Goal: Information Seeking & Learning: Learn about a topic

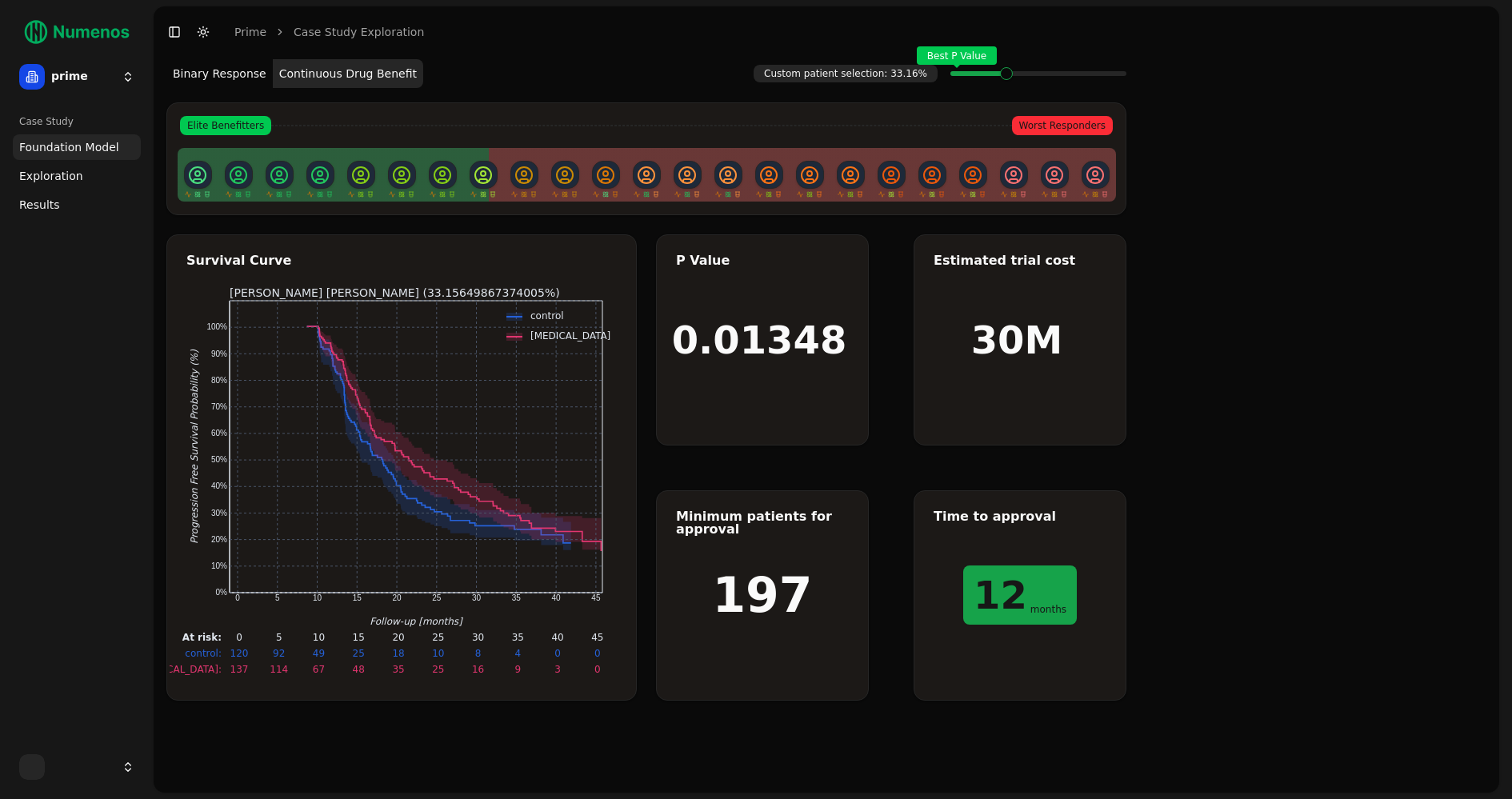
click at [125, 74] on html "25 prime Case Study Foundation Model Exploration Results Toggle Sidebar Toggle …" at bounding box center [756, 399] width 1512 height 799
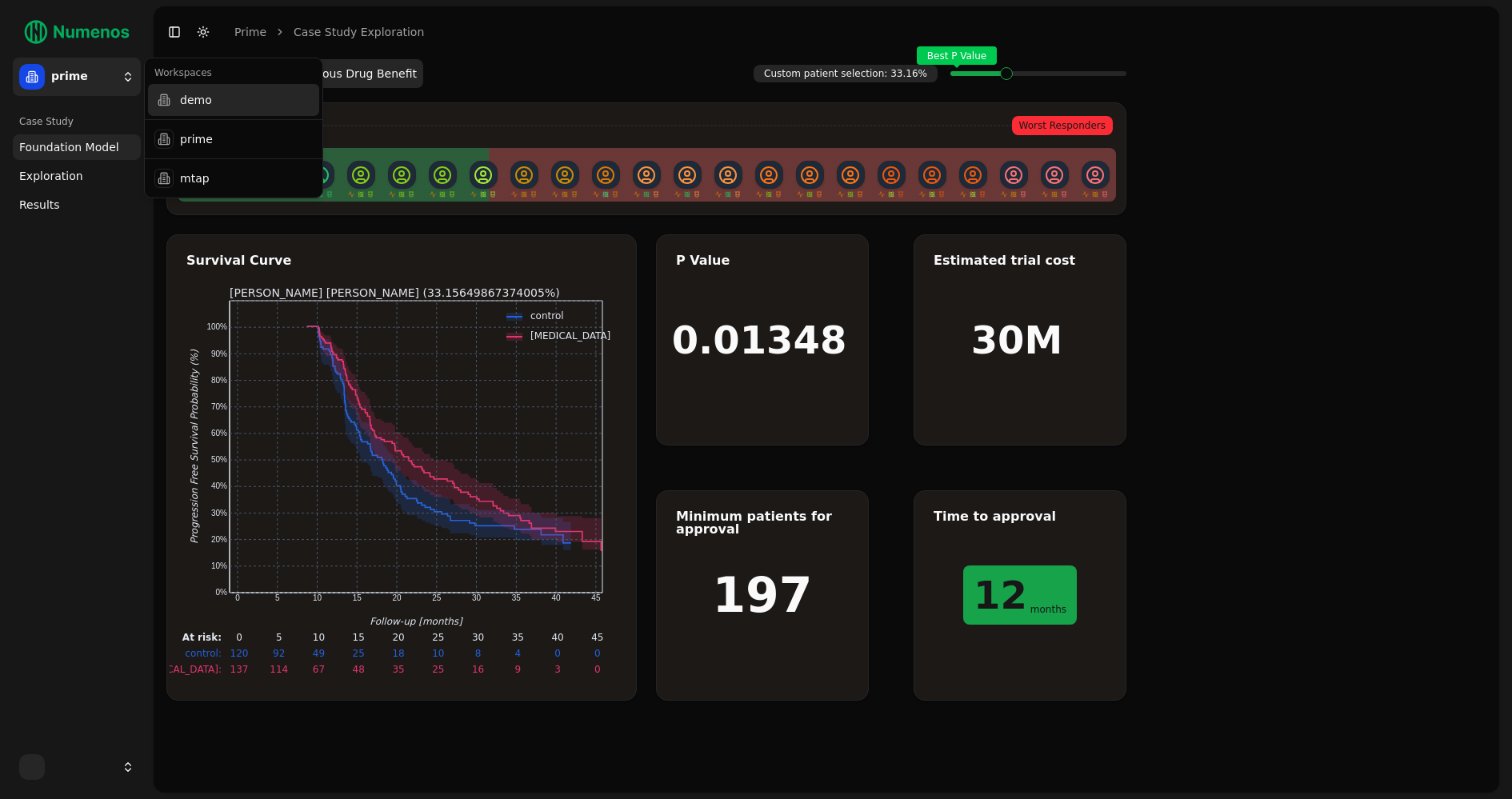
click at [173, 101] on div "demo" at bounding box center [233, 100] width 171 height 32
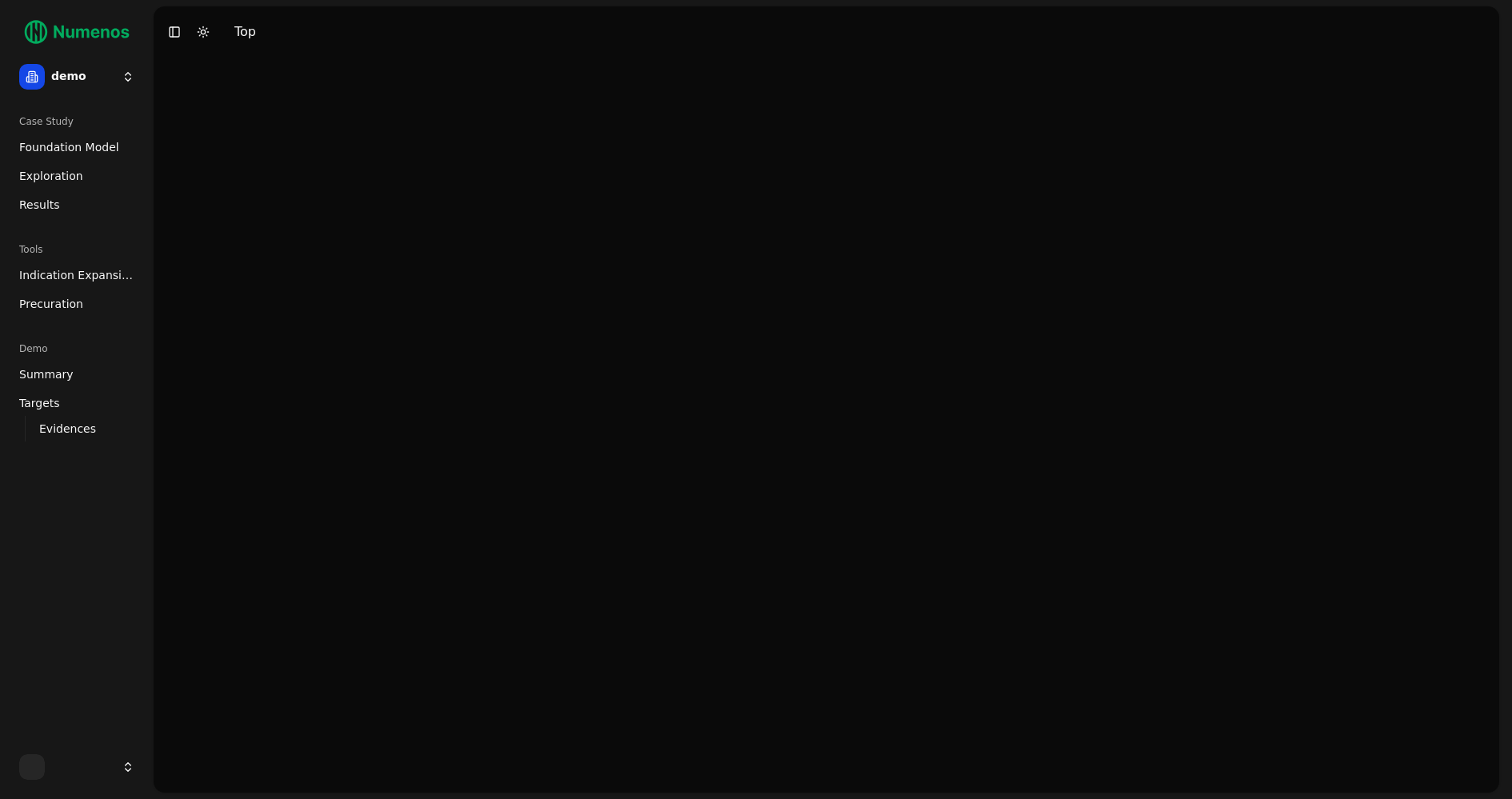
click at [88, 140] on span "Foundation Model" at bounding box center [70, 147] width 100 height 16
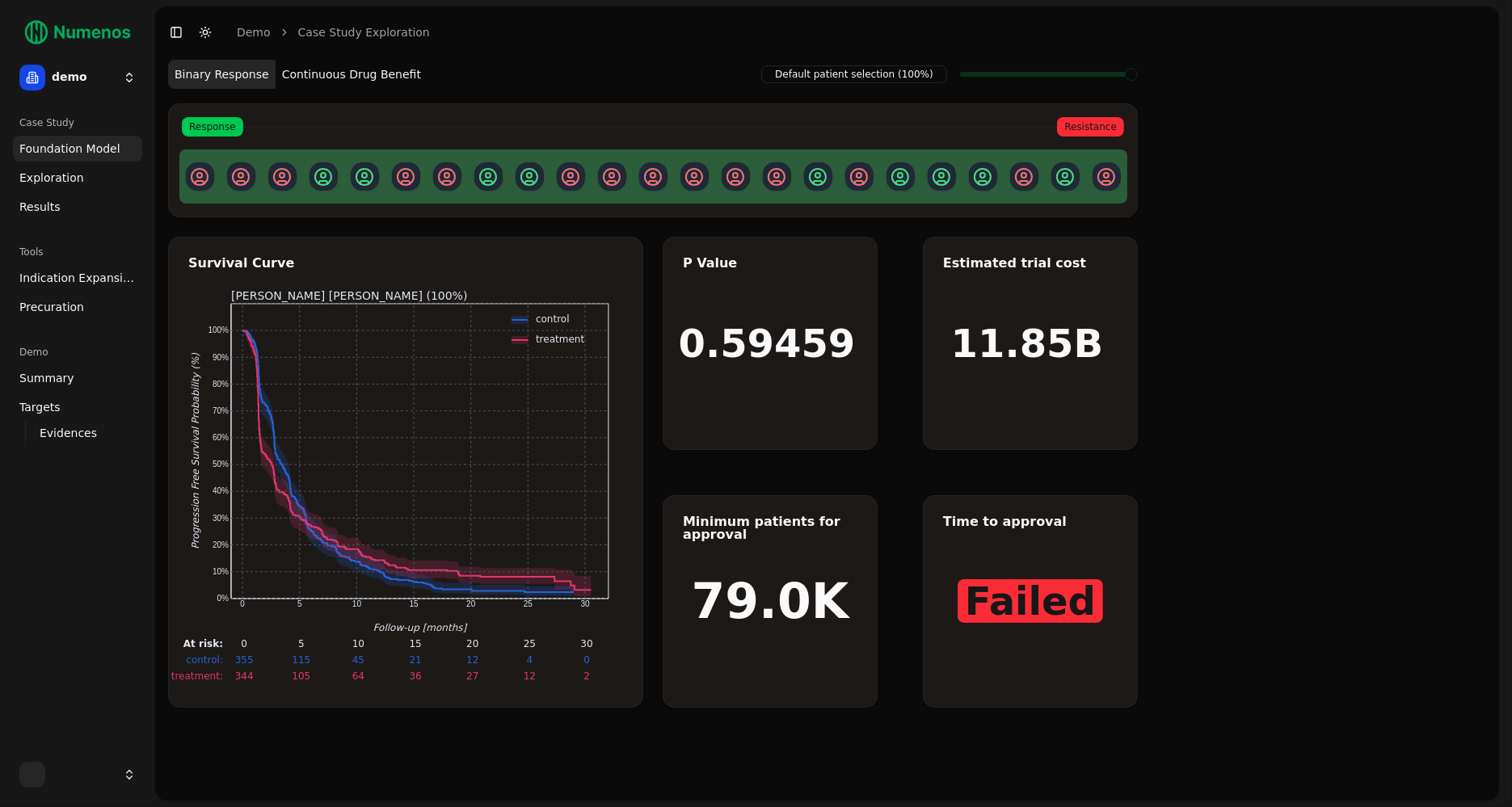
click at [96, 282] on span "Indication Expansion" at bounding box center [77, 278] width 116 height 16
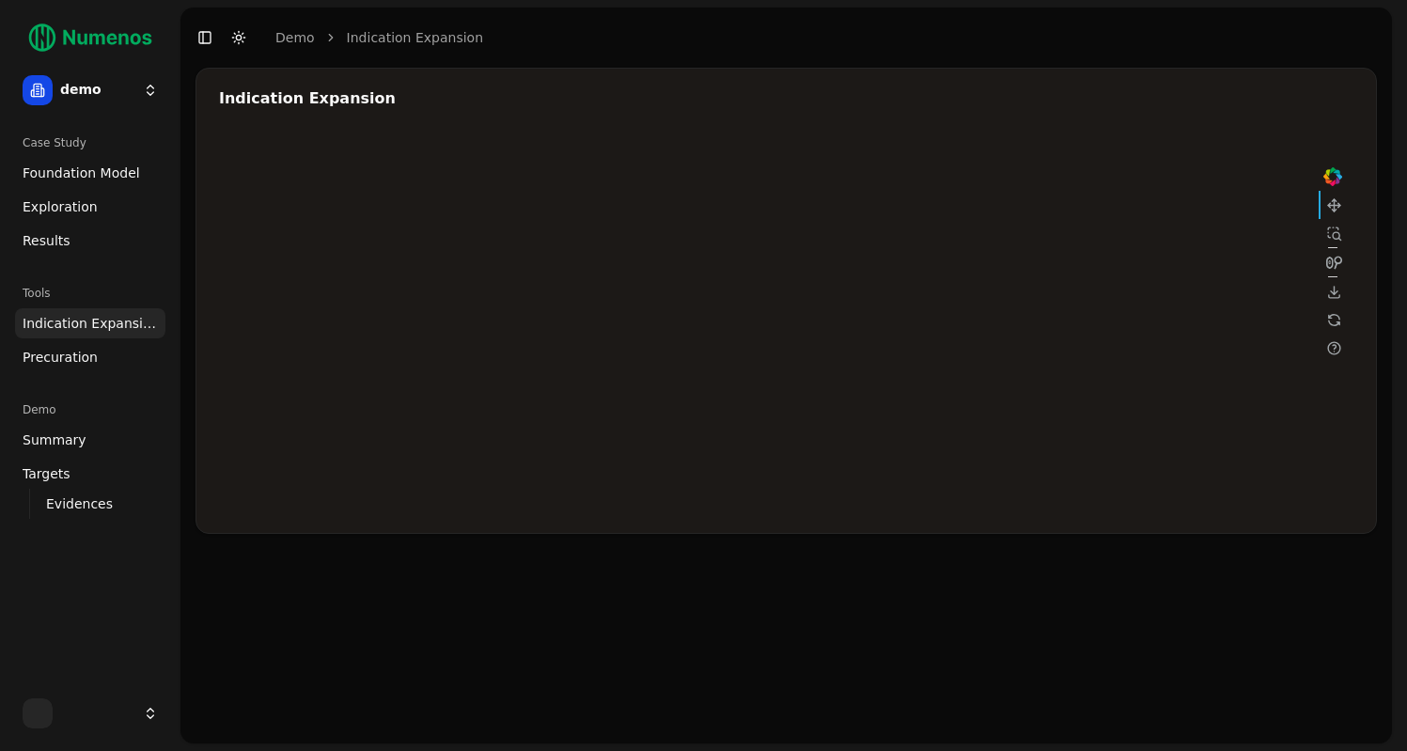
click at [68, 172] on span "Foundation Model" at bounding box center [82, 173] width 118 height 19
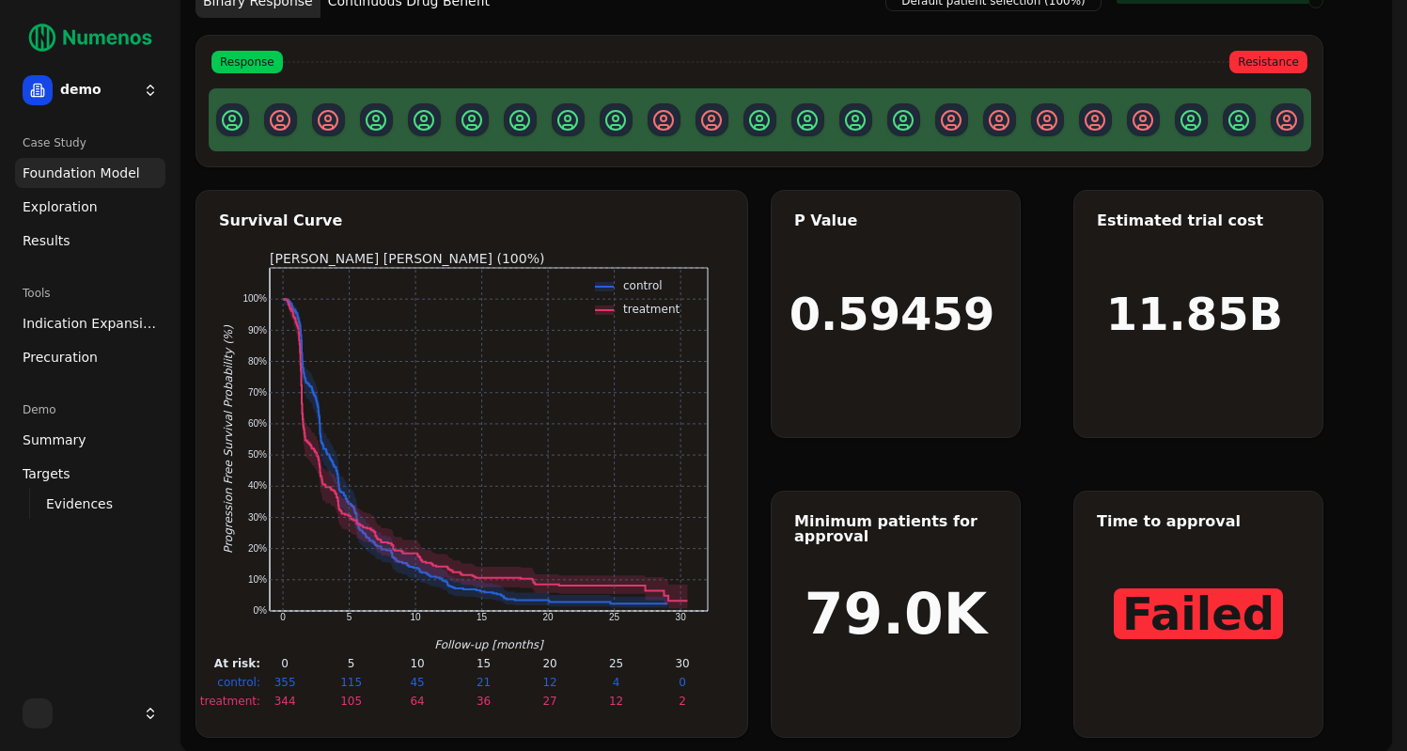
scroll to position [100, 0]
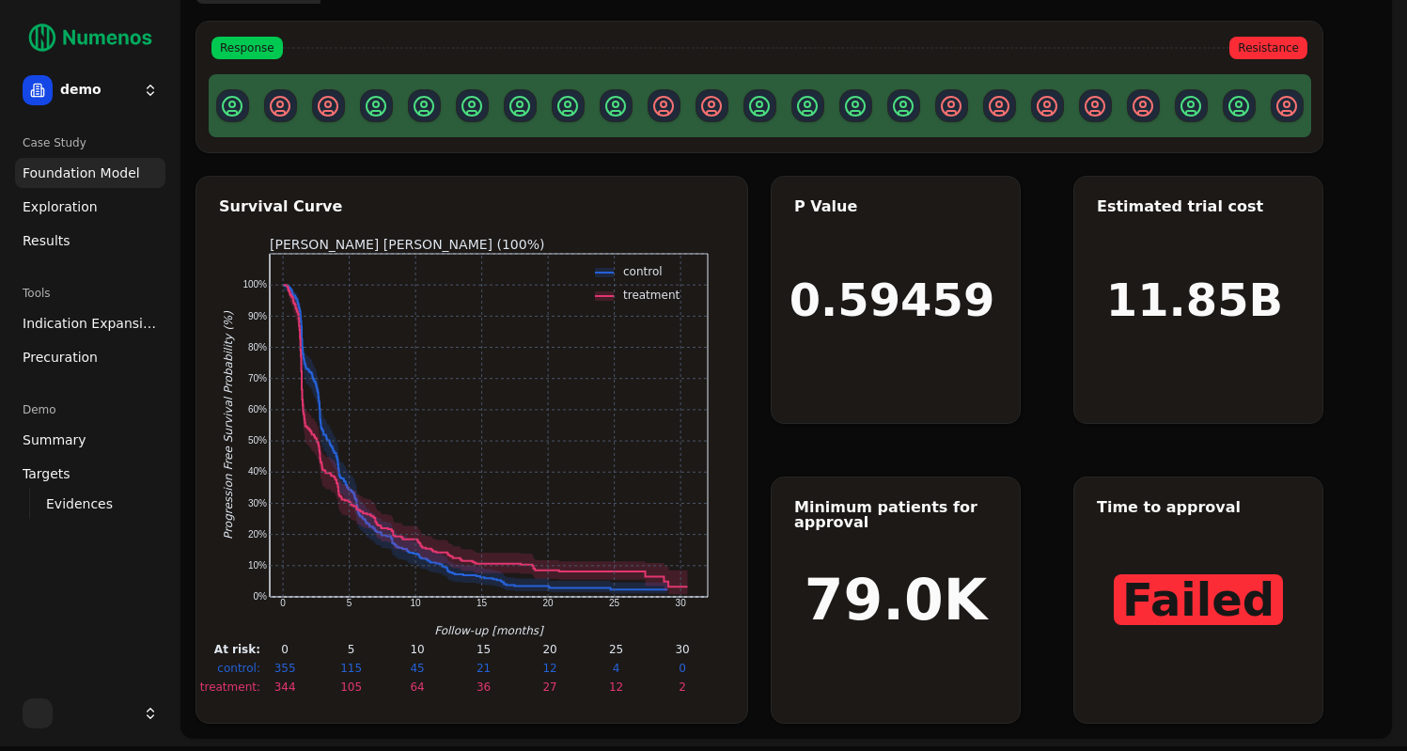
click at [60, 207] on span "Exploration" at bounding box center [60, 206] width 75 height 19
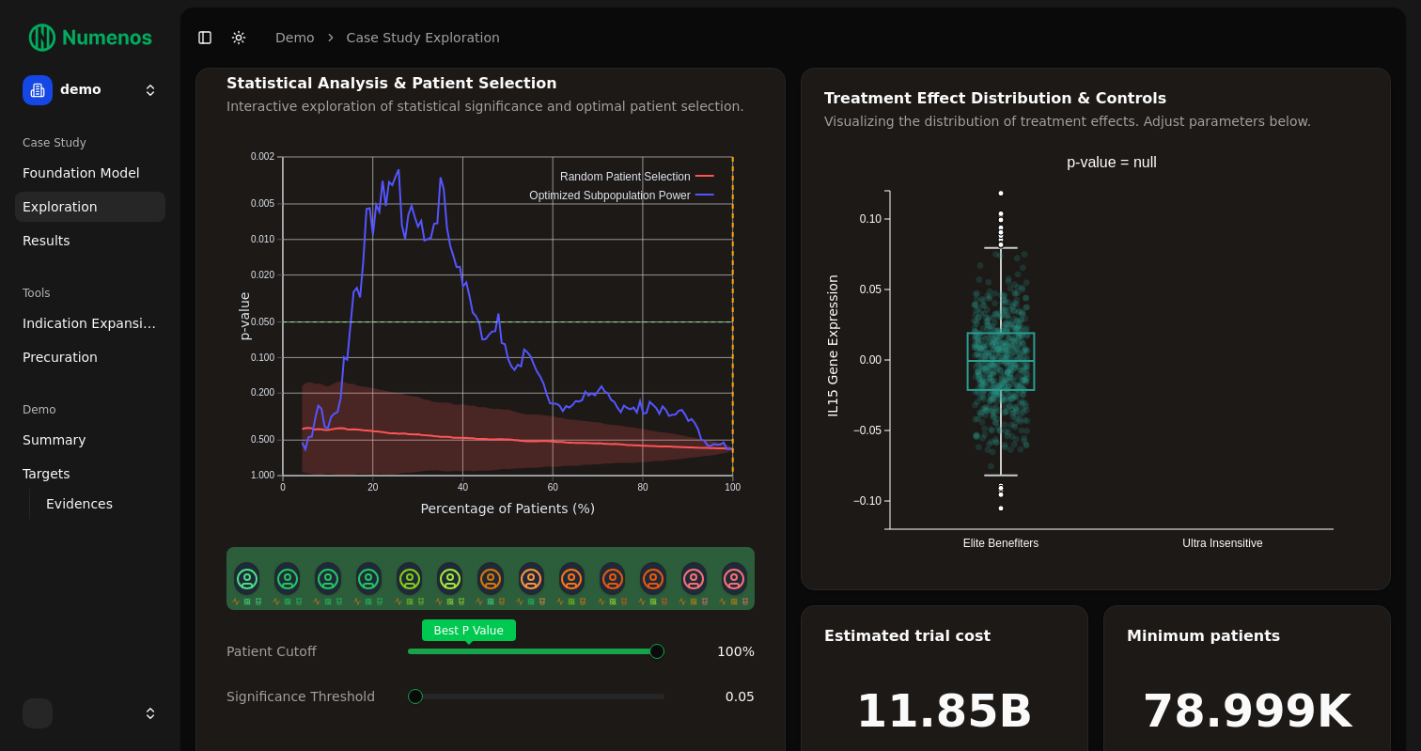
click at [135, 95] on html "demo Case Study Foundation Model Exploration Results Tools Indication Expansion…" at bounding box center [710, 404] width 1421 height 808
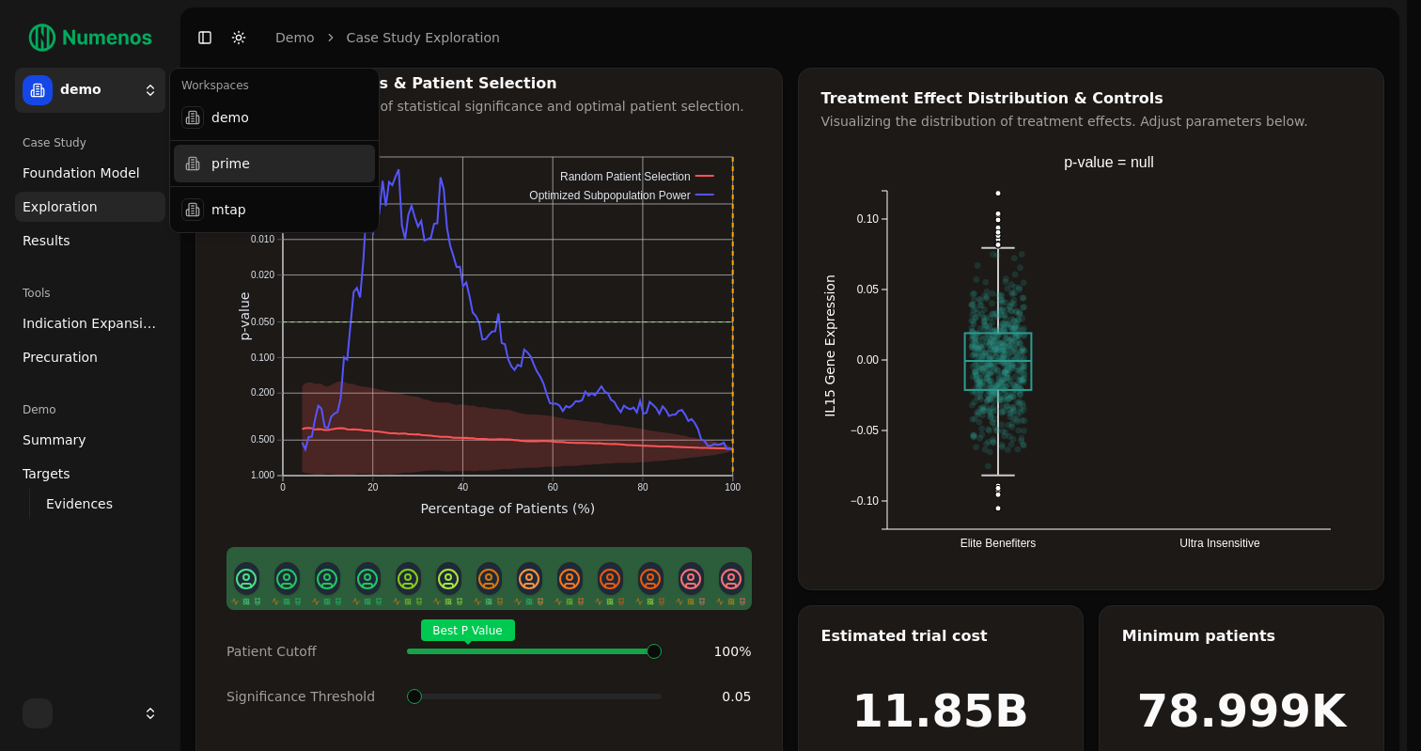
click at [232, 165] on div "prime" at bounding box center [274, 164] width 201 height 38
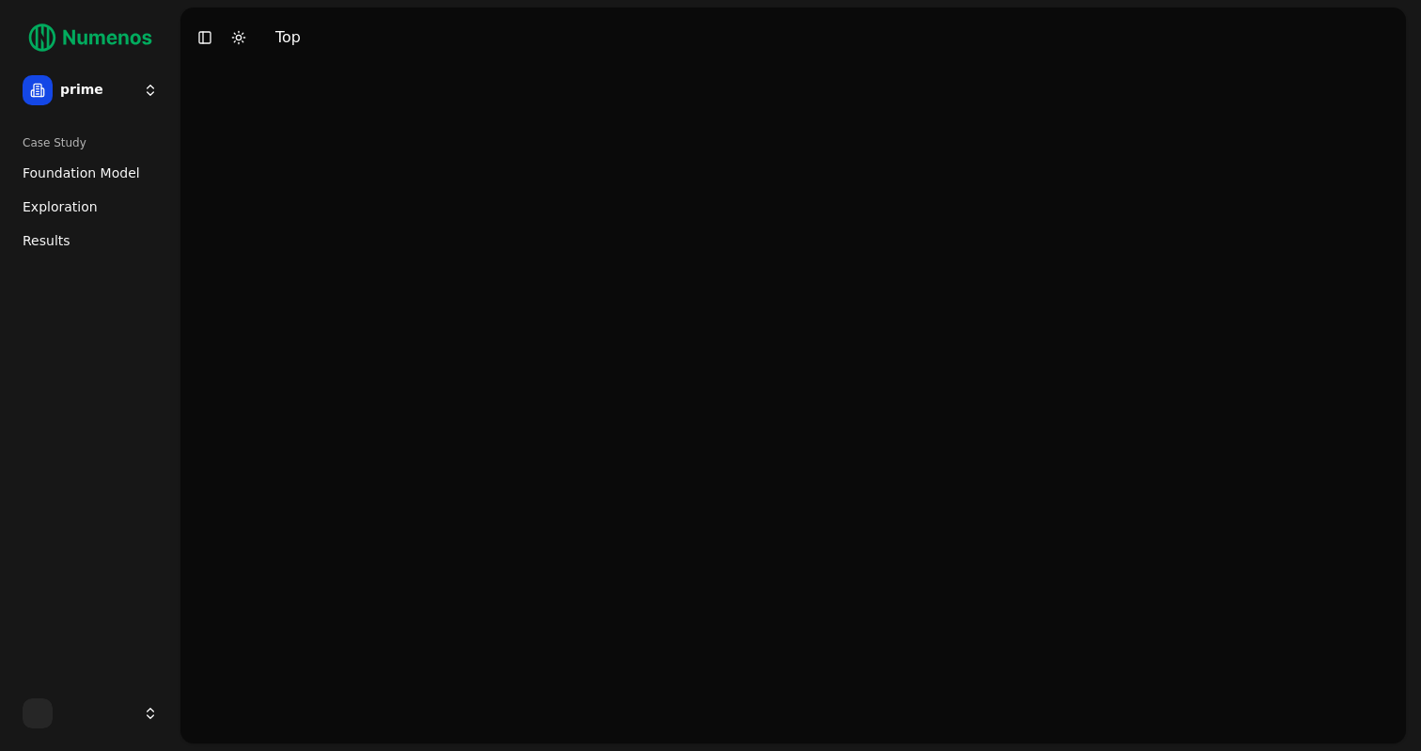
click at [114, 166] on span "Foundation Model" at bounding box center [82, 173] width 118 height 19
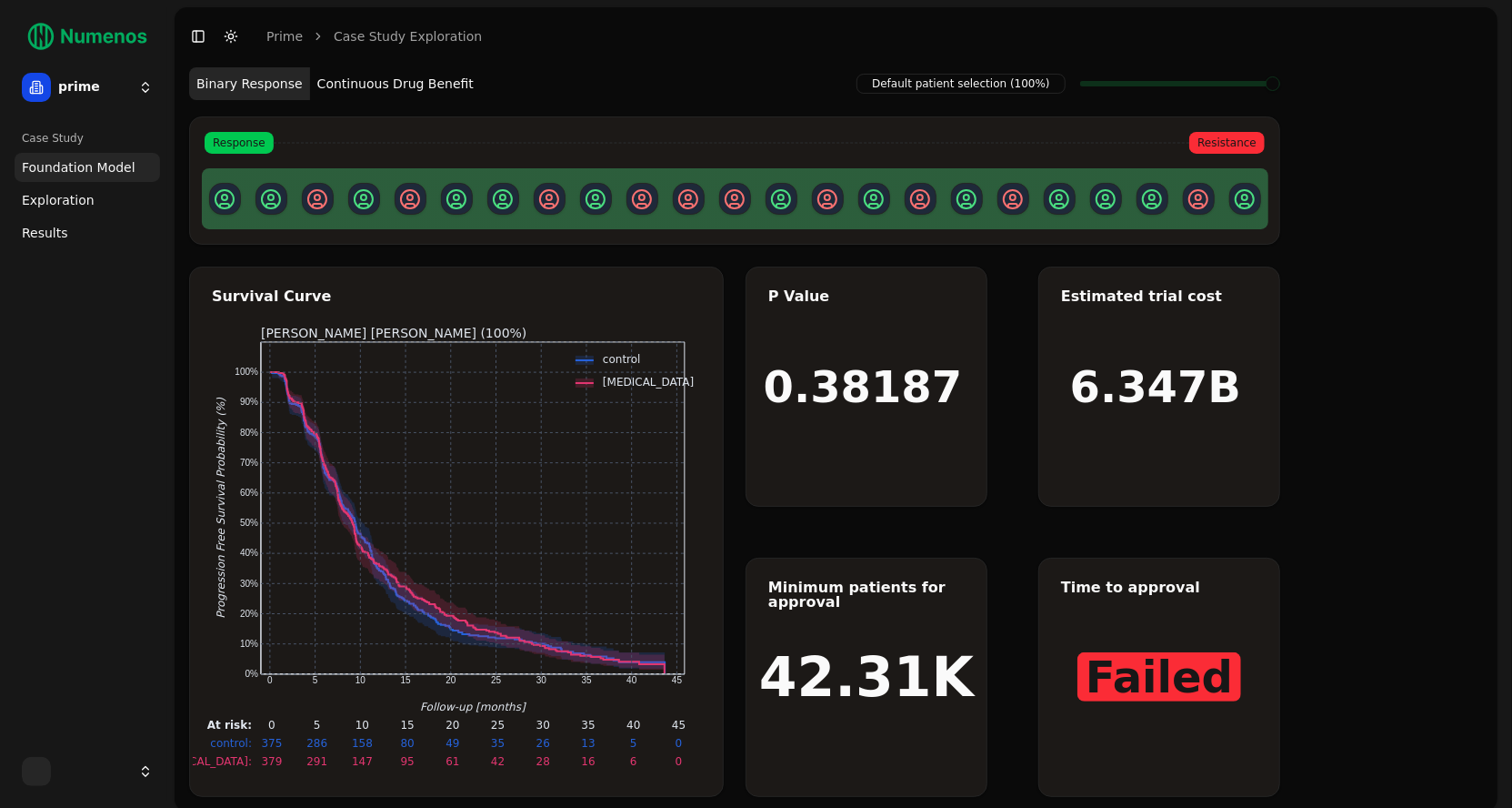
click at [435, 97] on button "Continuous Drug Benefit" at bounding box center [396, 84] width 171 height 33
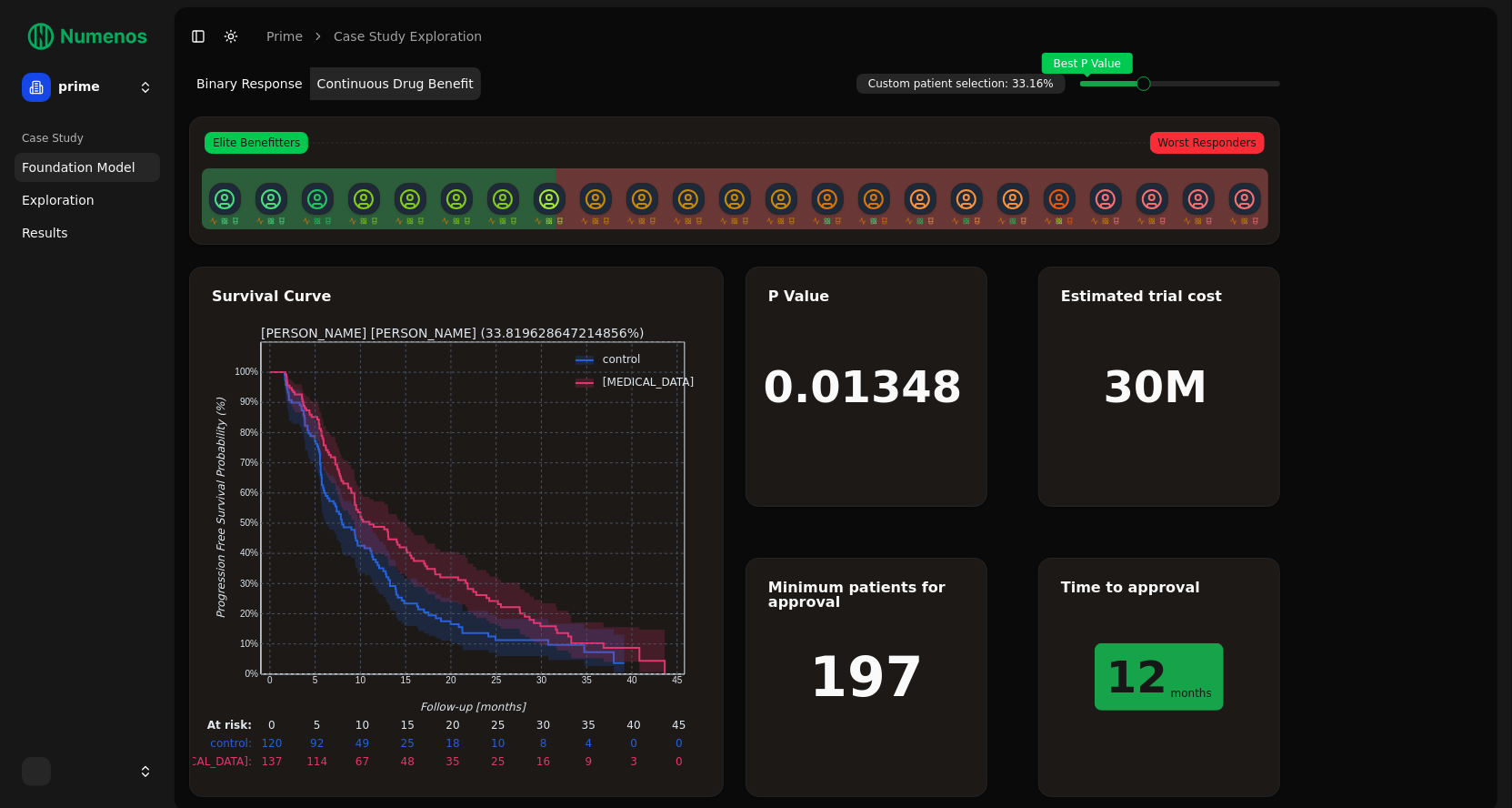
click at [74, 195] on span "Exploration" at bounding box center [58, 199] width 73 height 18
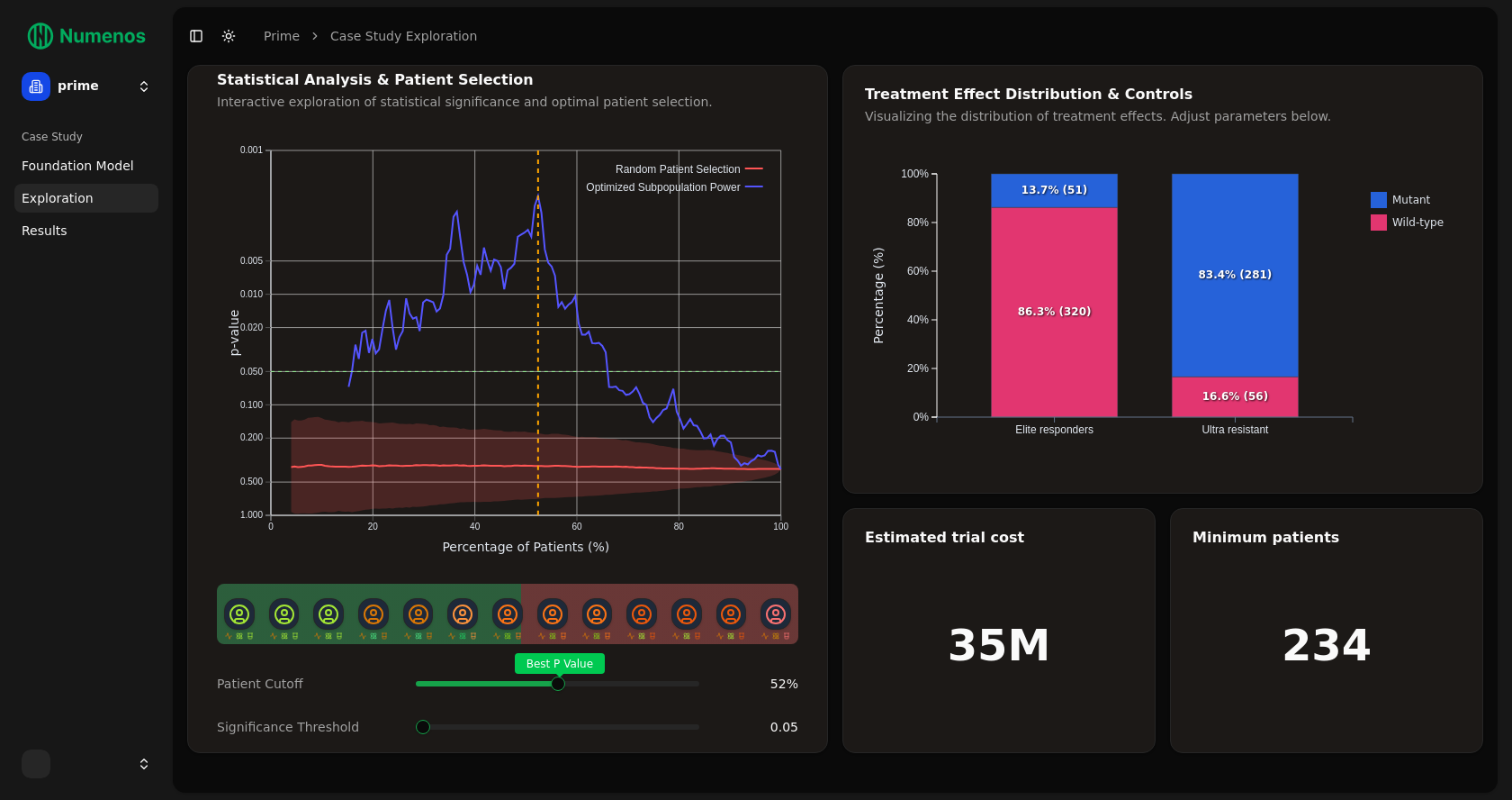
click at [558, 666] on div "Best P Value" at bounding box center [557, 684] width 283 height 36
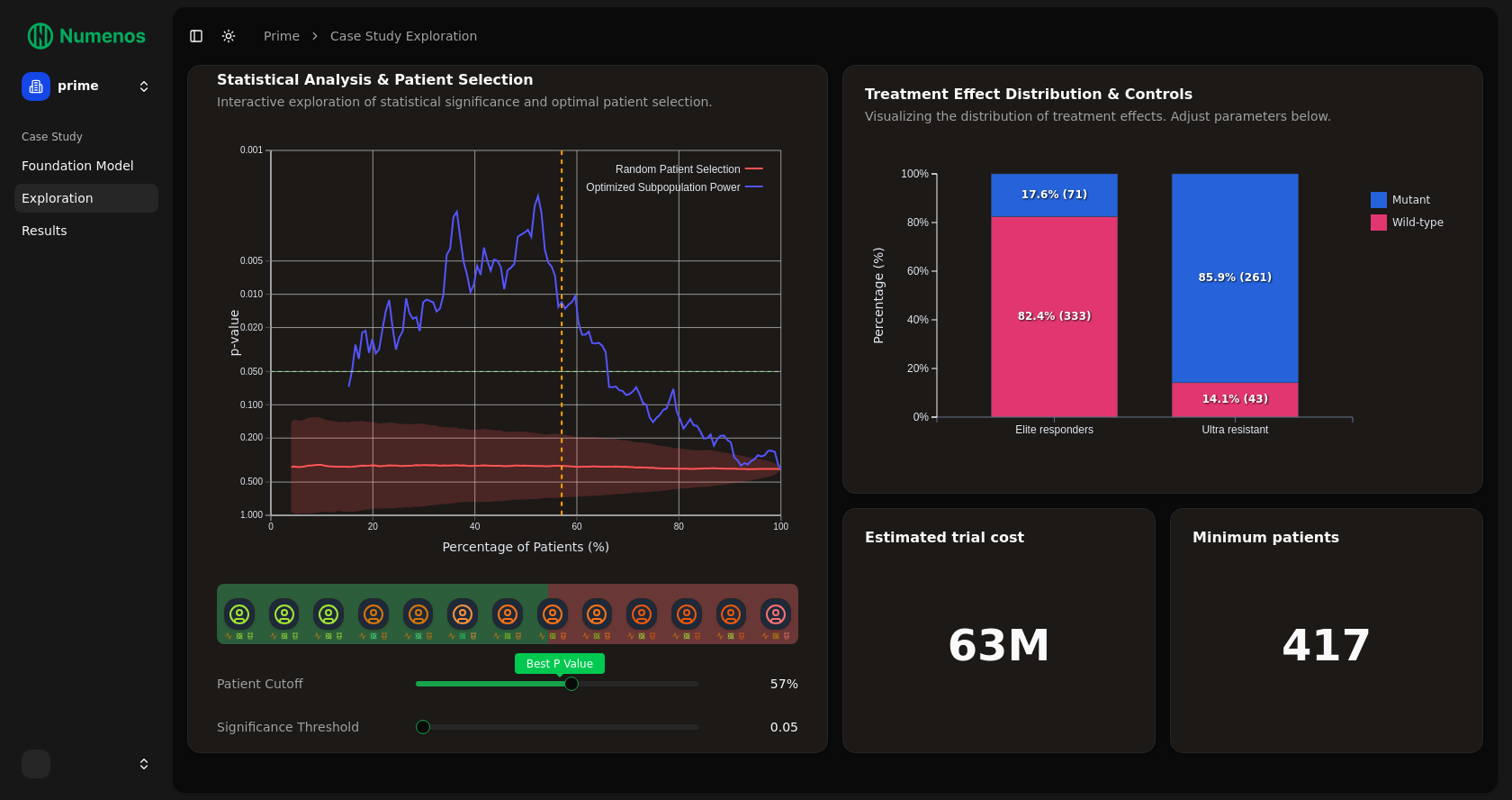
click at [563, 680] on span at bounding box center [562, 684] width 2 height 8
click at [54, 233] on span "Results" at bounding box center [45, 230] width 46 height 18
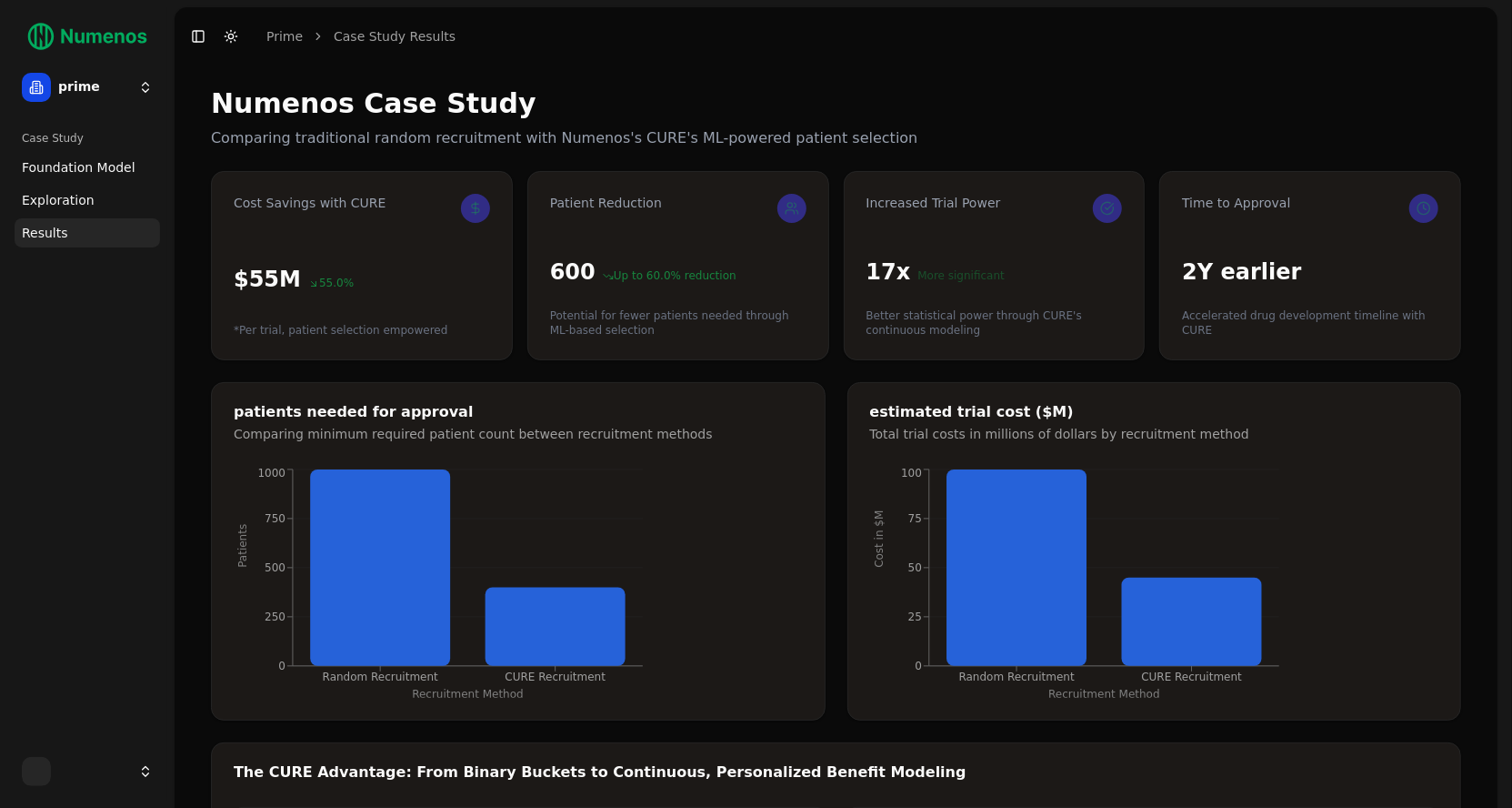
click at [101, 97] on html "prime Case Study Foundation Model Exploration Results Toggle Sidebar Toggle Dar…" at bounding box center [756, 648] width 1512 height 1297
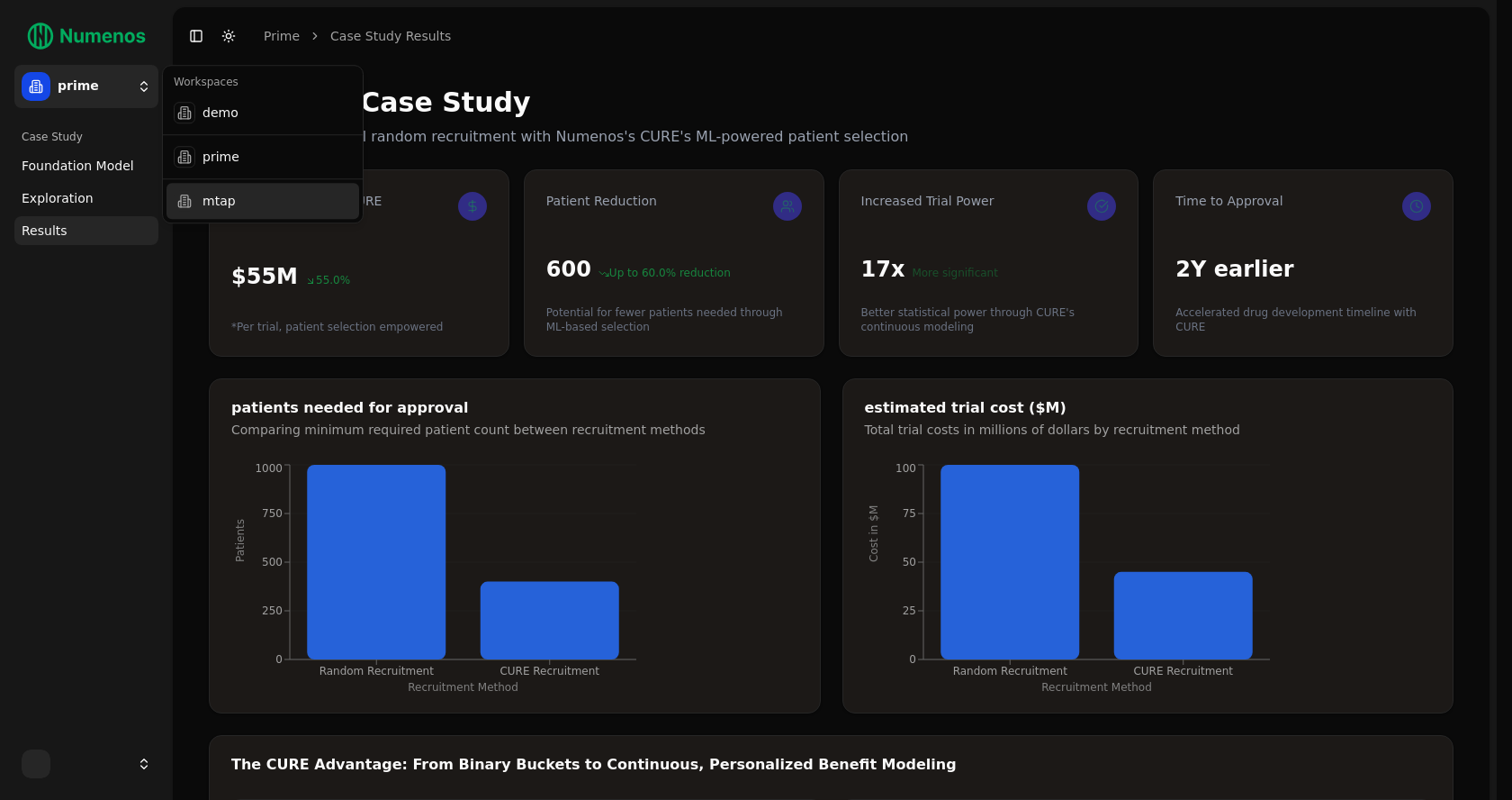
click at [196, 197] on div "mtap" at bounding box center [262, 201] width 192 height 36
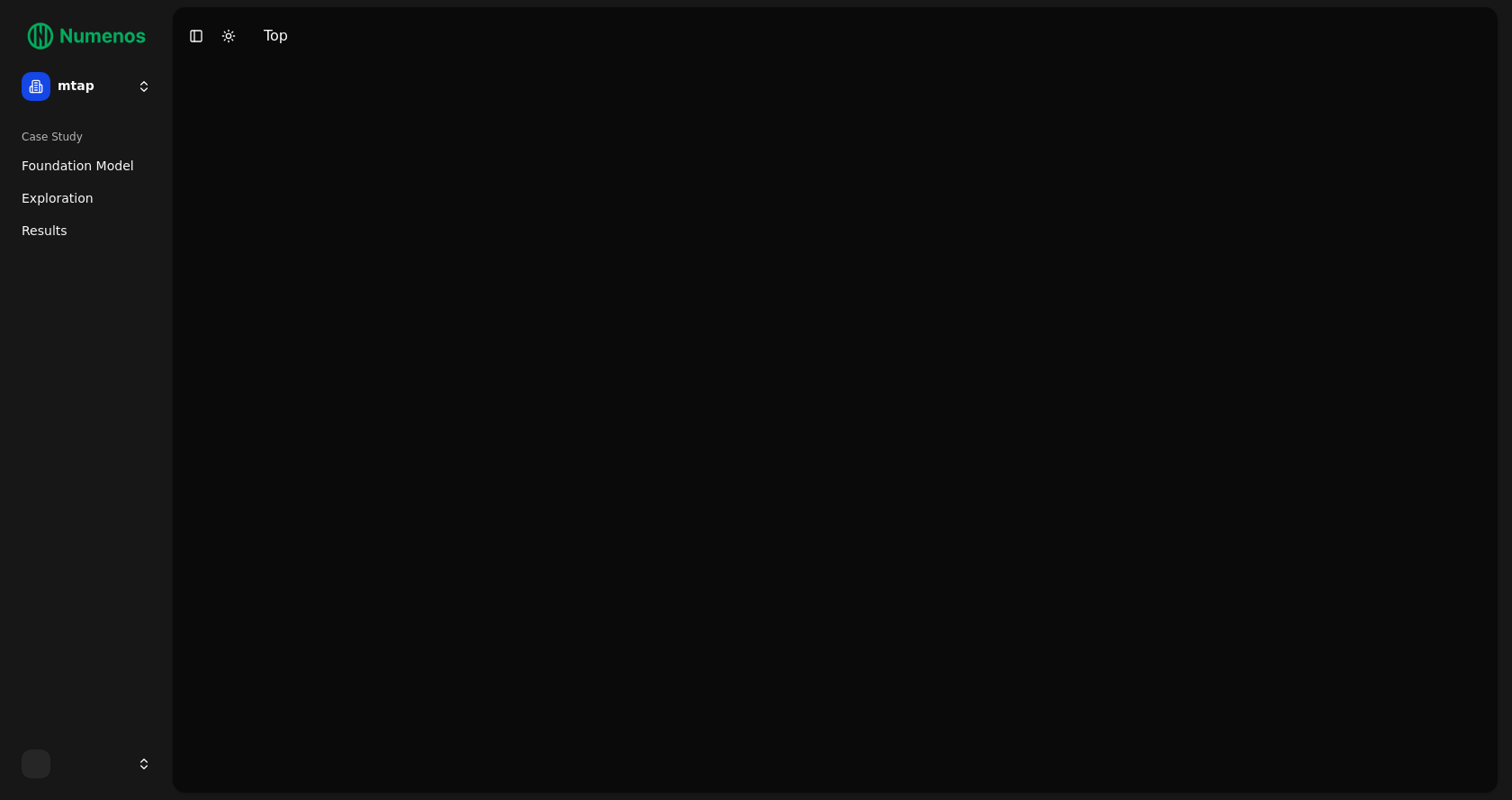
click at [68, 195] on span "Exploration" at bounding box center [57, 197] width 72 height 18
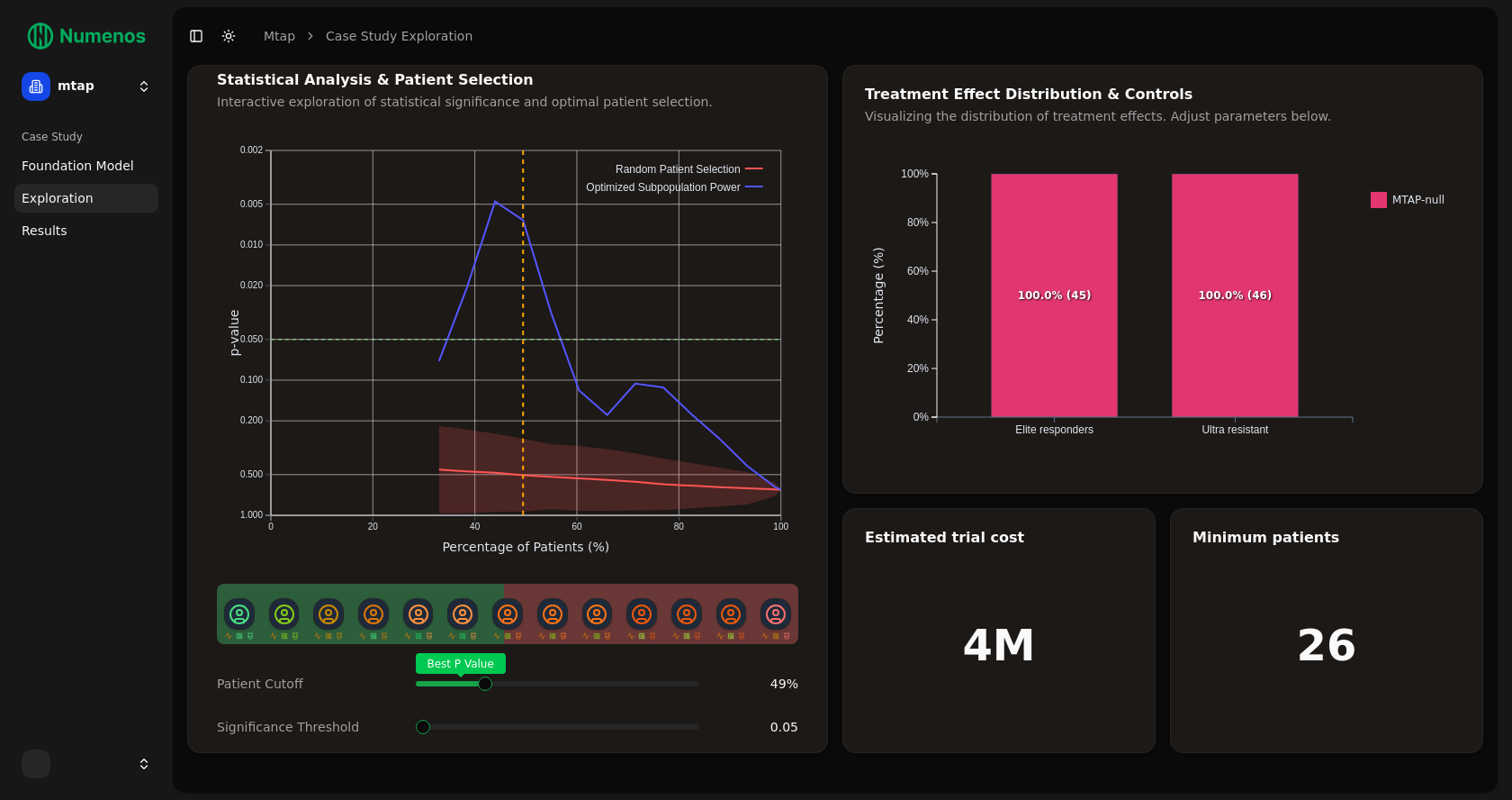
click at [679, 680] on span at bounding box center [689, 684] width 21 height 8
click at [685, 720] on span at bounding box center [691, 726] width 14 height 14
click at [553, 730] on div "Patient Cutoff Best P Value 49 % Significance Threshold" at bounding box center [508, 705] width 624 height 80
click at [518, 728] on span at bounding box center [557, 727] width 283 height 6
click at [69, 160] on span "Foundation Model" at bounding box center [79, 166] width 113 height 18
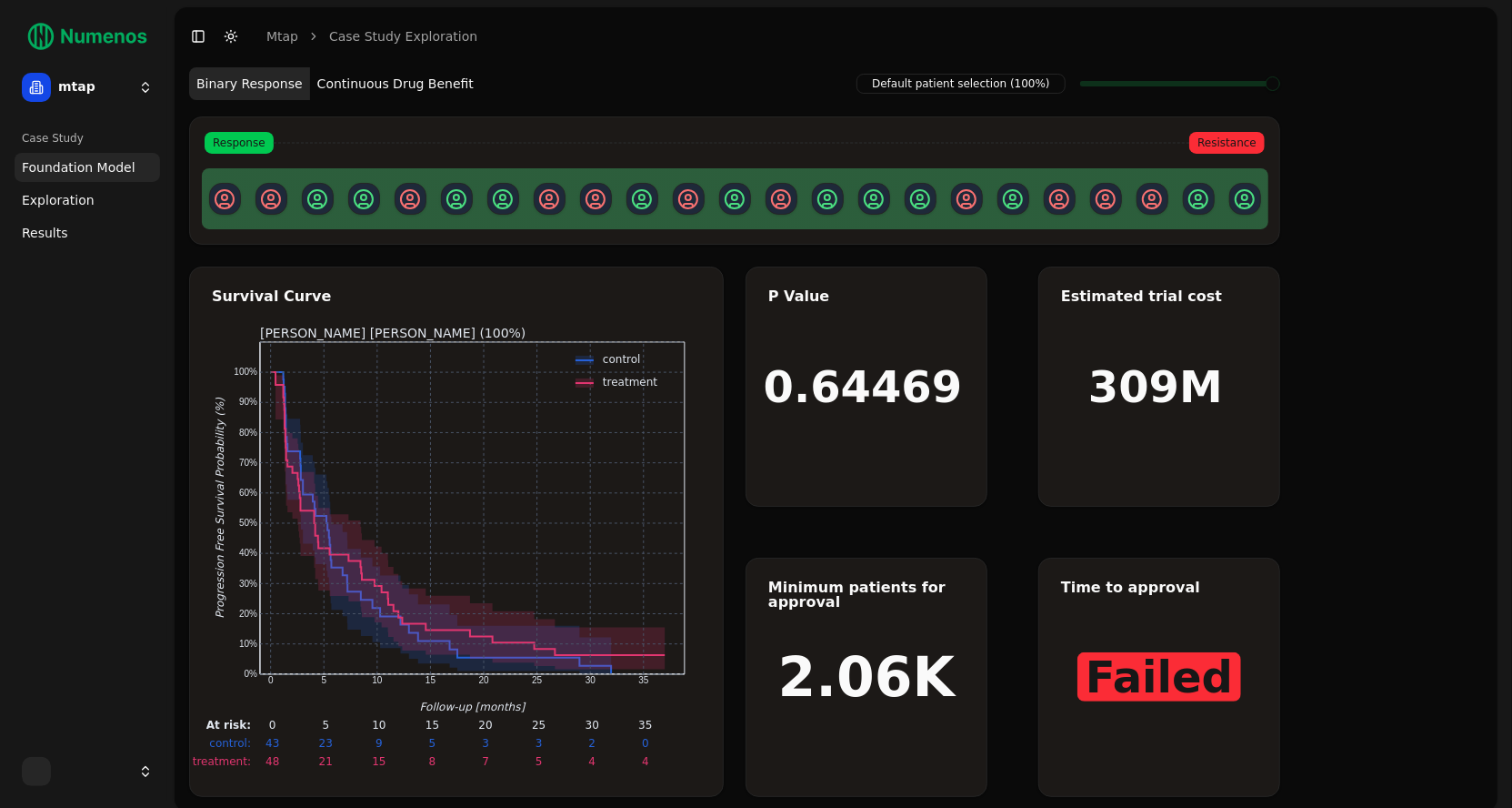
click at [383, 83] on button "Continuous Drug Benefit" at bounding box center [396, 84] width 171 height 33
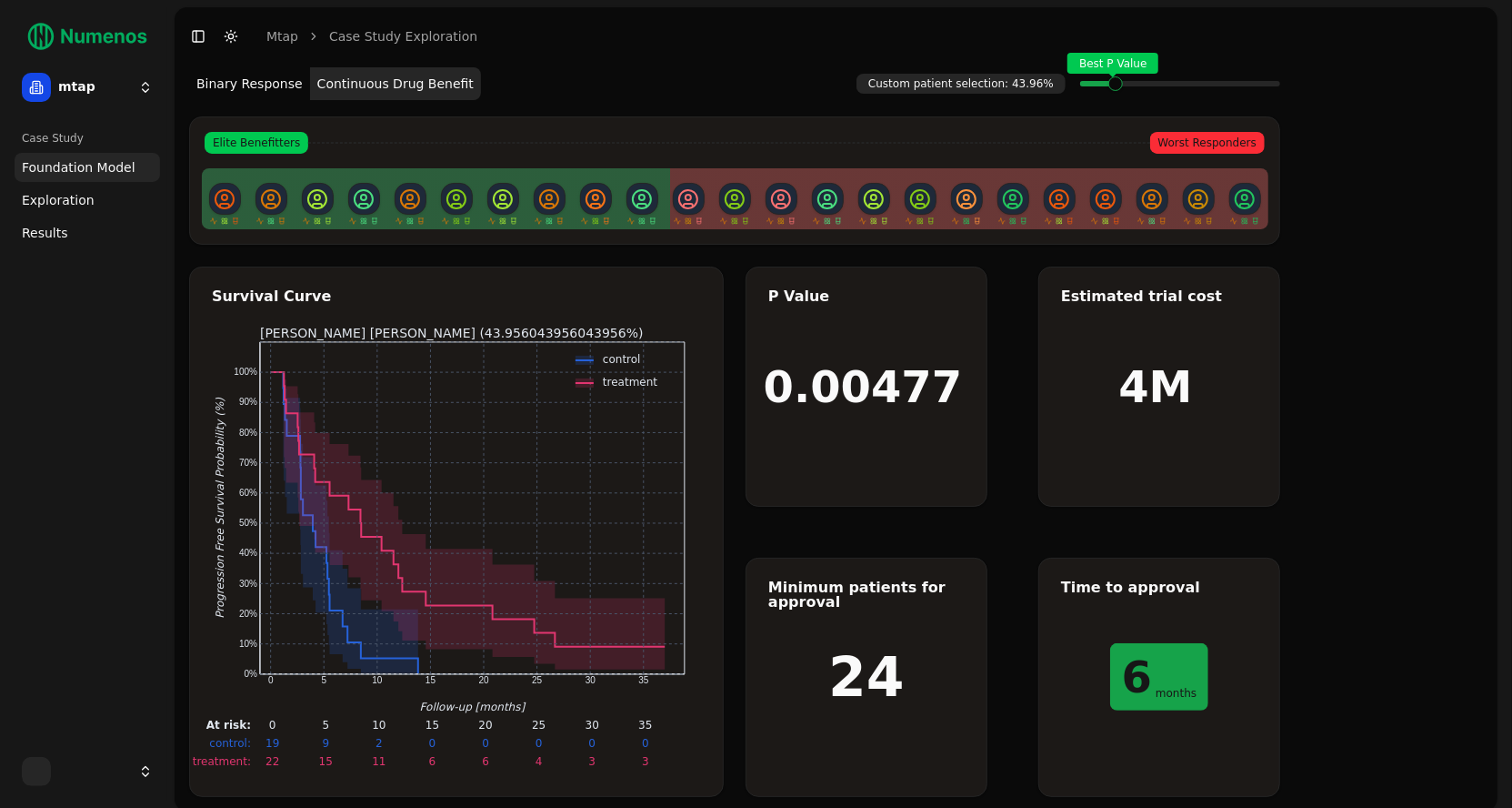
click at [1111, 84] on div "Best P Value" at bounding box center [1180, 84] width 200 height 37
click at [90, 91] on html "treatment Time: 10 months Survival: 45% 95% CI: [24%, 64%] At Risk: 15 25 mtap …" at bounding box center [756, 409] width 1512 height 819
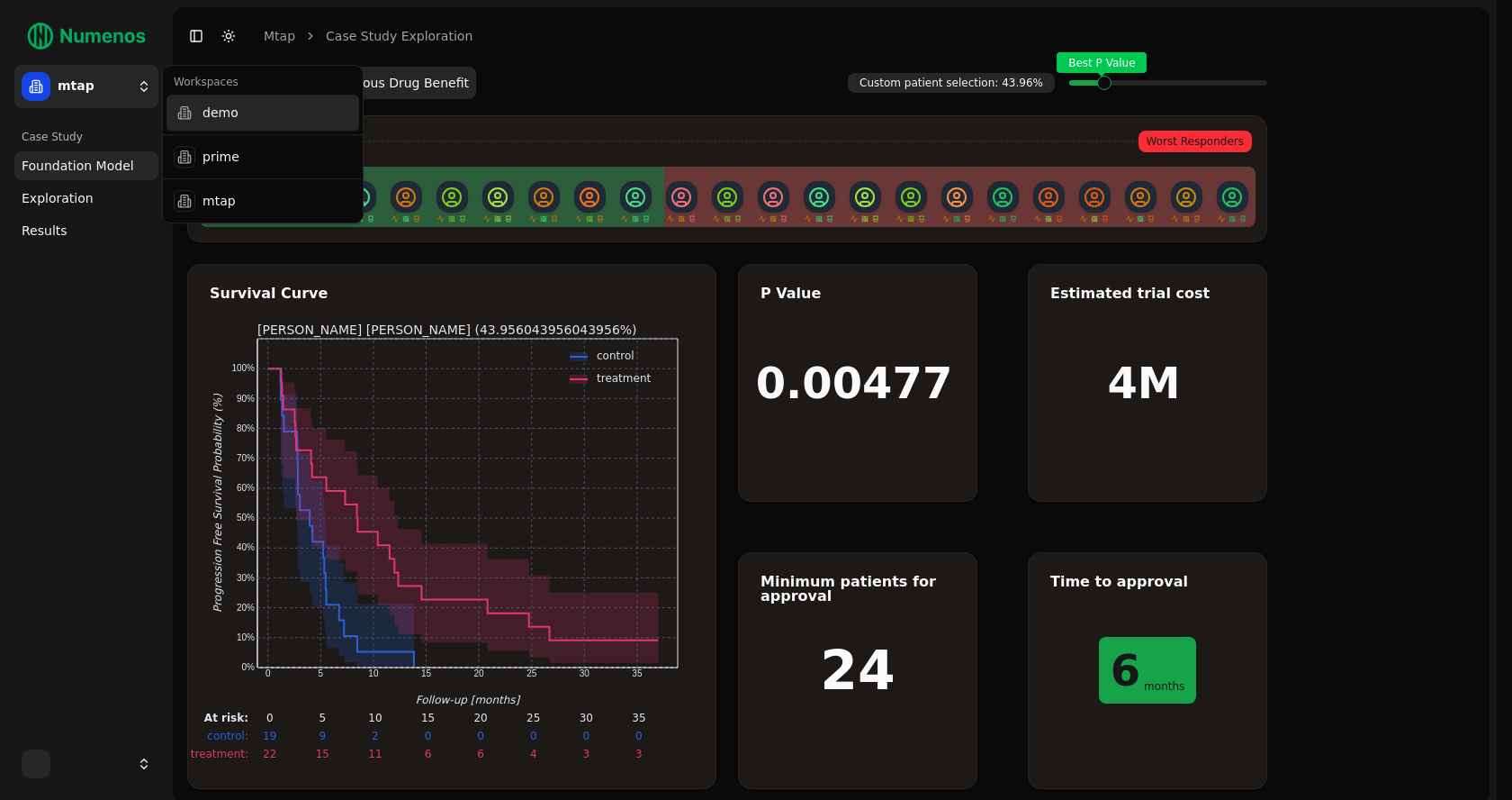
click at [217, 120] on div "demo" at bounding box center [262, 113] width 192 height 36
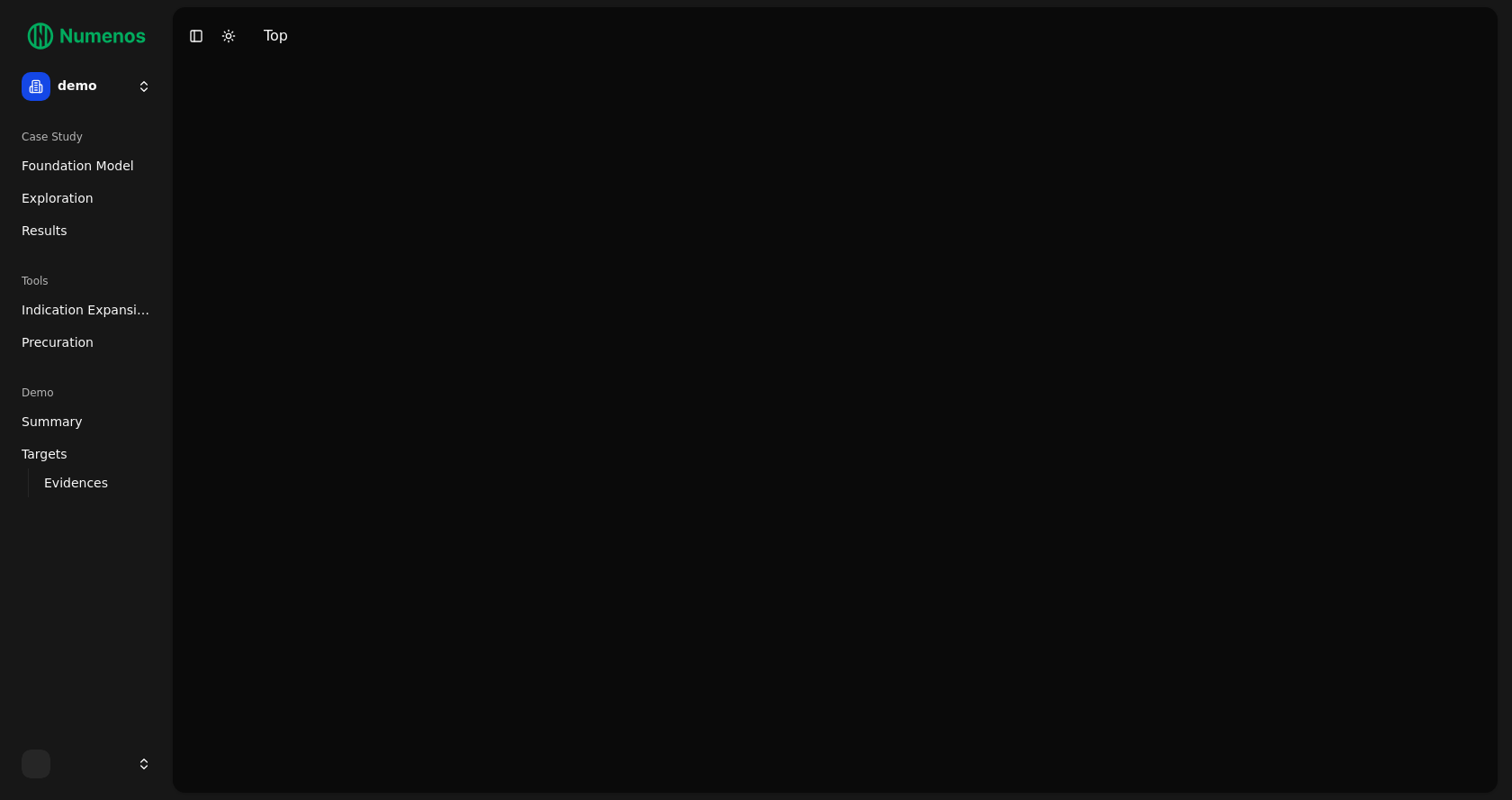
click at [94, 305] on span "Indication Expansion" at bounding box center [86, 309] width 129 height 18
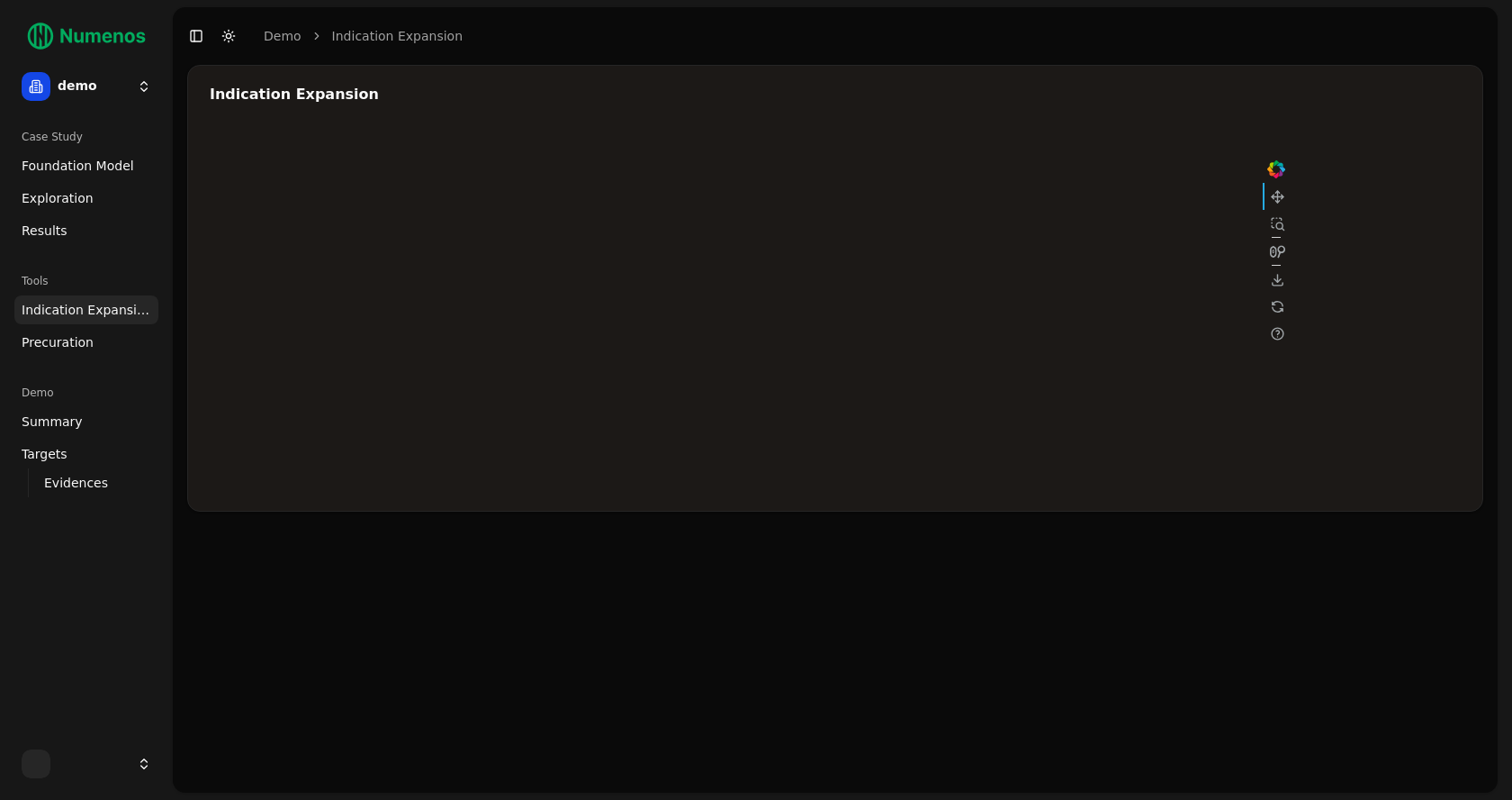
click at [693, 403] on div at bounding box center [750, 309] width 1080 height 360
click at [71, 160] on span "Foundation Model" at bounding box center [79, 166] width 113 height 18
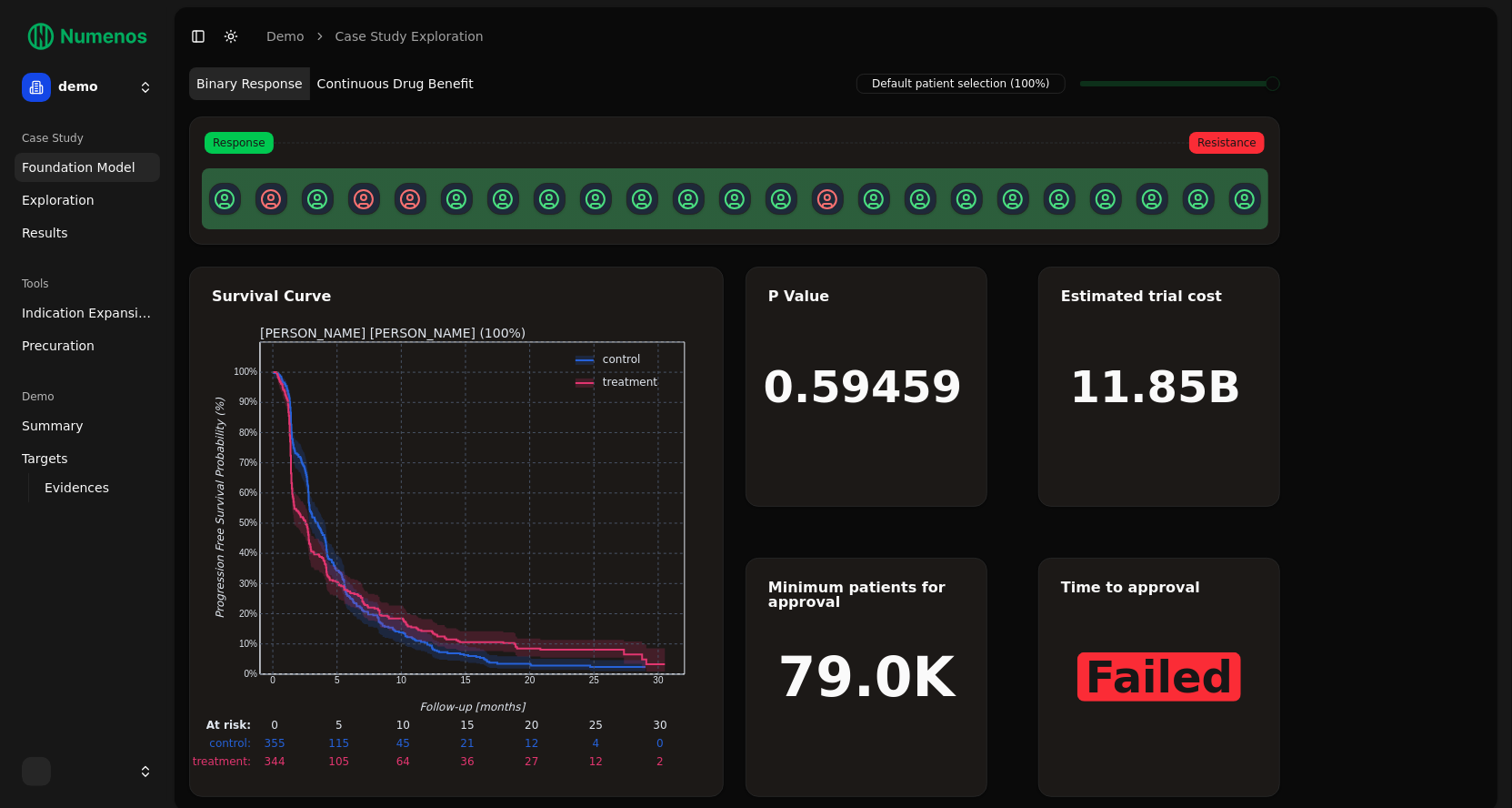
click at [427, 95] on button "Continuous Drug Benefit" at bounding box center [396, 84] width 171 height 33
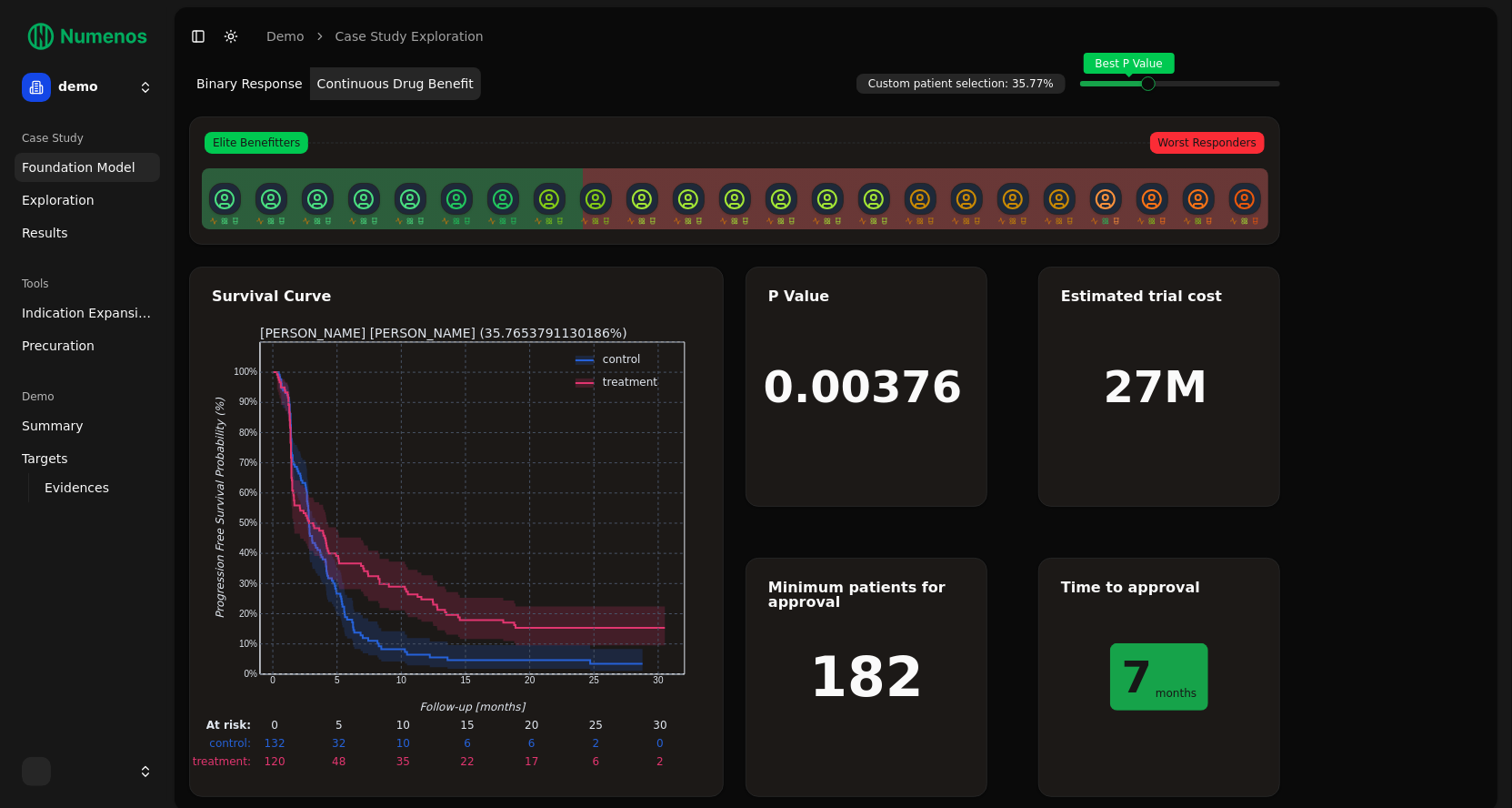
click at [60, 204] on span "Exploration" at bounding box center [58, 199] width 73 height 18
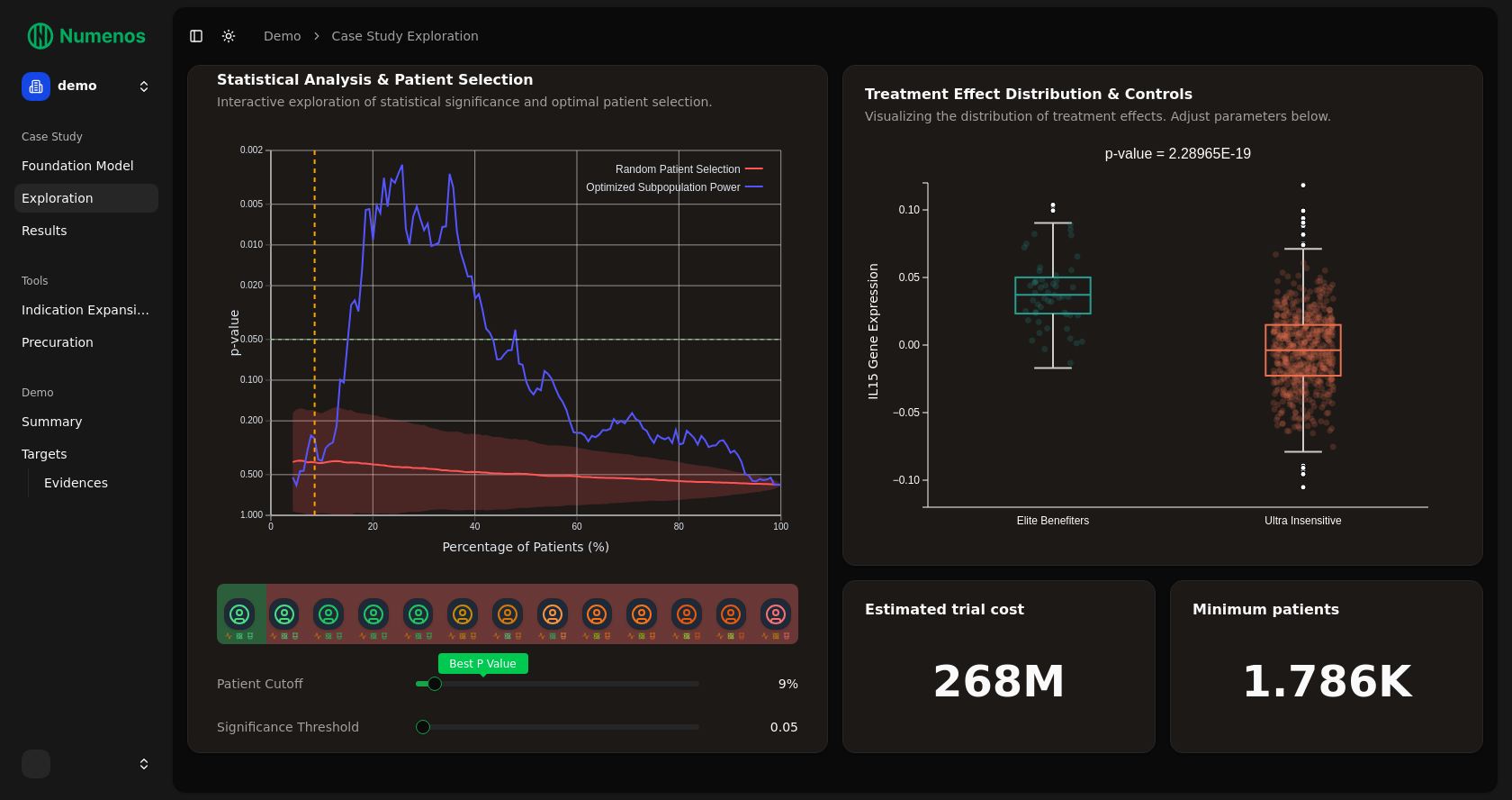
click at [692, 680] on span at bounding box center [693, 684] width 2 height 8
click at [57, 309] on span "Indication Expansion" at bounding box center [86, 309] width 129 height 18
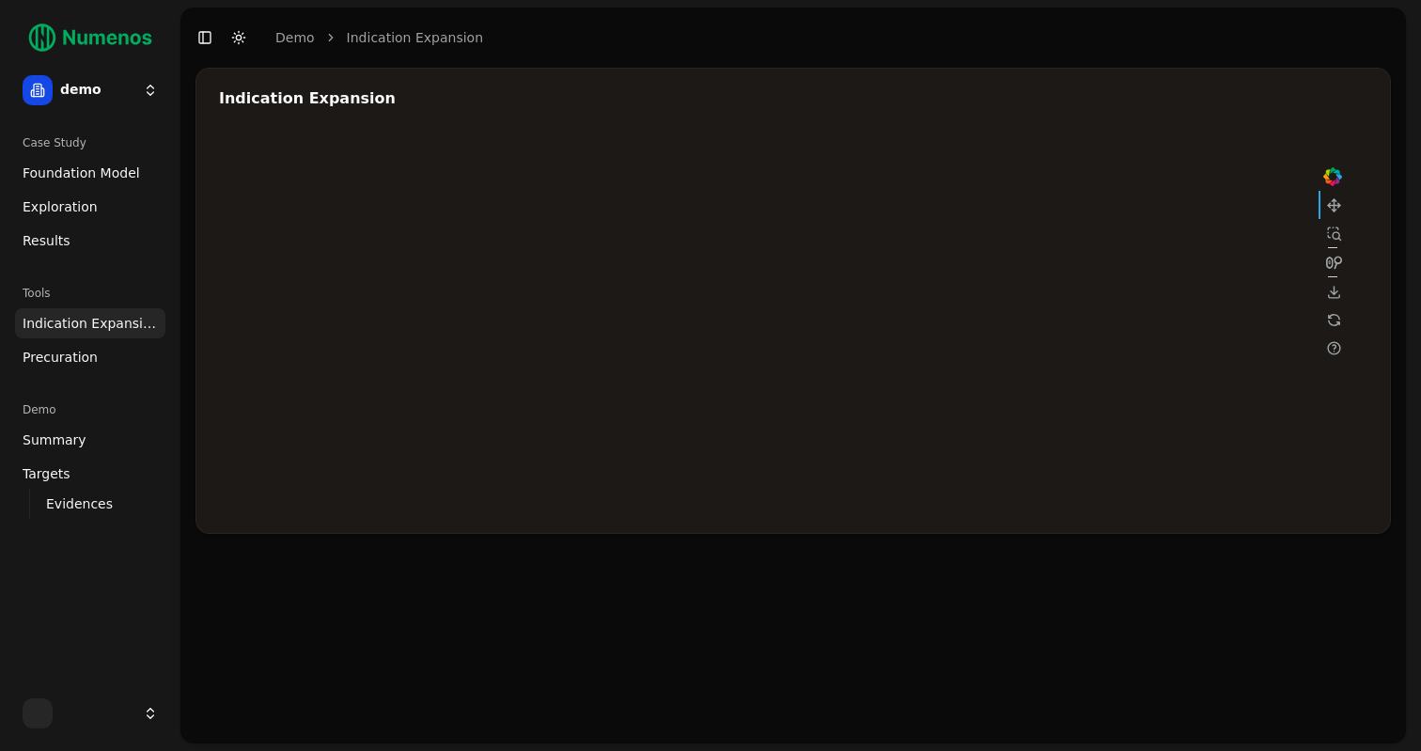
click at [1127, 238] on div at bounding box center [783, 322] width 1128 height 376
click at [1007, 301] on div at bounding box center [783, 322] width 1128 height 376
click at [1150, 244] on div at bounding box center [783, 322] width 1128 height 376
click at [905, 320] on div at bounding box center [783, 322] width 1128 height 376
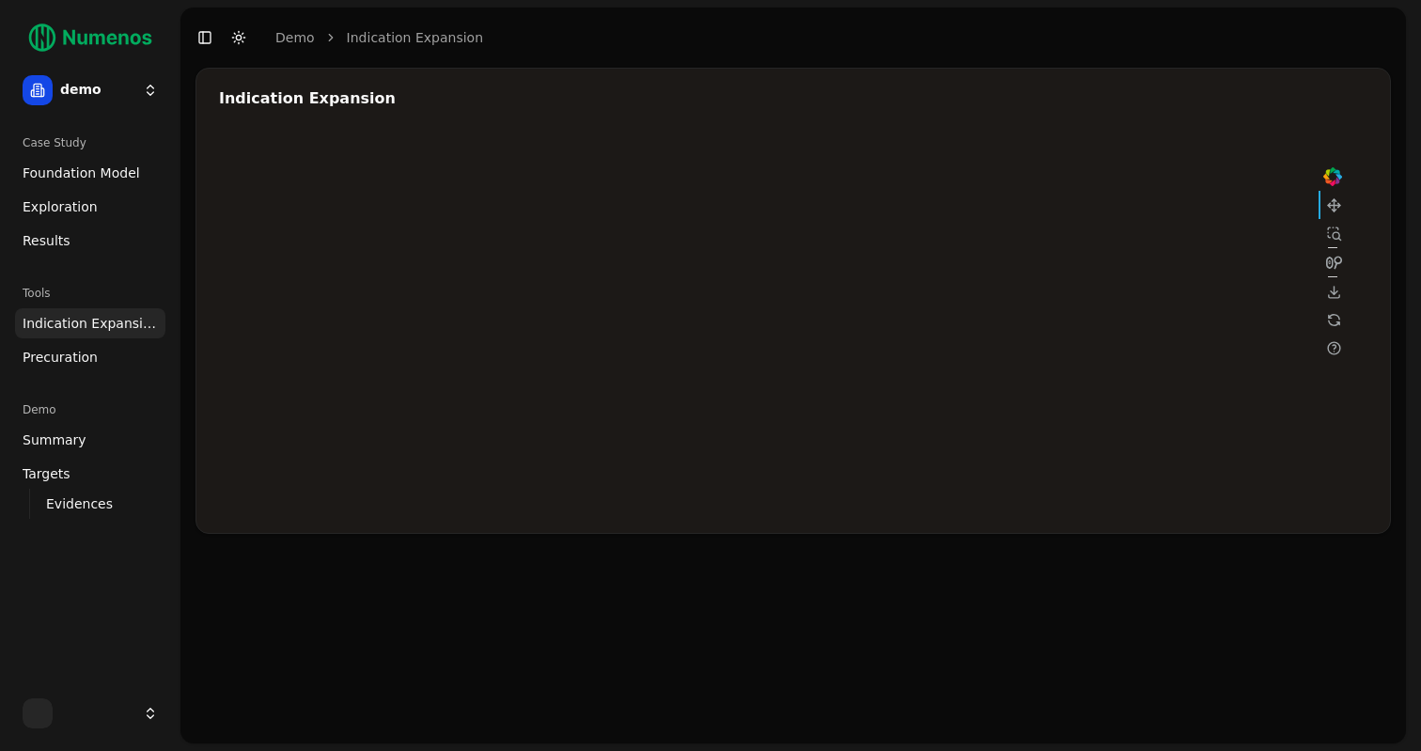
click at [893, 361] on div at bounding box center [783, 322] width 1128 height 376
click at [911, 320] on div at bounding box center [783, 322] width 1128 height 376
click at [1001, 282] on div at bounding box center [783, 322] width 1128 height 376
click at [1003, 276] on div at bounding box center [783, 322] width 1128 height 376
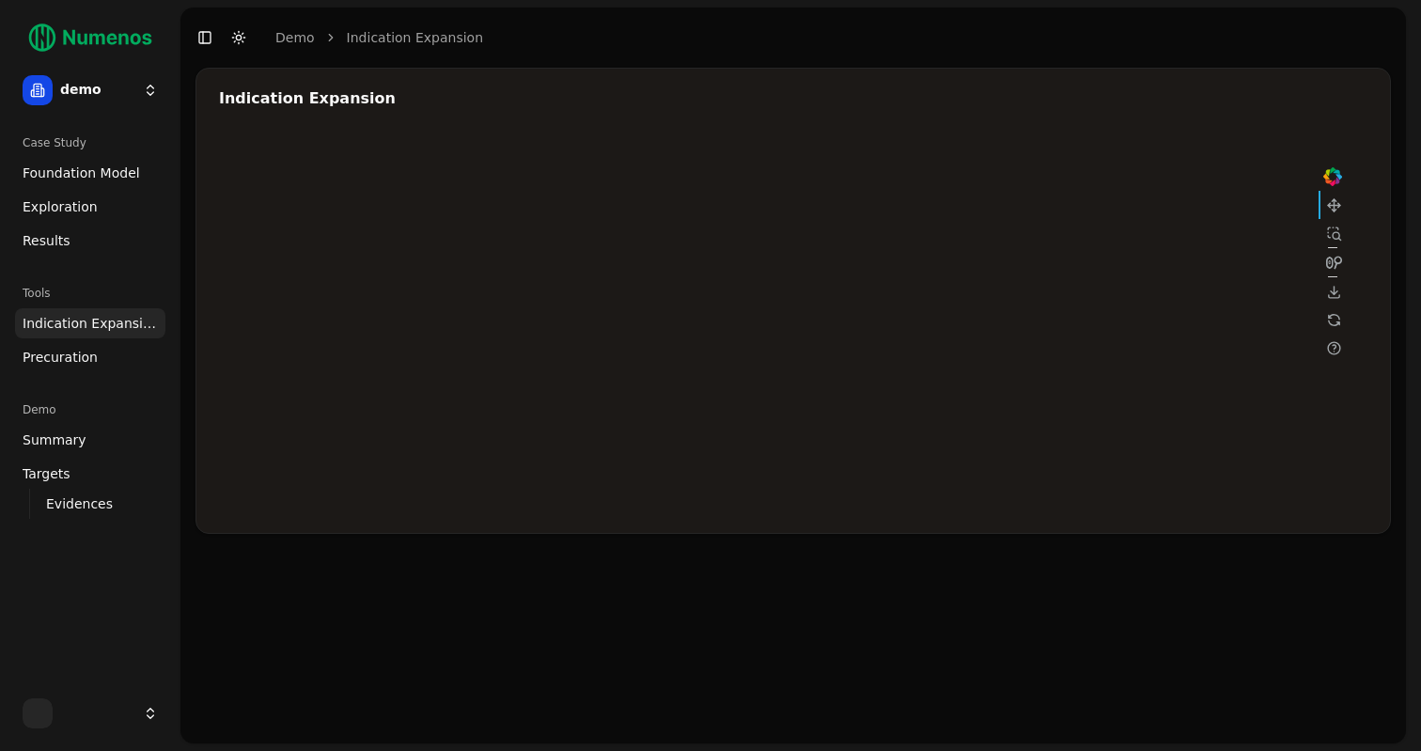
click at [1003, 276] on div at bounding box center [783, 322] width 1128 height 376
click at [110, 179] on span "Foundation Model" at bounding box center [82, 173] width 118 height 19
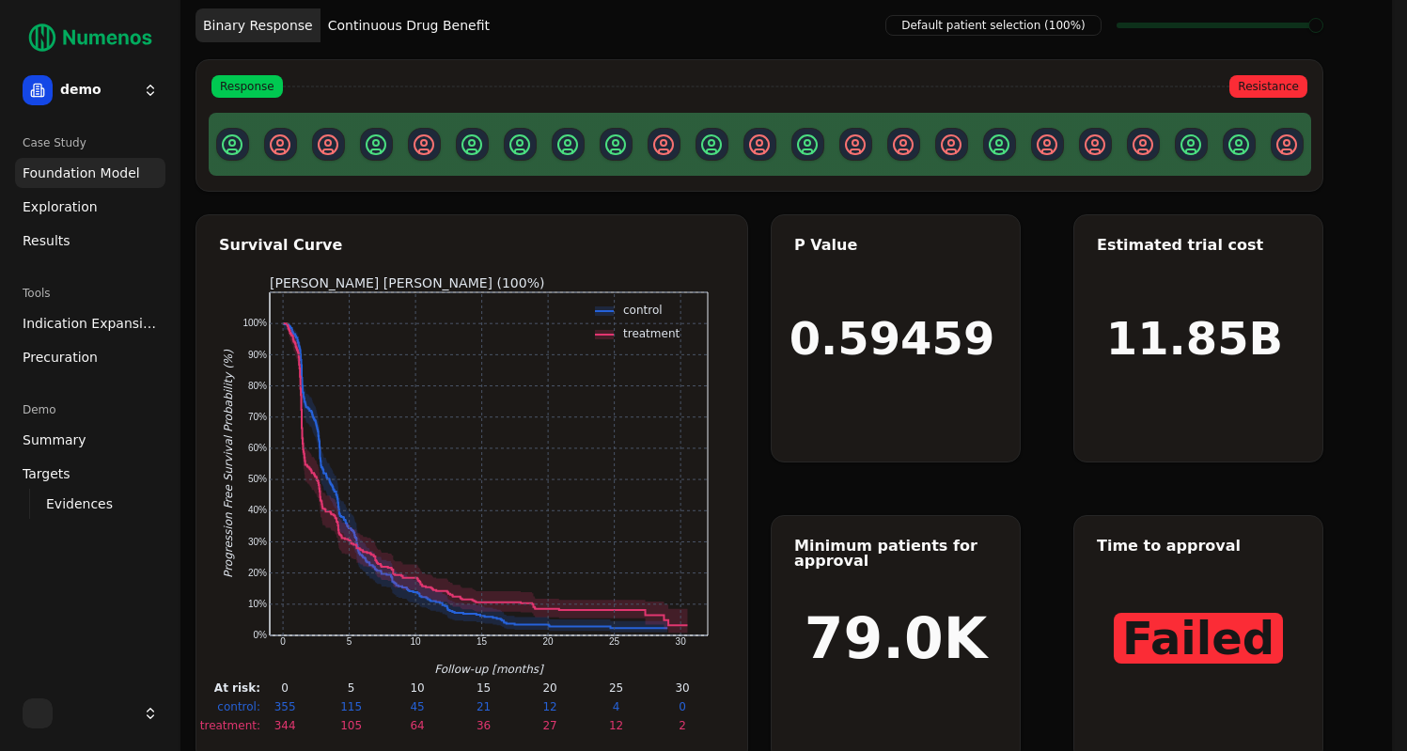
scroll to position [65, 0]
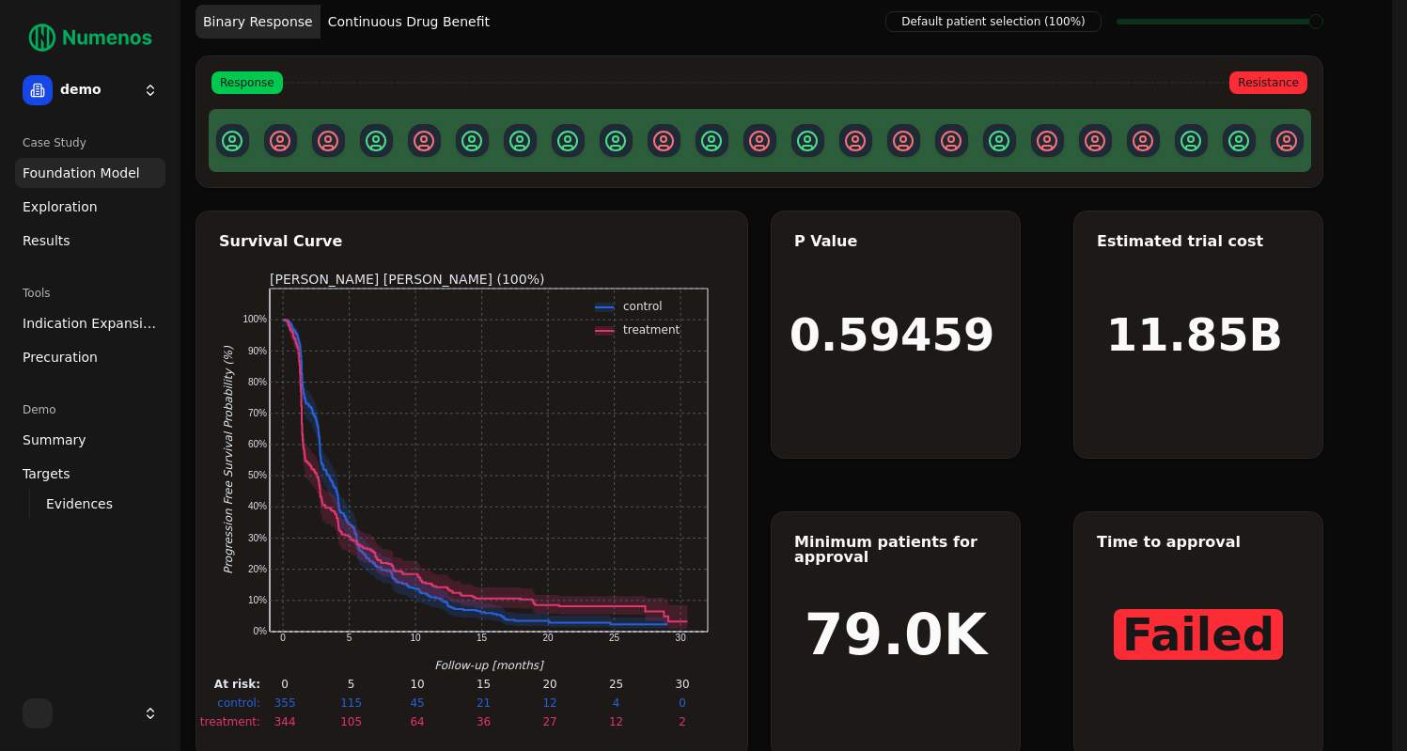
click at [418, 20] on button "Continuous Drug Benefit" at bounding box center [409, 22] width 177 height 34
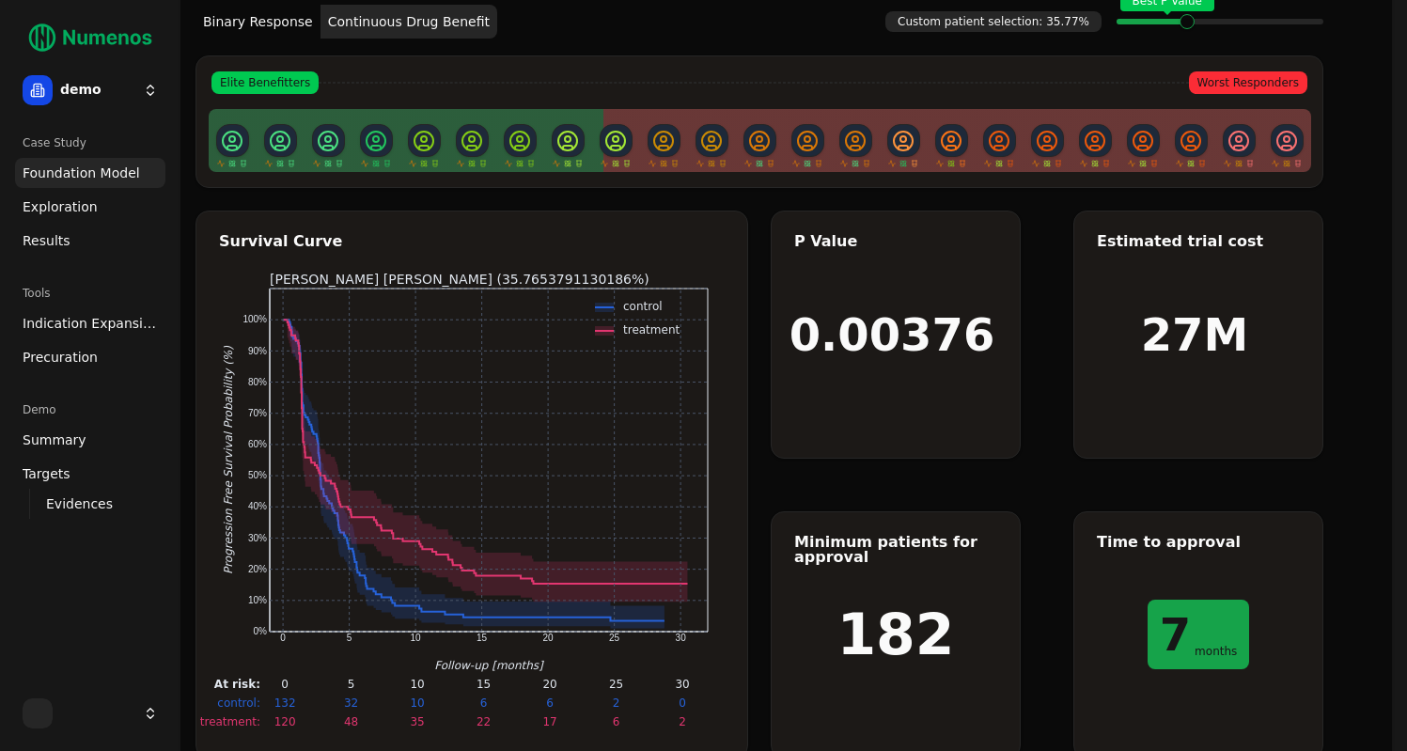
click at [55, 203] on span "Exploration" at bounding box center [60, 206] width 75 height 19
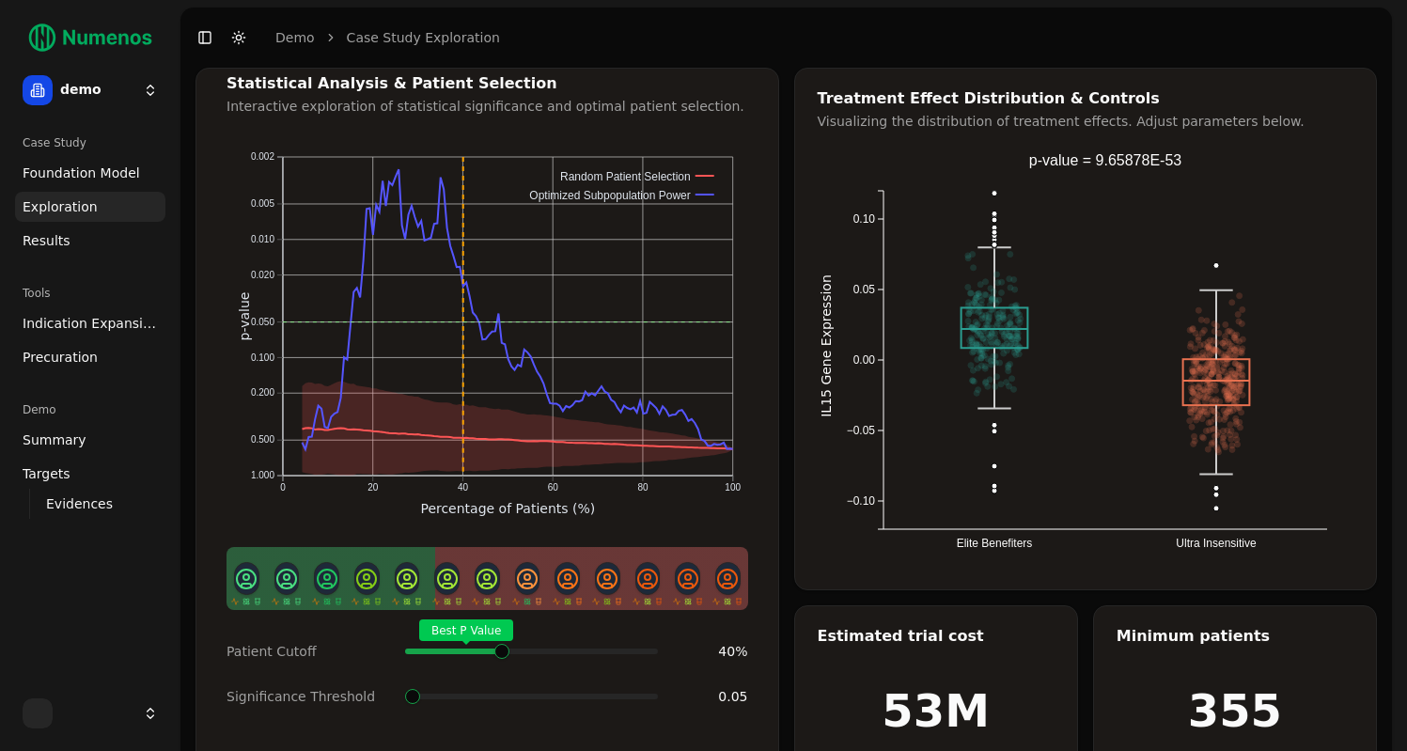
click at [650, 648] on span at bounding box center [651, 652] width 2 height 8
click at [500, 697] on span at bounding box center [492, 696] width 15 height 15
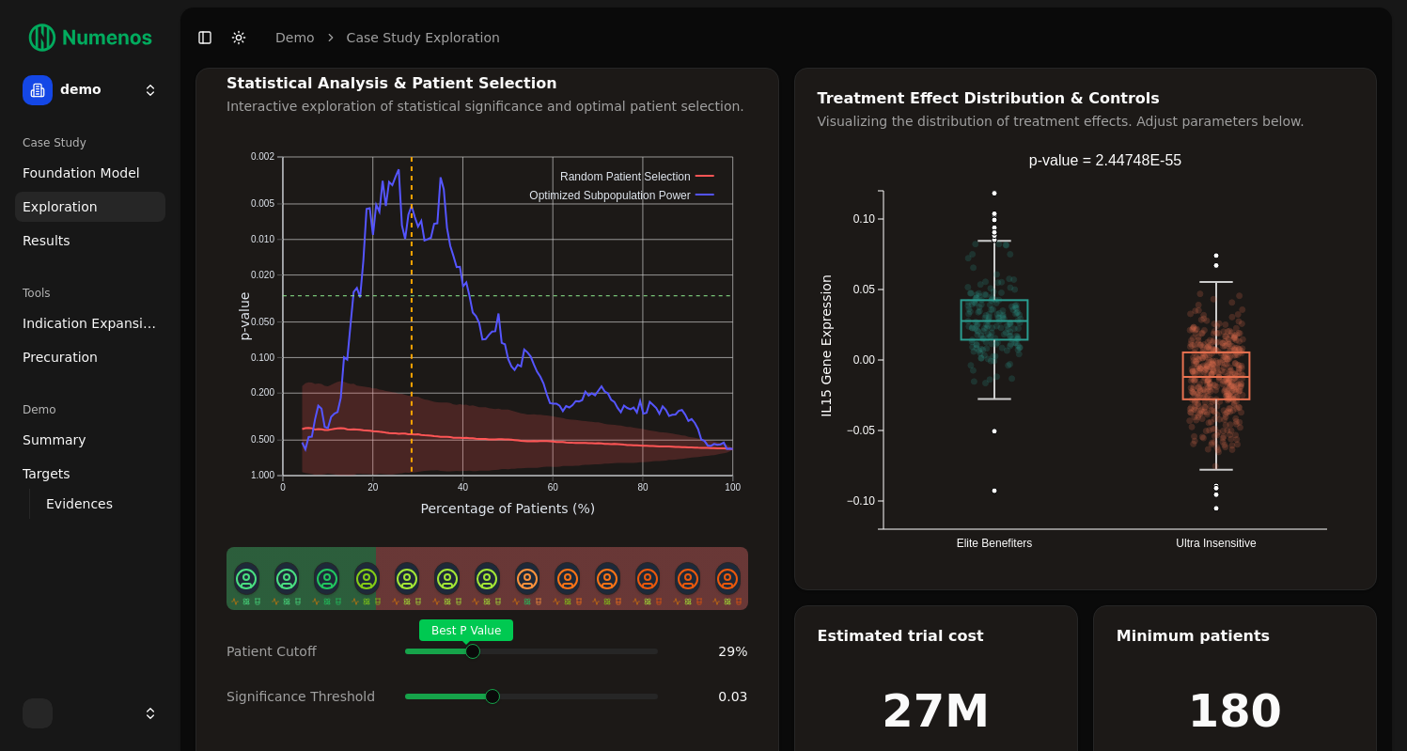
click at [503, 648] on span at bounding box center [504, 652] width 2 height 8
click at [78, 327] on span "Indication Expansion" at bounding box center [90, 323] width 135 height 19
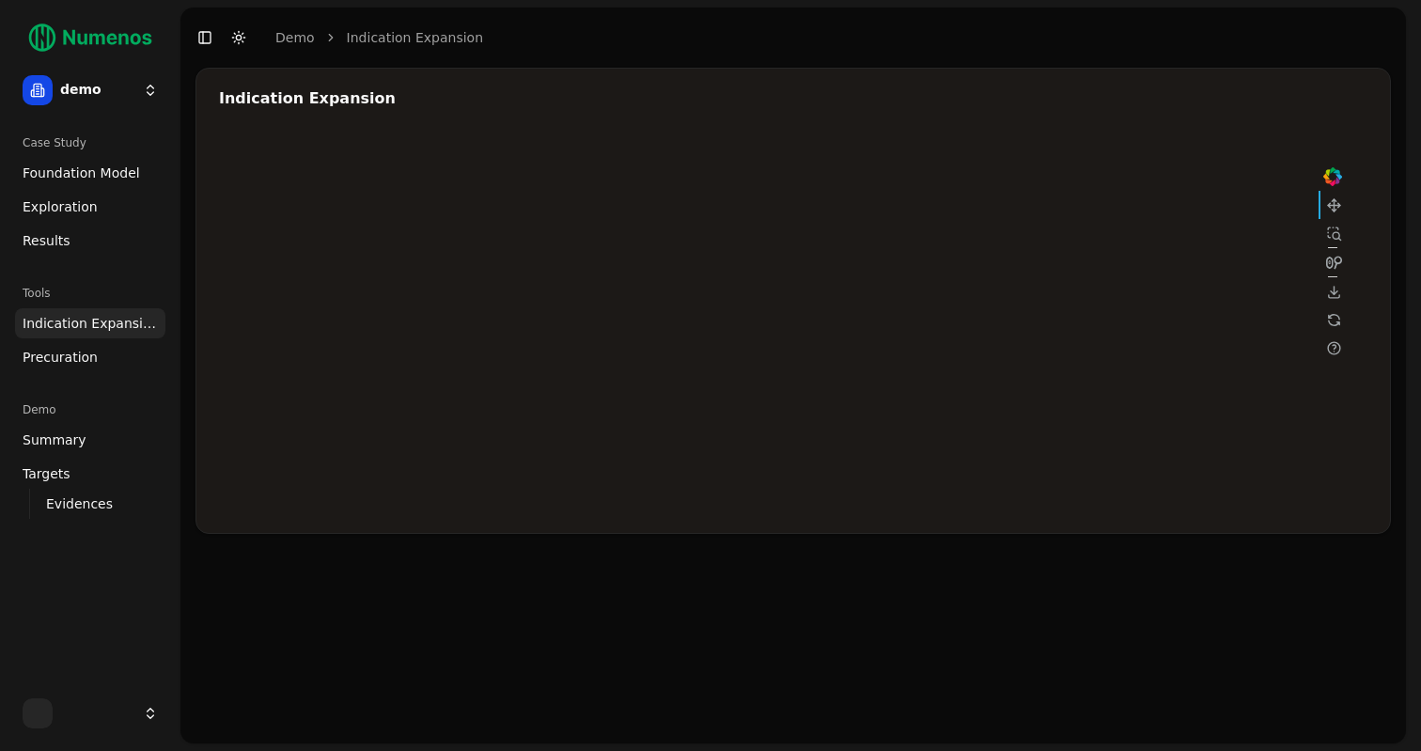
click at [1130, 241] on div at bounding box center [783, 322] width 1128 height 376
click at [993, 295] on div at bounding box center [783, 322] width 1128 height 376
click at [1154, 243] on div at bounding box center [783, 322] width 1128 height 376
click at [1021, 304] on div at bounding box center [783, 322] width 1128 height 376
click at [901, 321] on div at bounding box center [783, 322] width 1128 height 376
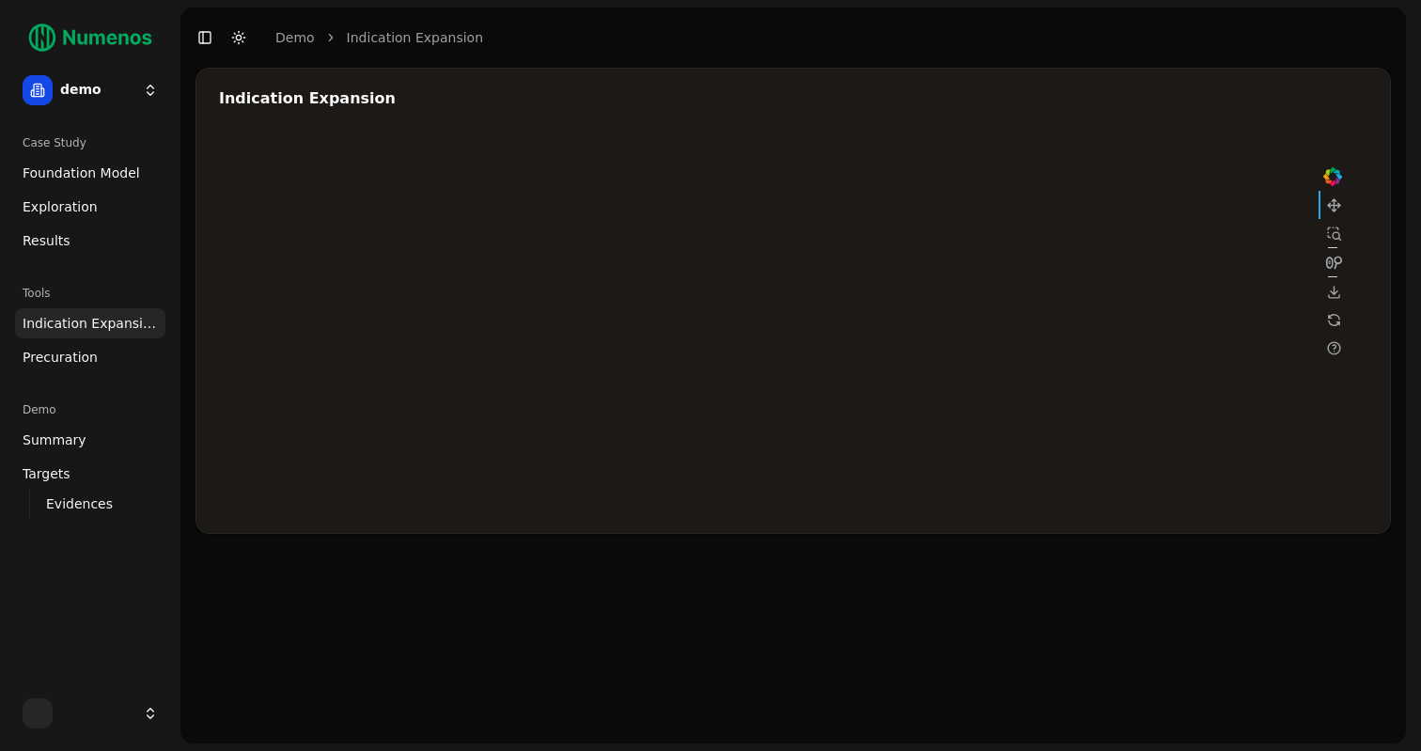
click at [107, 177] on span "Foundation Model" at bounding box center [82, 173] width 118 height 19
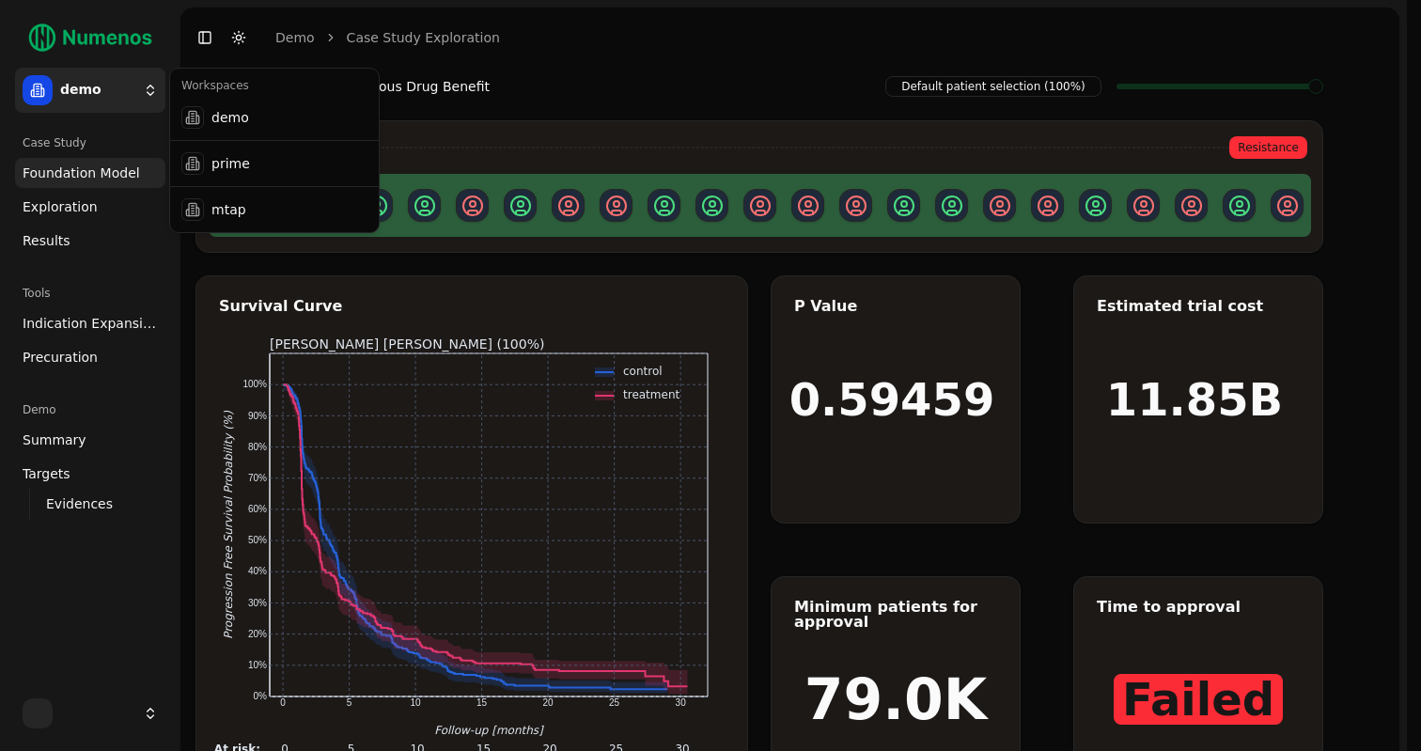
click at [125, 88] on html "treatment Time: 1 months Survival: 87% 95% CI: [83%, 90%] At Risk: 315 25 demo …" at bounding box center [710, 423] width 1421 height 846
click at [249, 218] on div "mtap" at bounding box center [274, 210] width 201 height 38
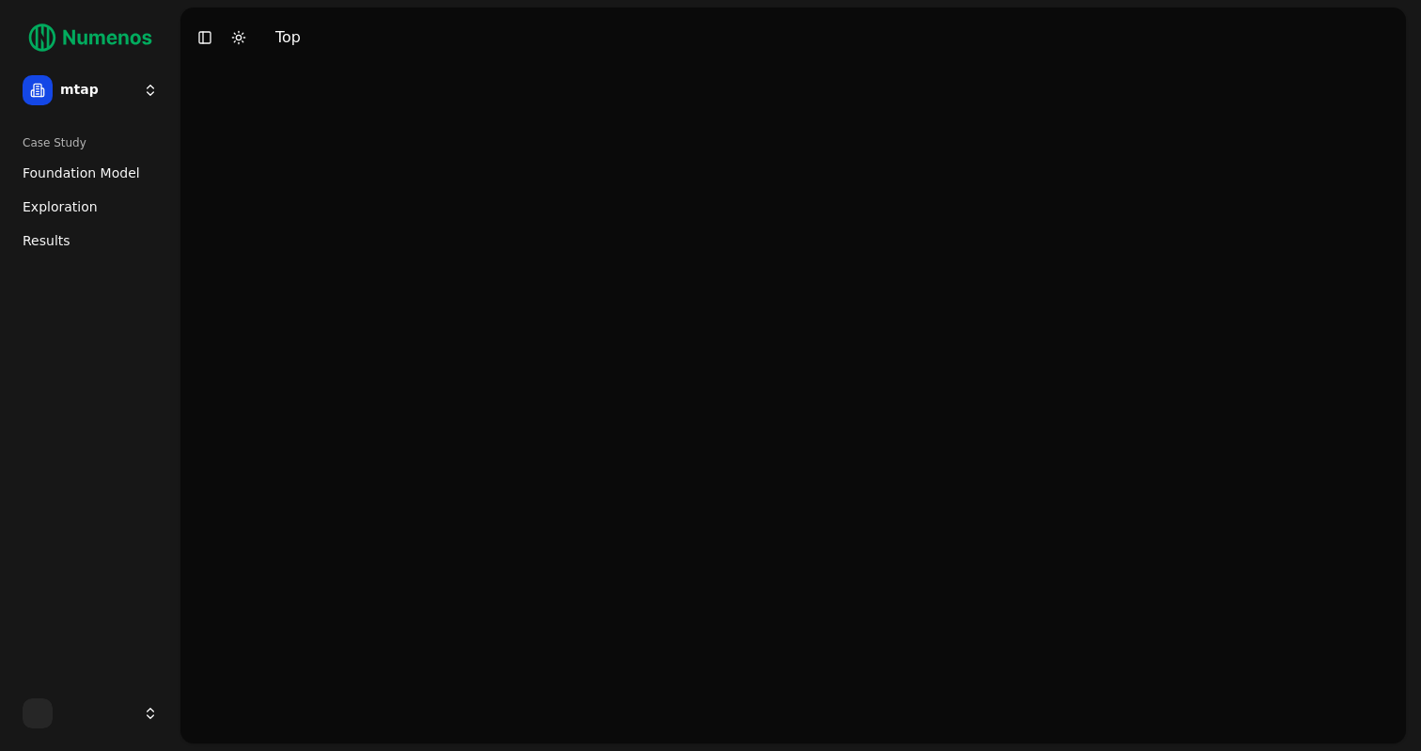
click at [106, 177] on span "Foundation Model" at bounding box center [82, 173] width 118 height 19
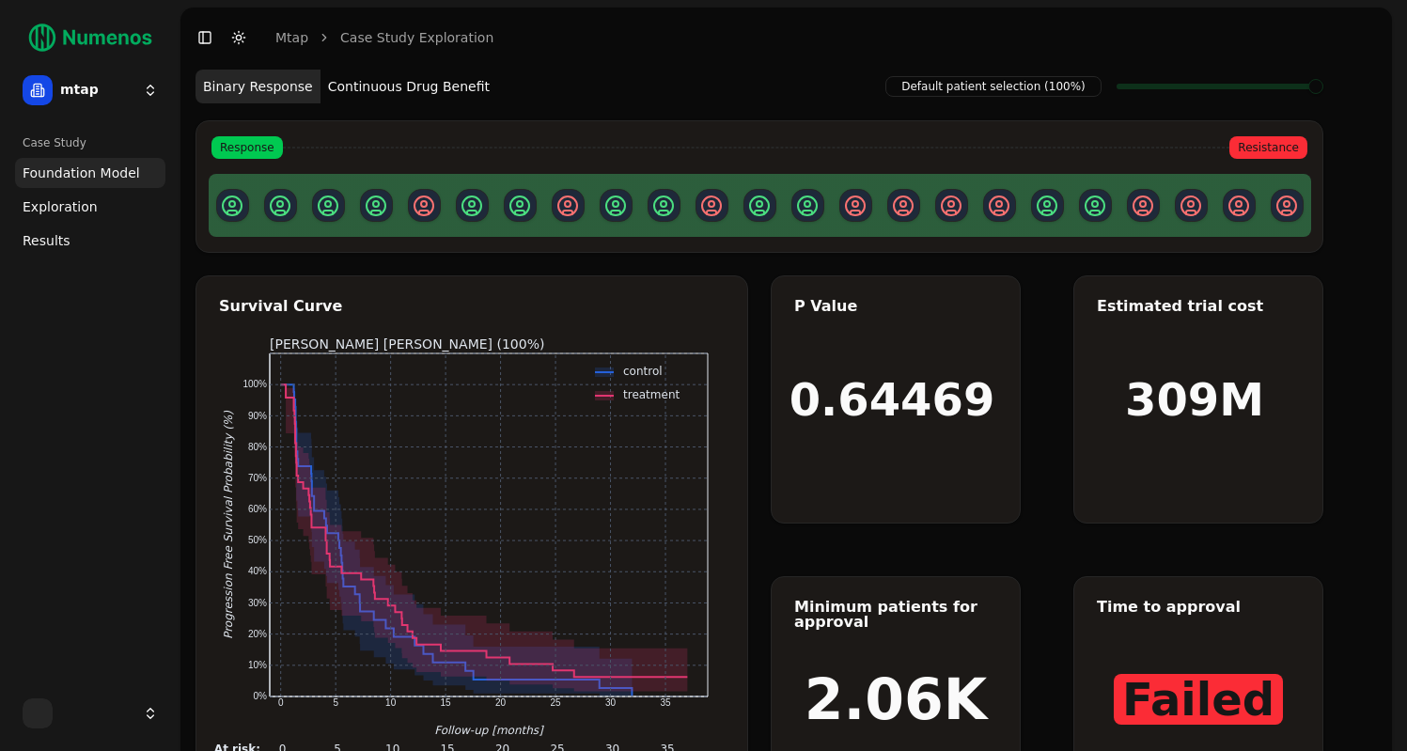
click at [120, 87] on html "treatment Time: 1 months Survival: 87% 95% CI: [83%, 90%] At Risk: 315 25 mtap …" at bounding box center [703, 423] width 1407 height 846
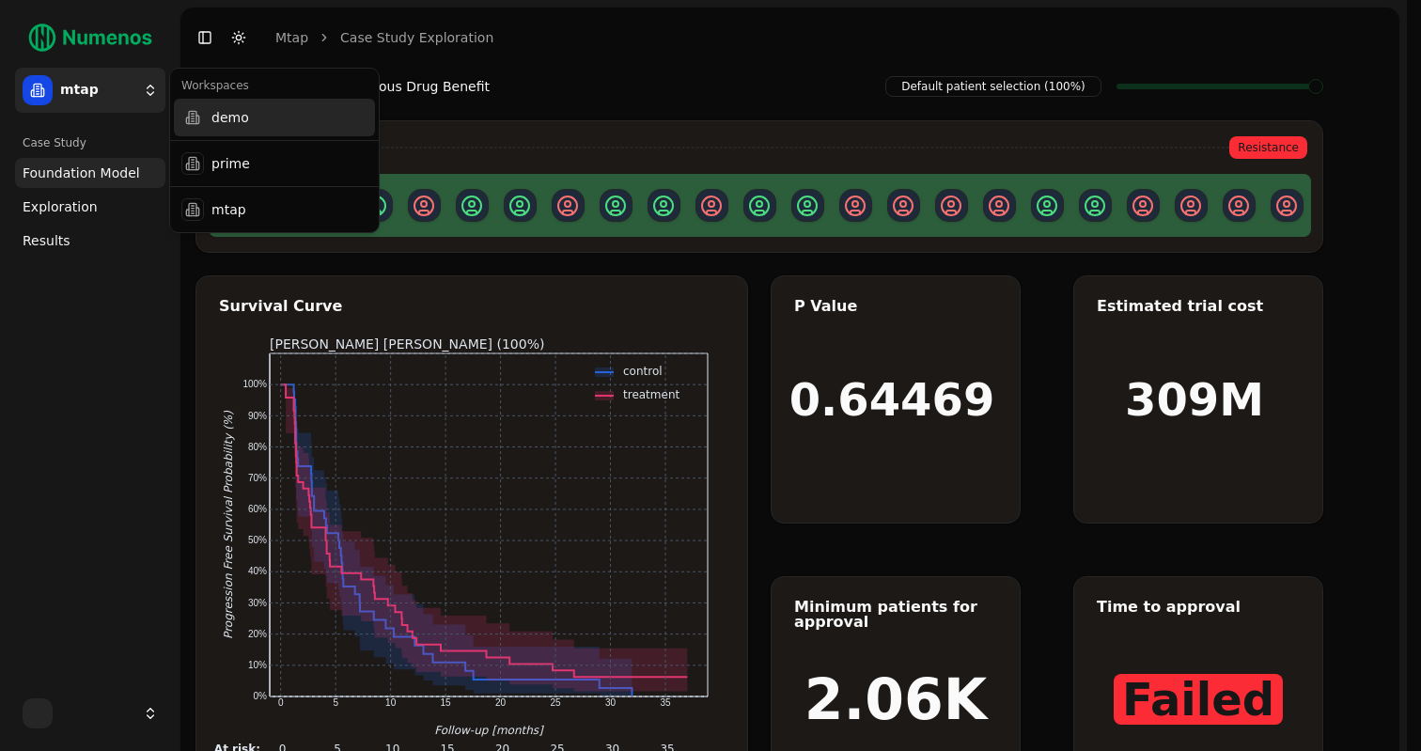
click at [218, 123] on div "demo" at bounding box center [274, 118] width 201 height 38
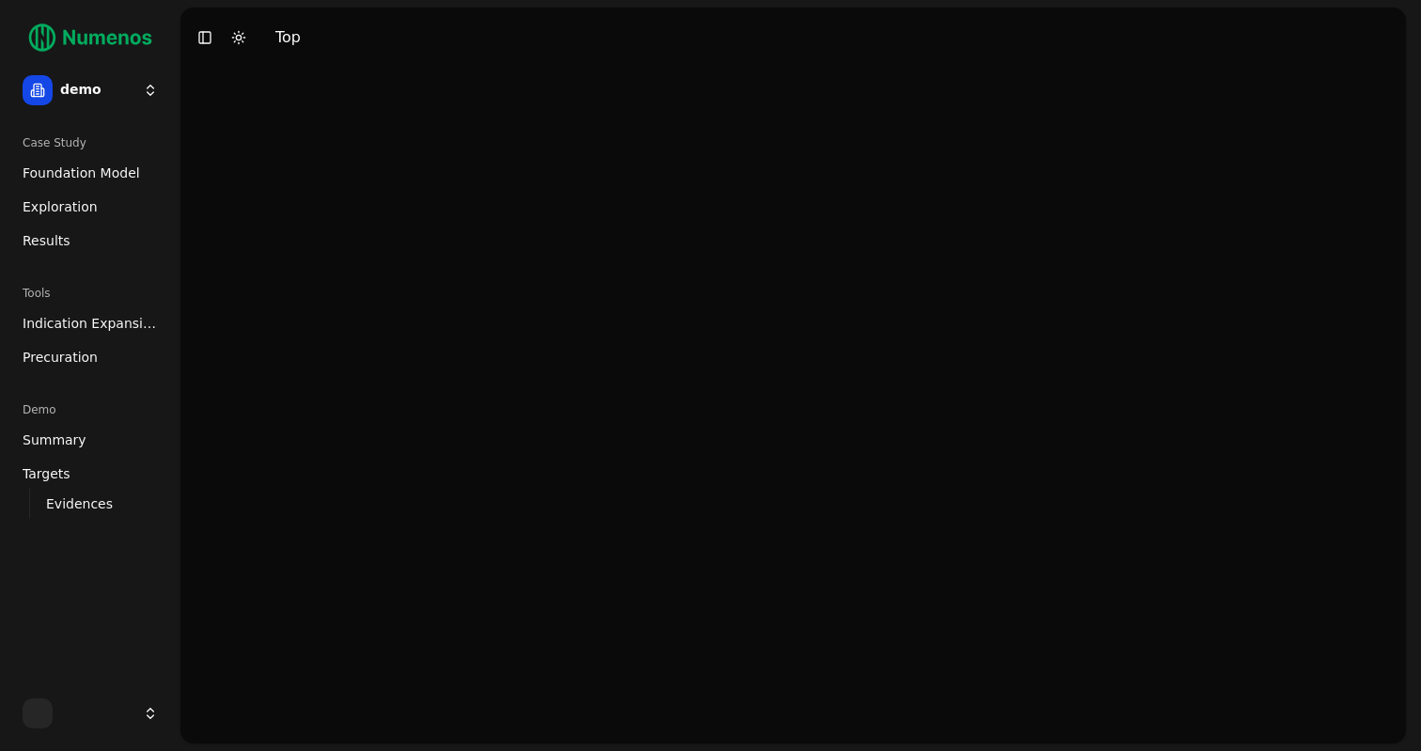
click at [85, 177] on span "Foundation Model" at bounding box center [82, 173] width 118 height 19
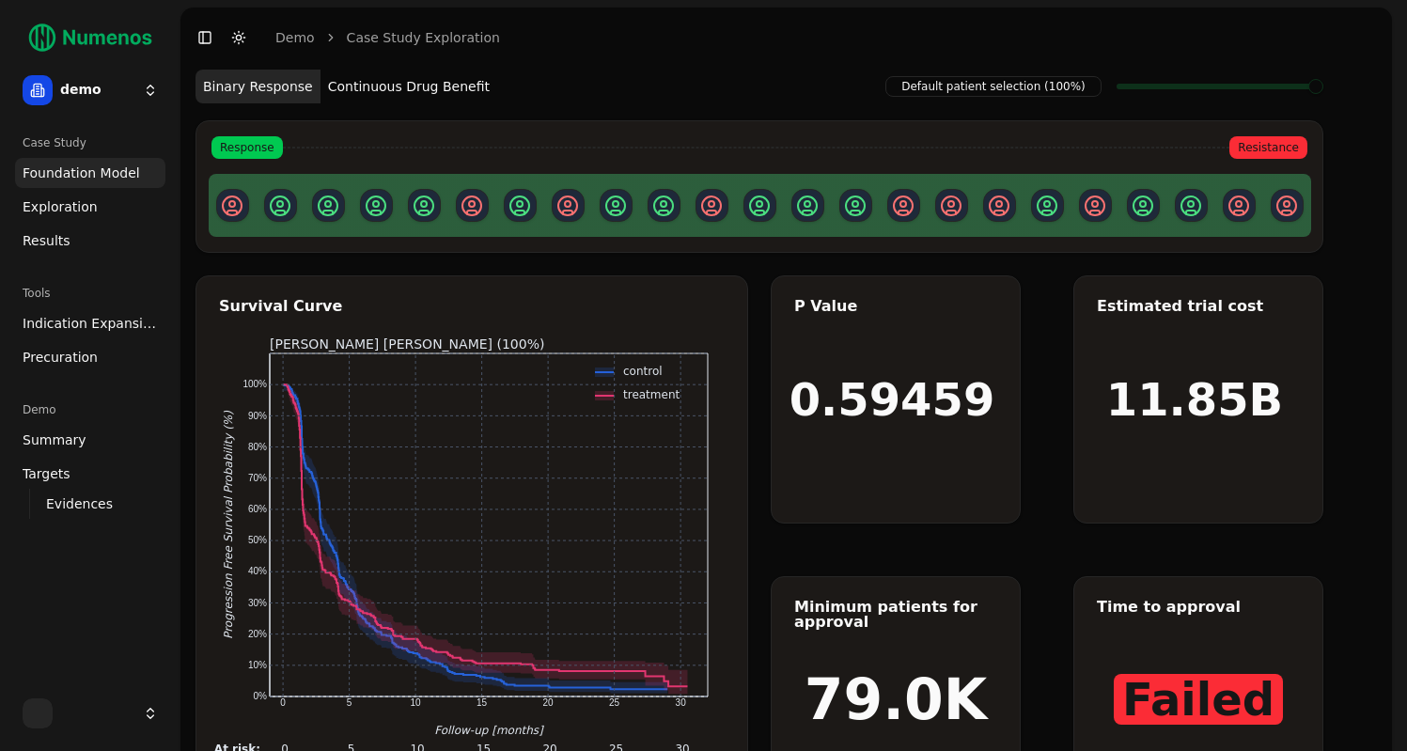
click at [86, 212] on span "Exploration" at bounding box center [60, 206] width 75 height 19
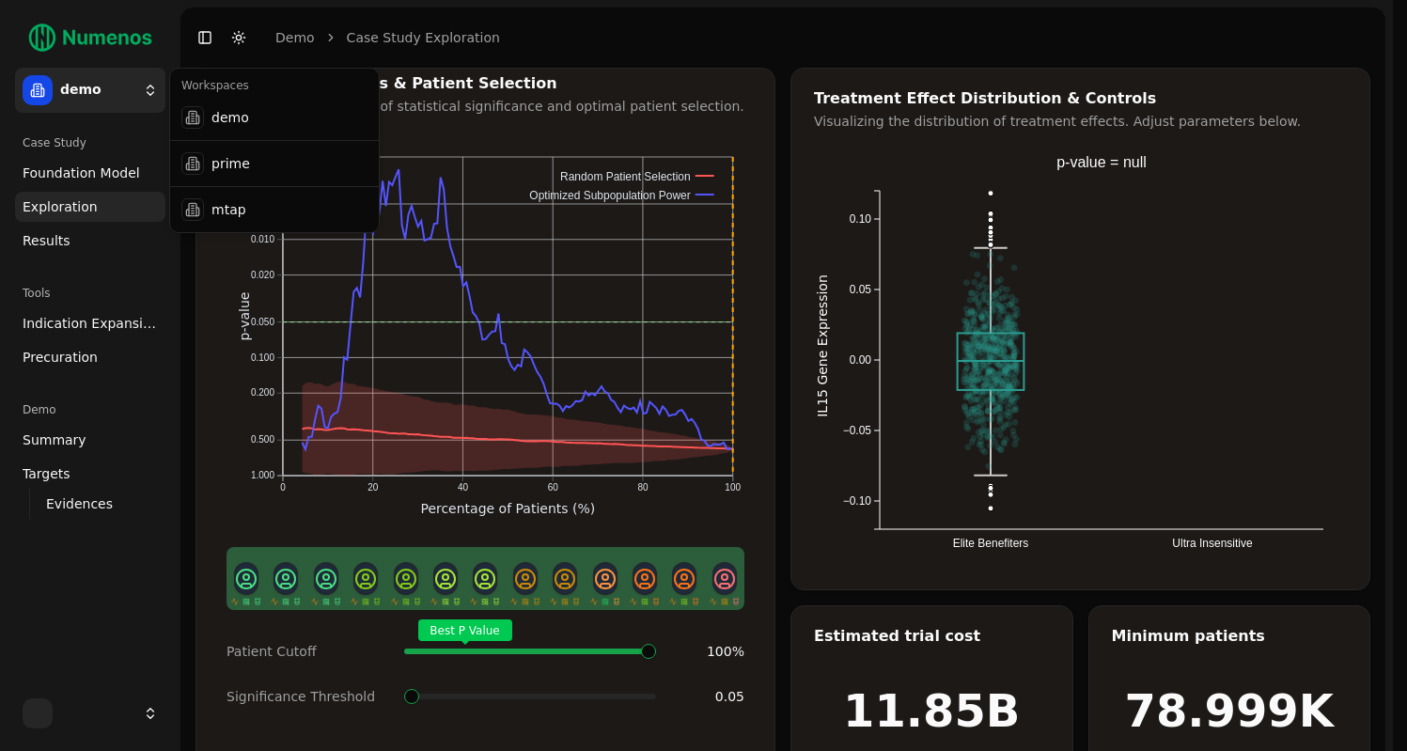
click at [113, 93] on html "treatment Time: 1 months Survival: 87% 95% CI: [83%, 90%] At Risk: 315 25 demo …" at bounding box center [703, 404] width 1407 height 808
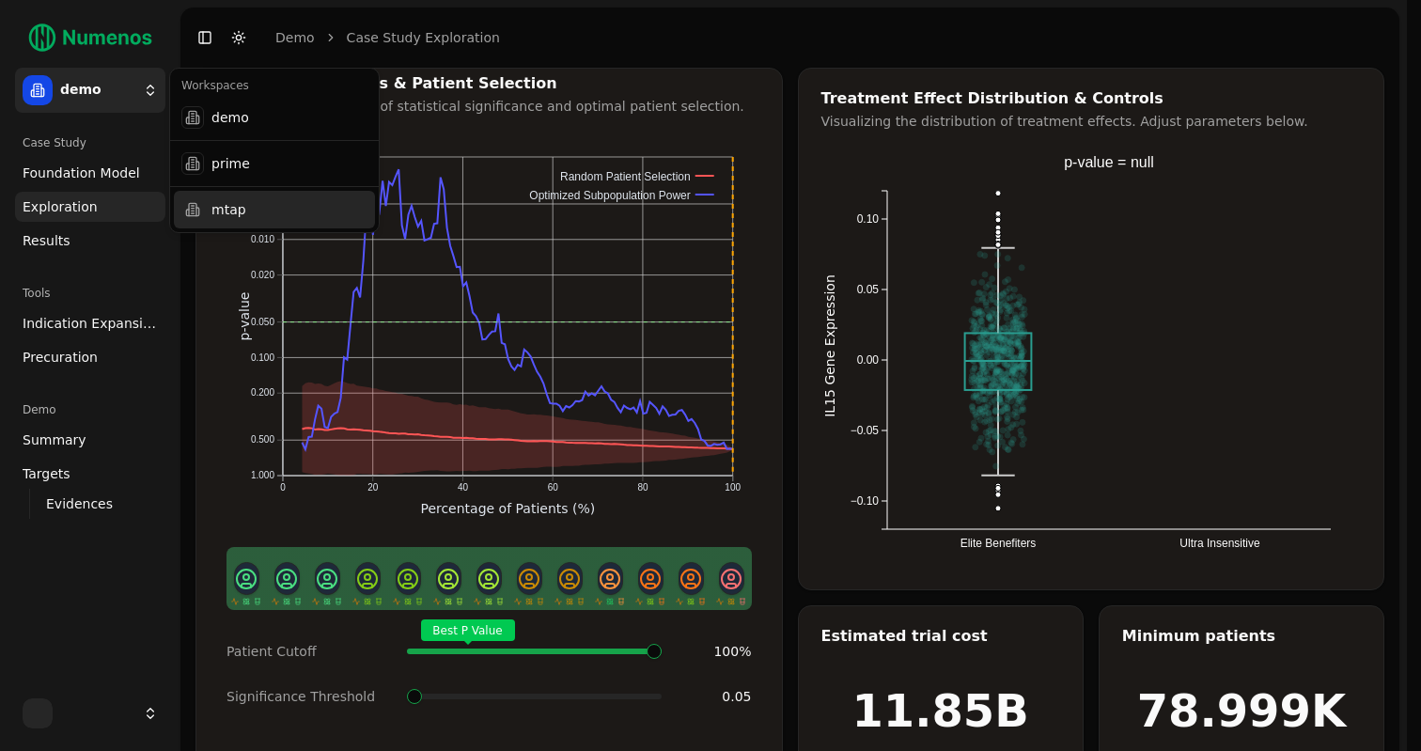
click at [241, 203] on div "mtap" at bounding box center [274, 210] width 201 height 38
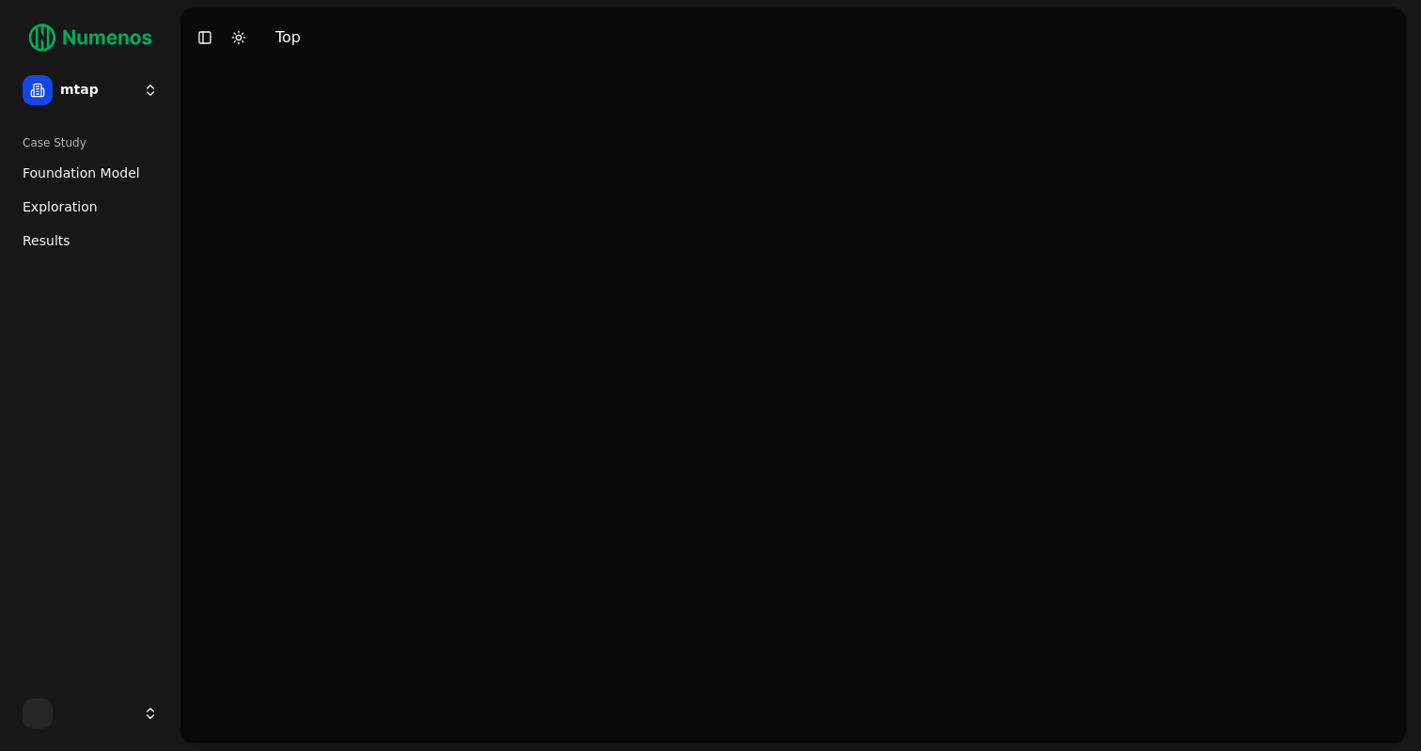
click at [86, 167] on span "Foundation Model" at bounding box center [82, 173] width 118 height 19
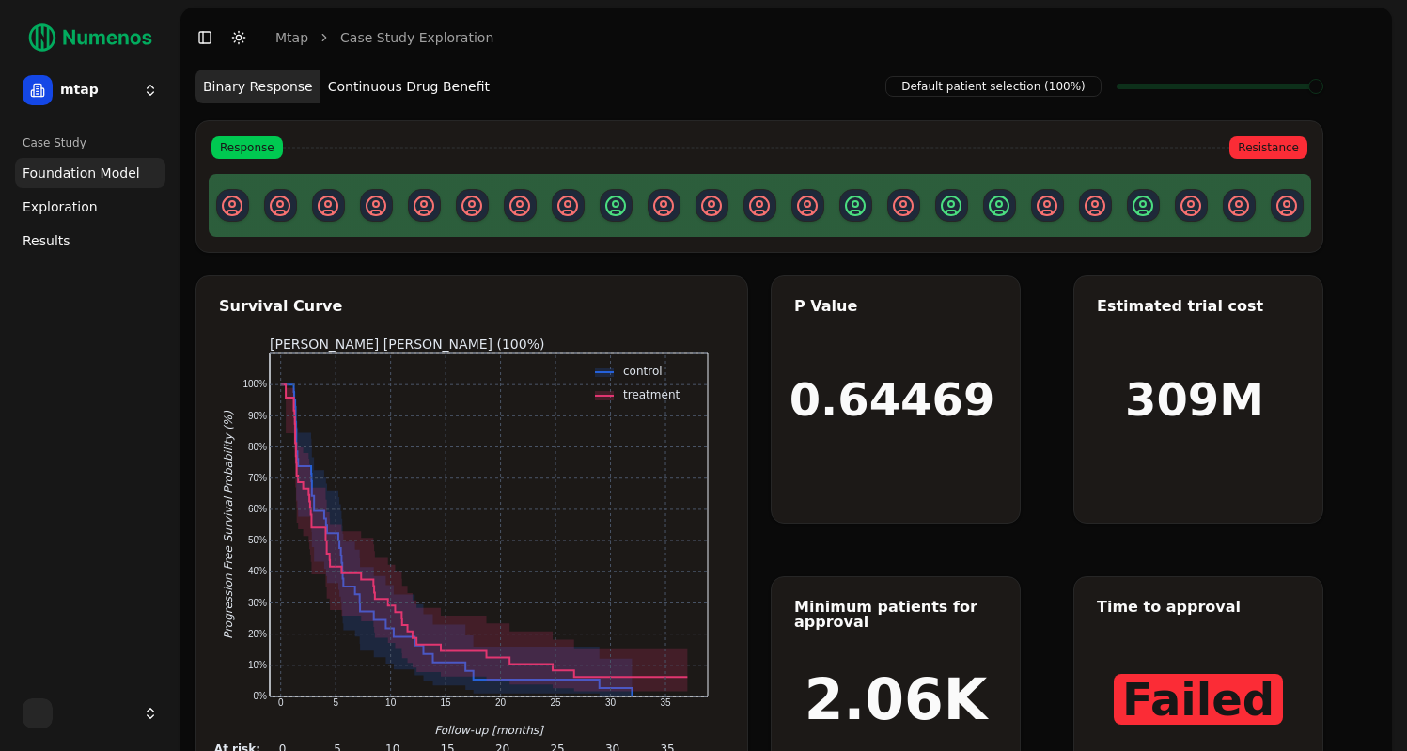
click at [110, 88] on html "treatment Time: 1 months Survival: 87% 95% CI: [83%, 90%] At Risk: 315 25 mtap …" at bounding box center [703, 423] width 1407 height 846
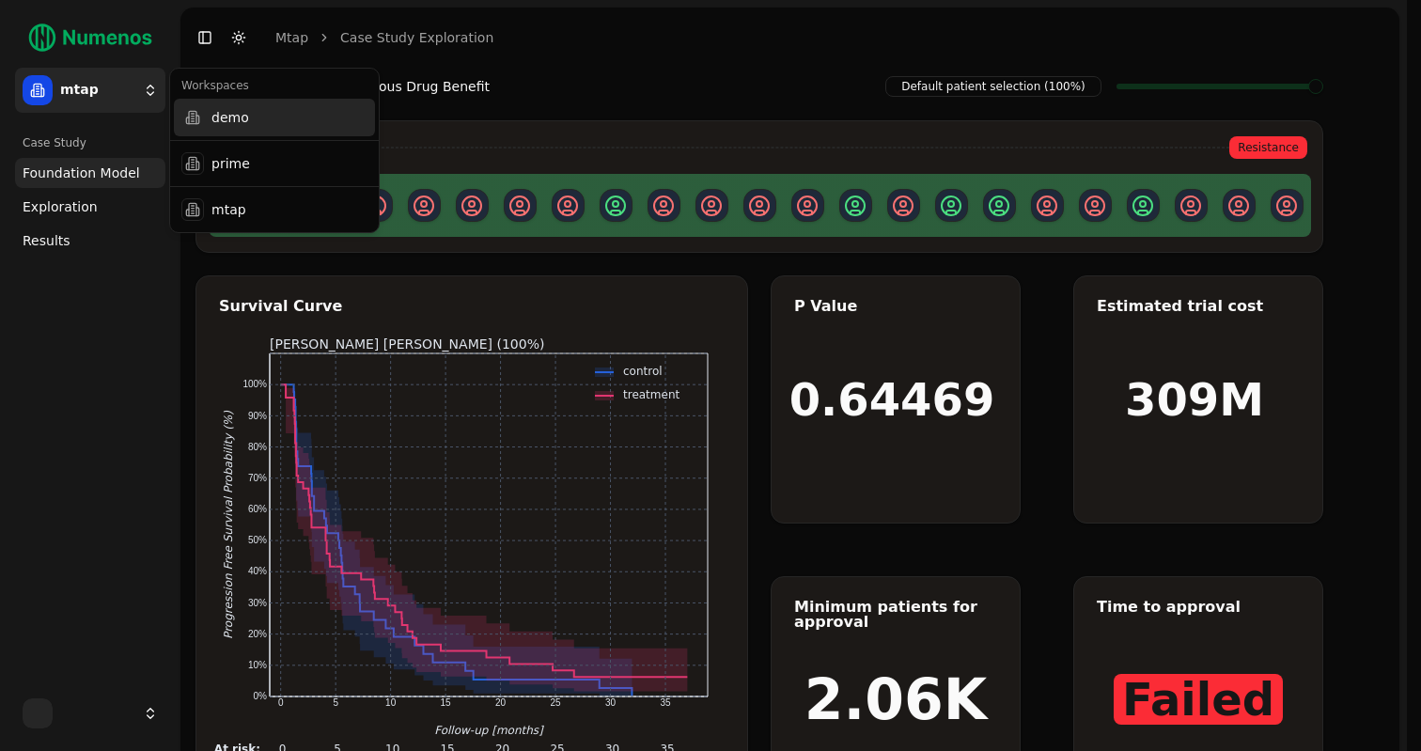
click at [236, 115] on div "demo" at bounding box center [274, 118] width 201 height 38
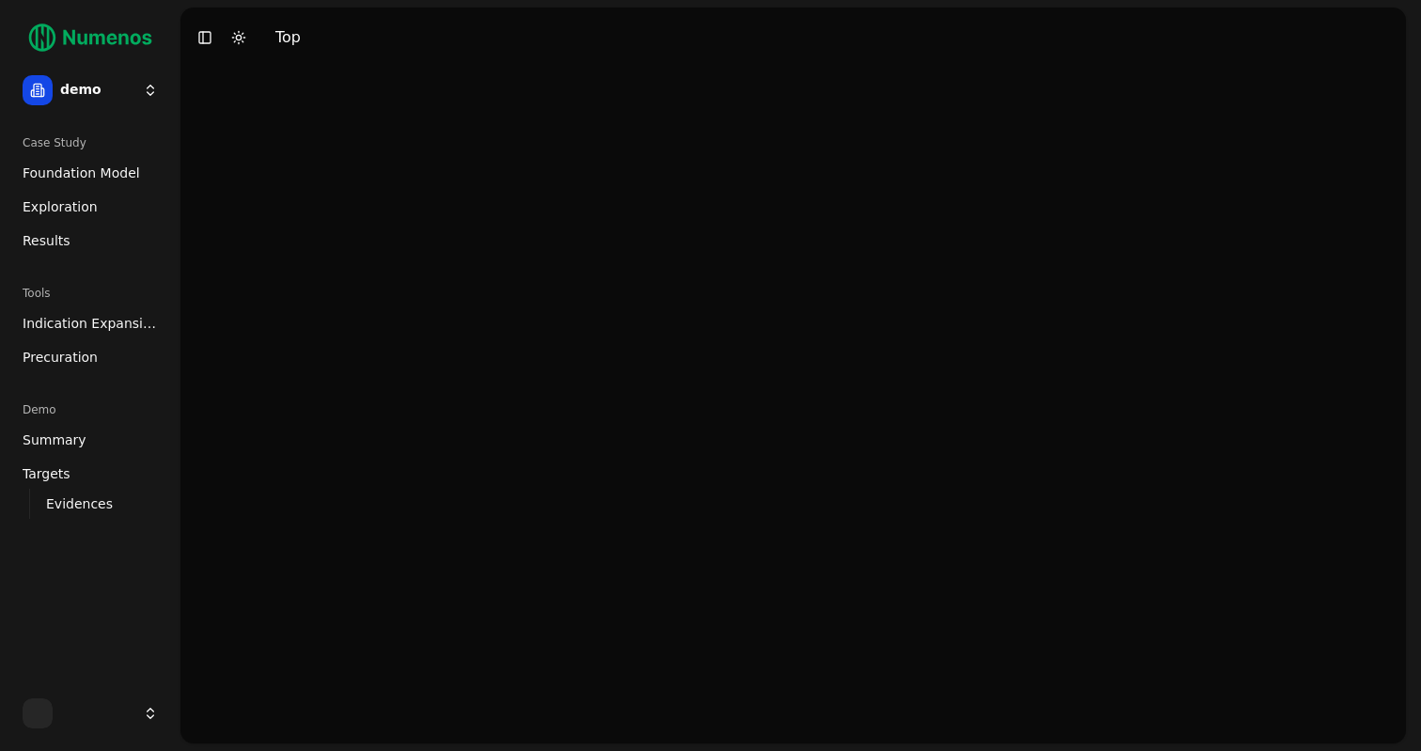
click at [56, 175] on span "Foundation Model" at bounding box center [82, 173] width 118 height 19
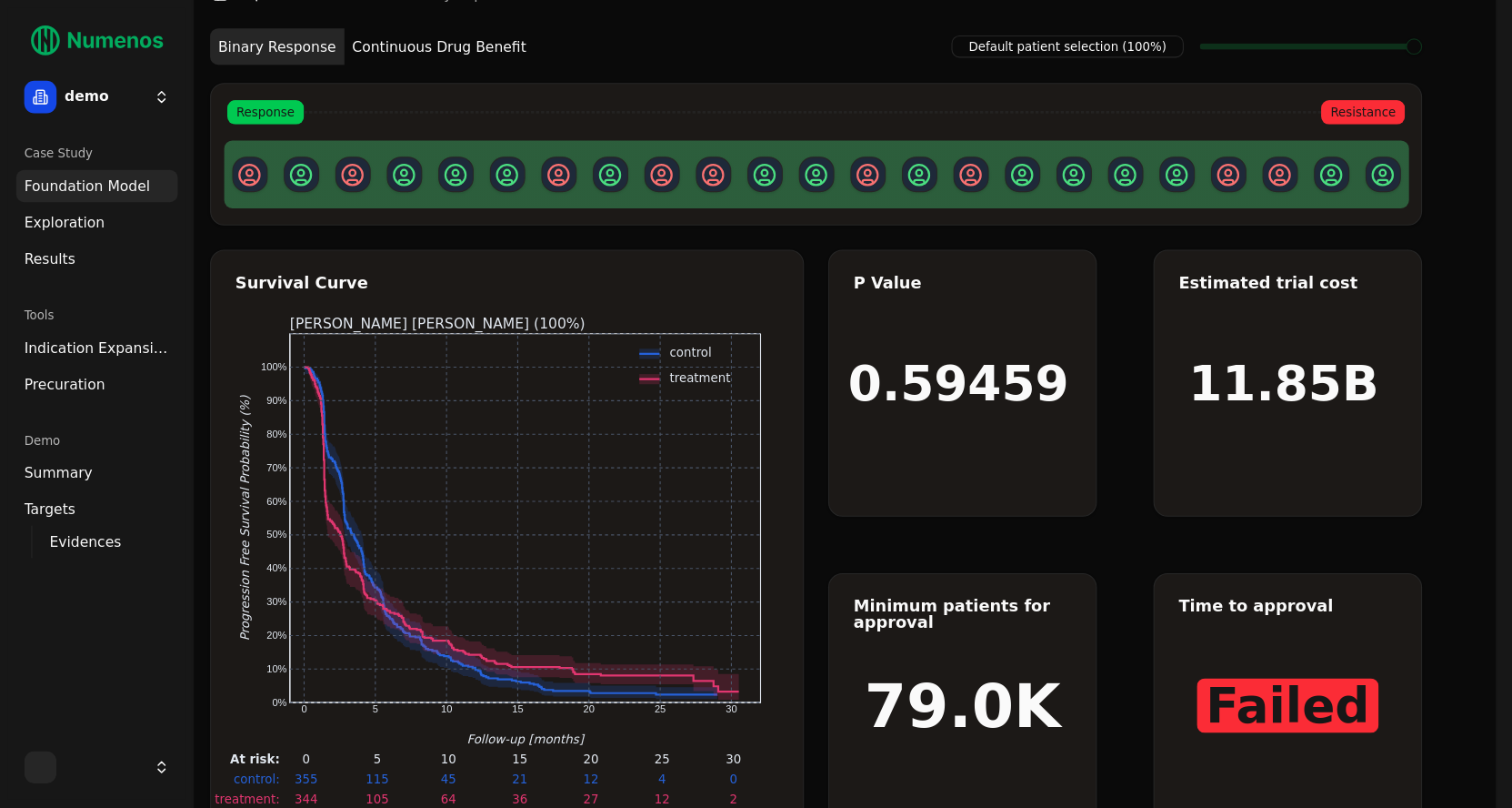
scroll to position [9, 0]
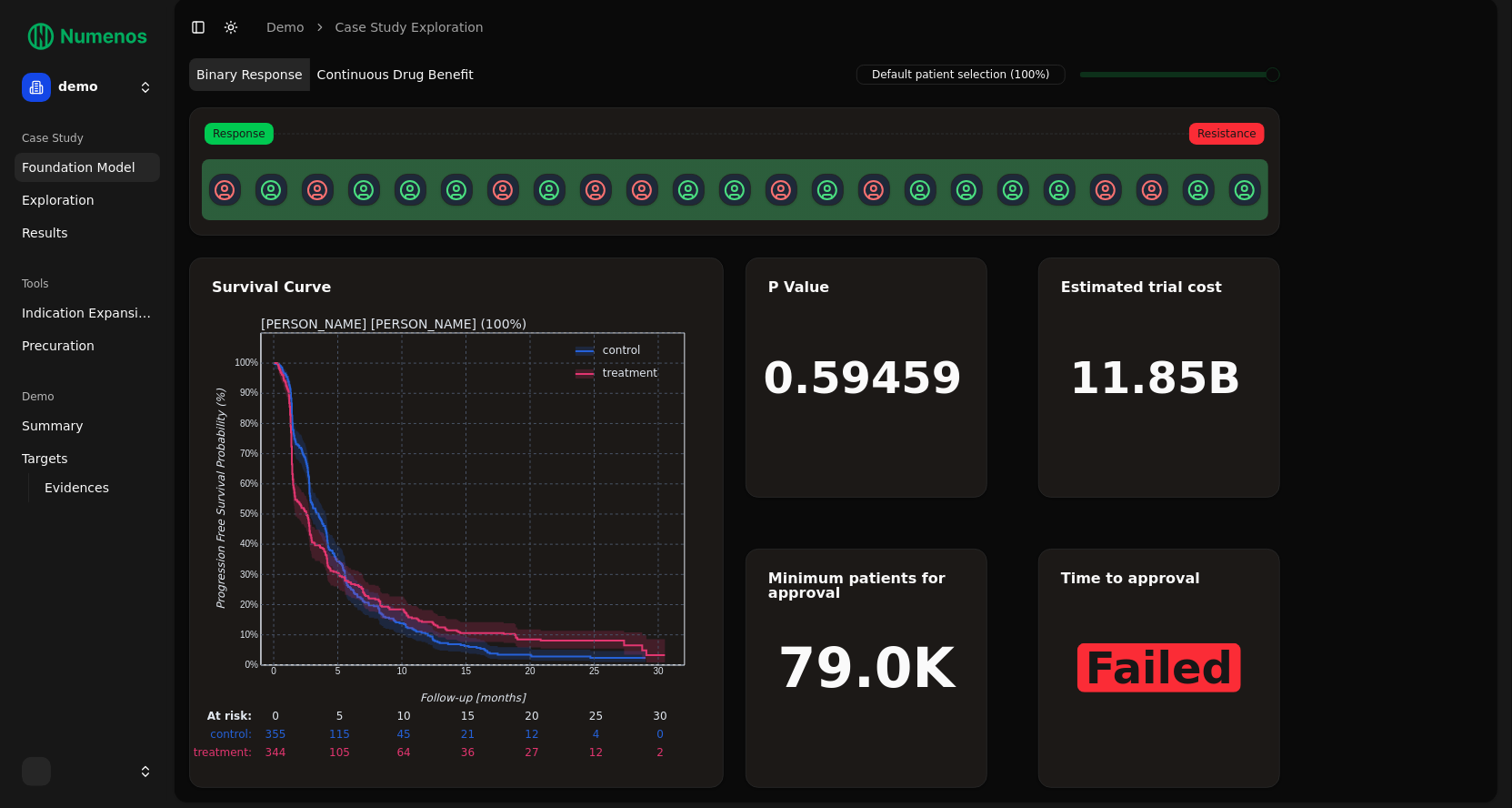
click at [129, 90] on html "treatment Time: 1 months Survival: 87% 95% CI: [83%, 90%] At Risk: 315 25 demo …" at bounding box center [756, 401] width 1512 height 819
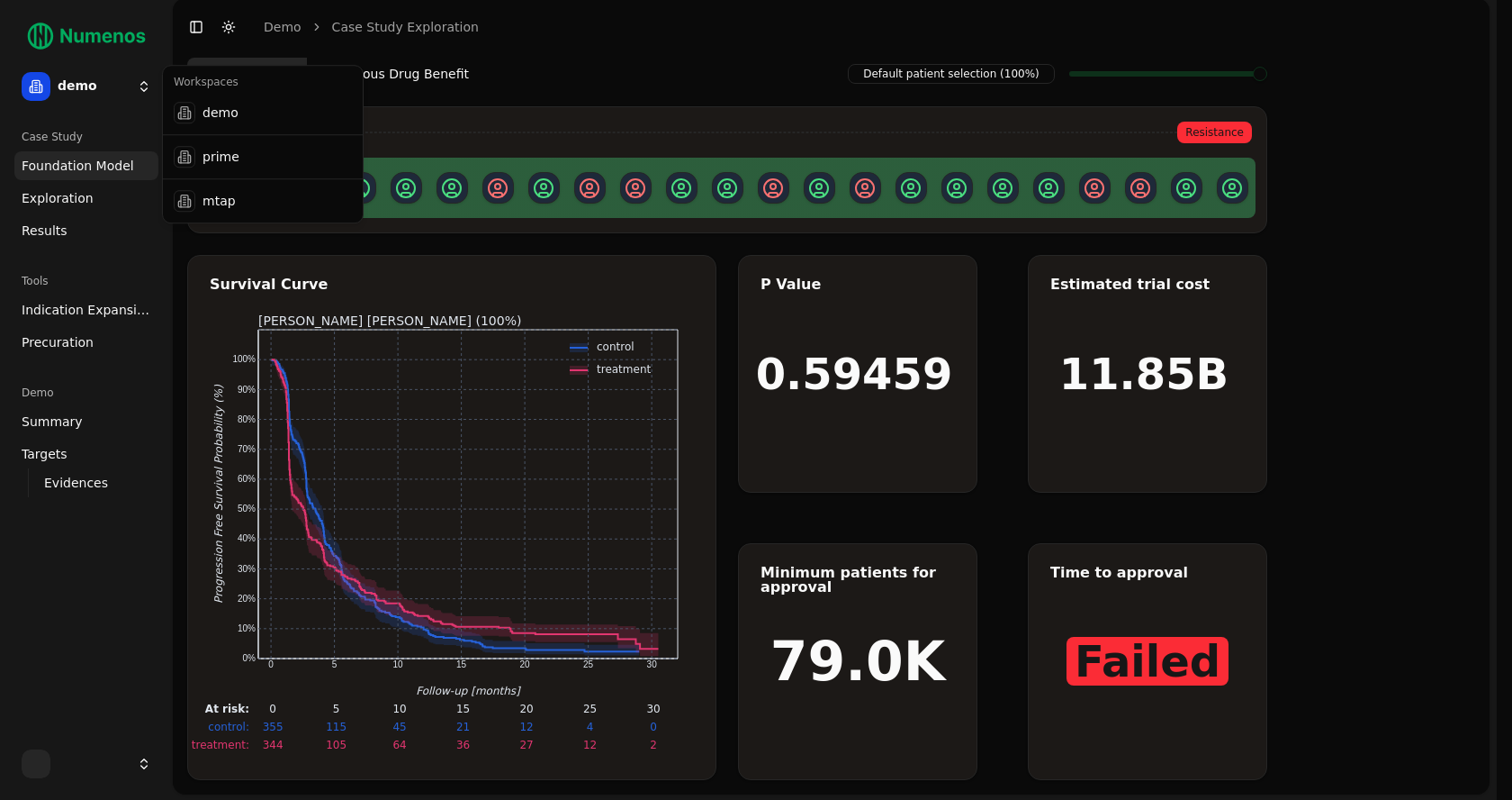
click at [127, 89] on html "treatment Time: 1 months Survival: 87% 95% CI: [83%, 90%] At Risk: 315 25 demo …" at bounding box center [756, 397] width 1512 height 811
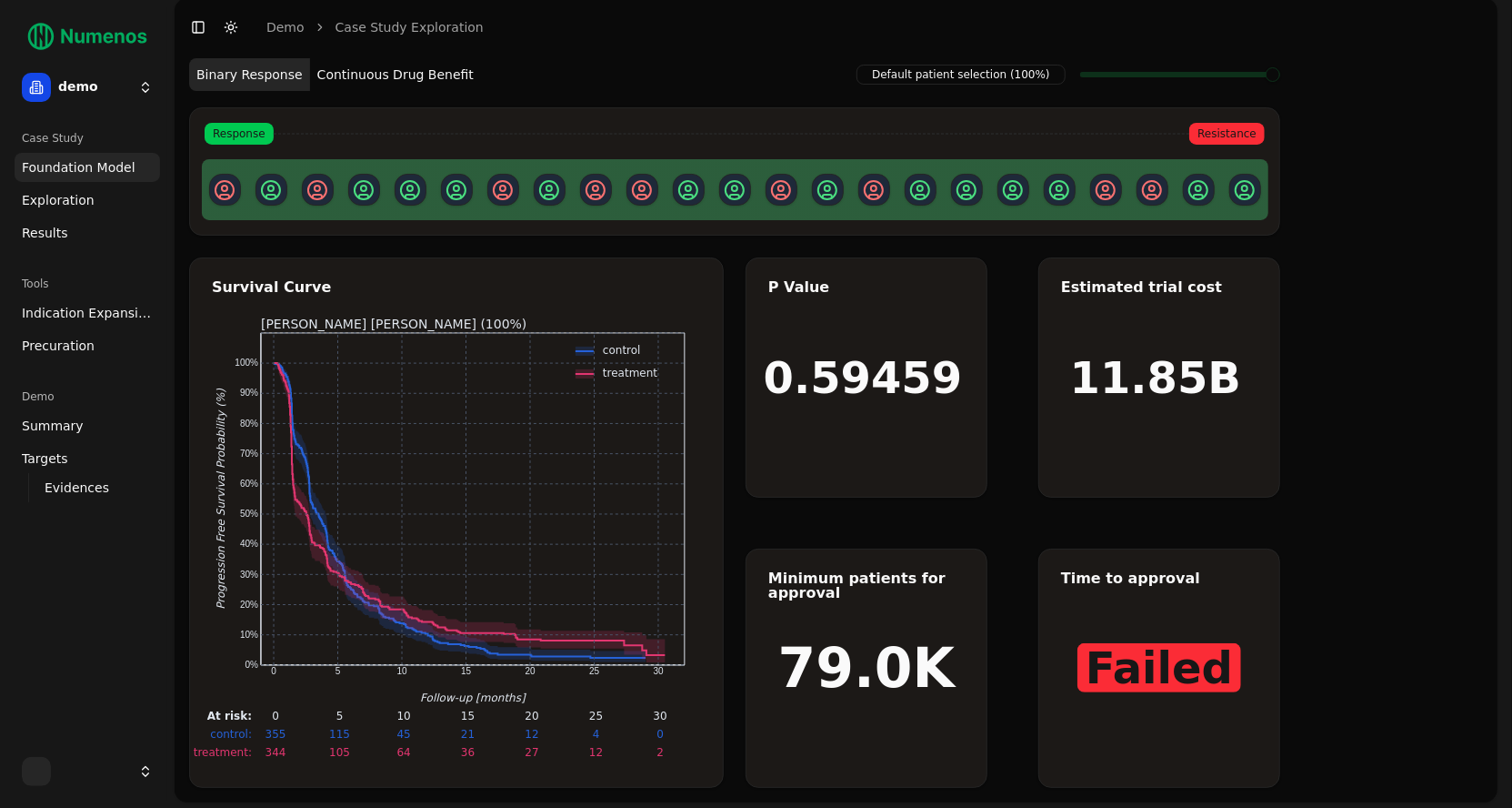
click at [376, 74] on button "Continuous Drug Benefit" at bounding box center [396, 75] width 171 height 33
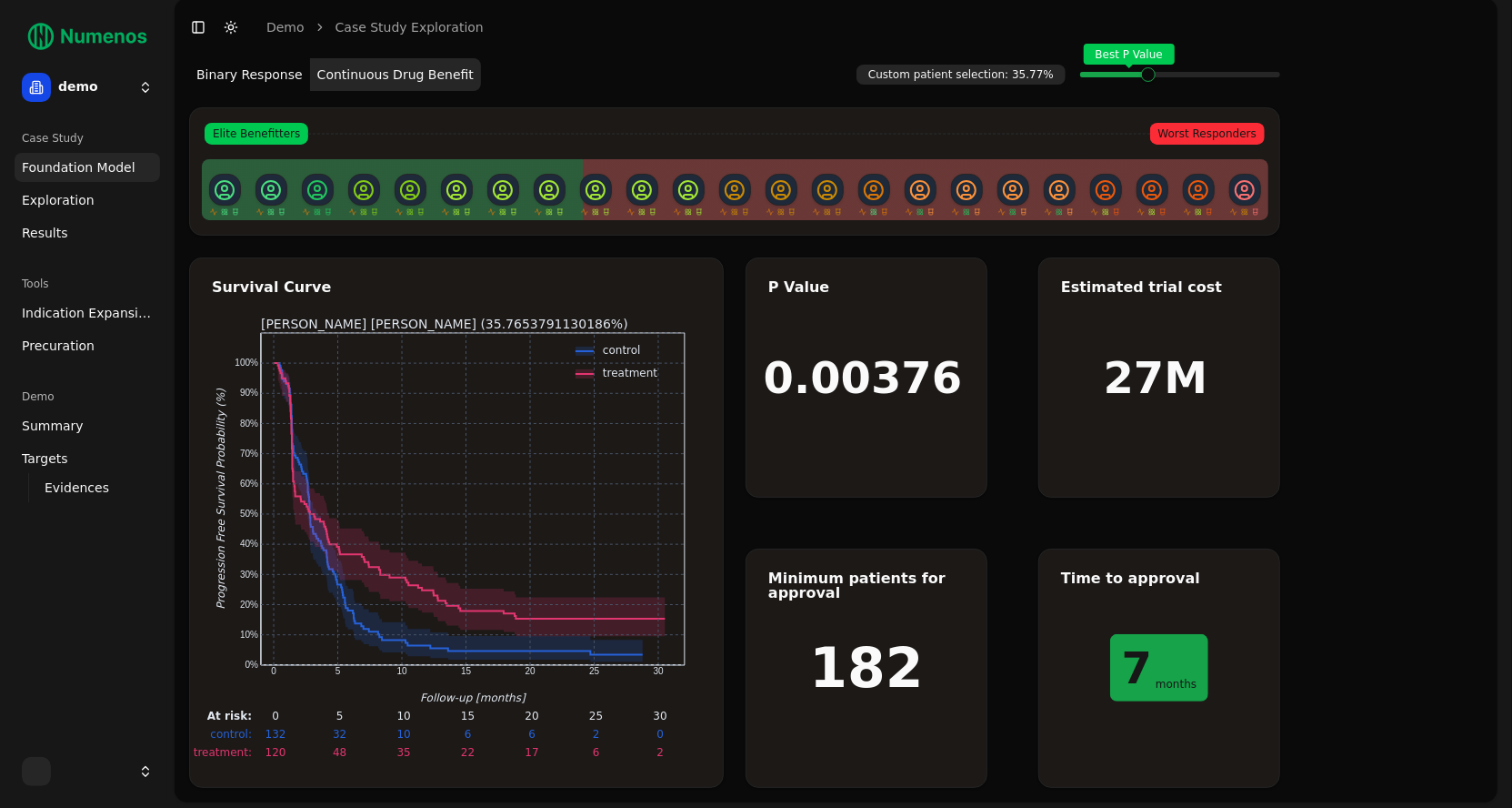
click at [249, 78] on button "Binary Response" at bounding box center [250, 75] width 121 height 33
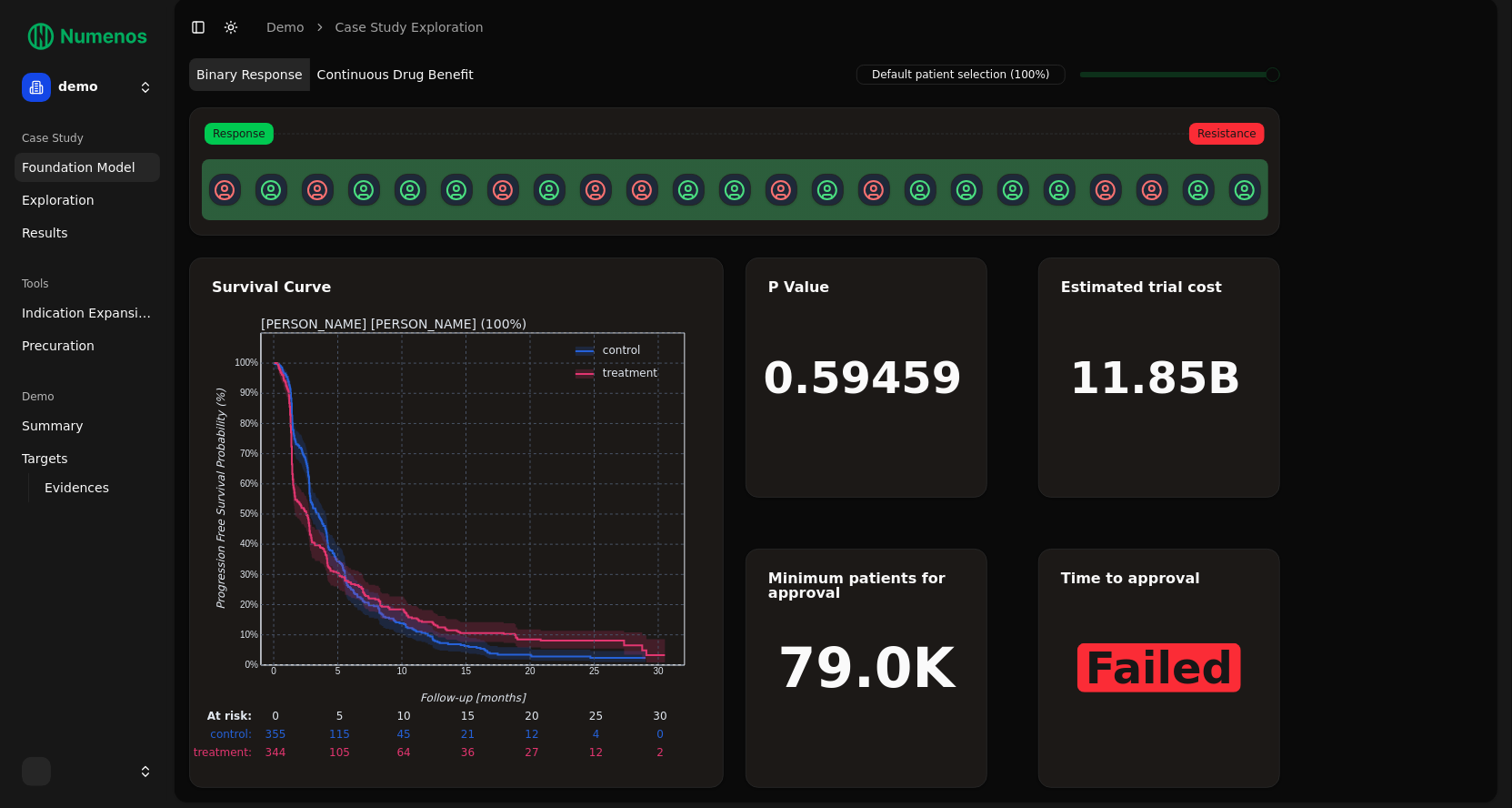
click at [397, 74] on button "Continuous Drug Benefit" at bounding box center [396, 75] width 171 height 33
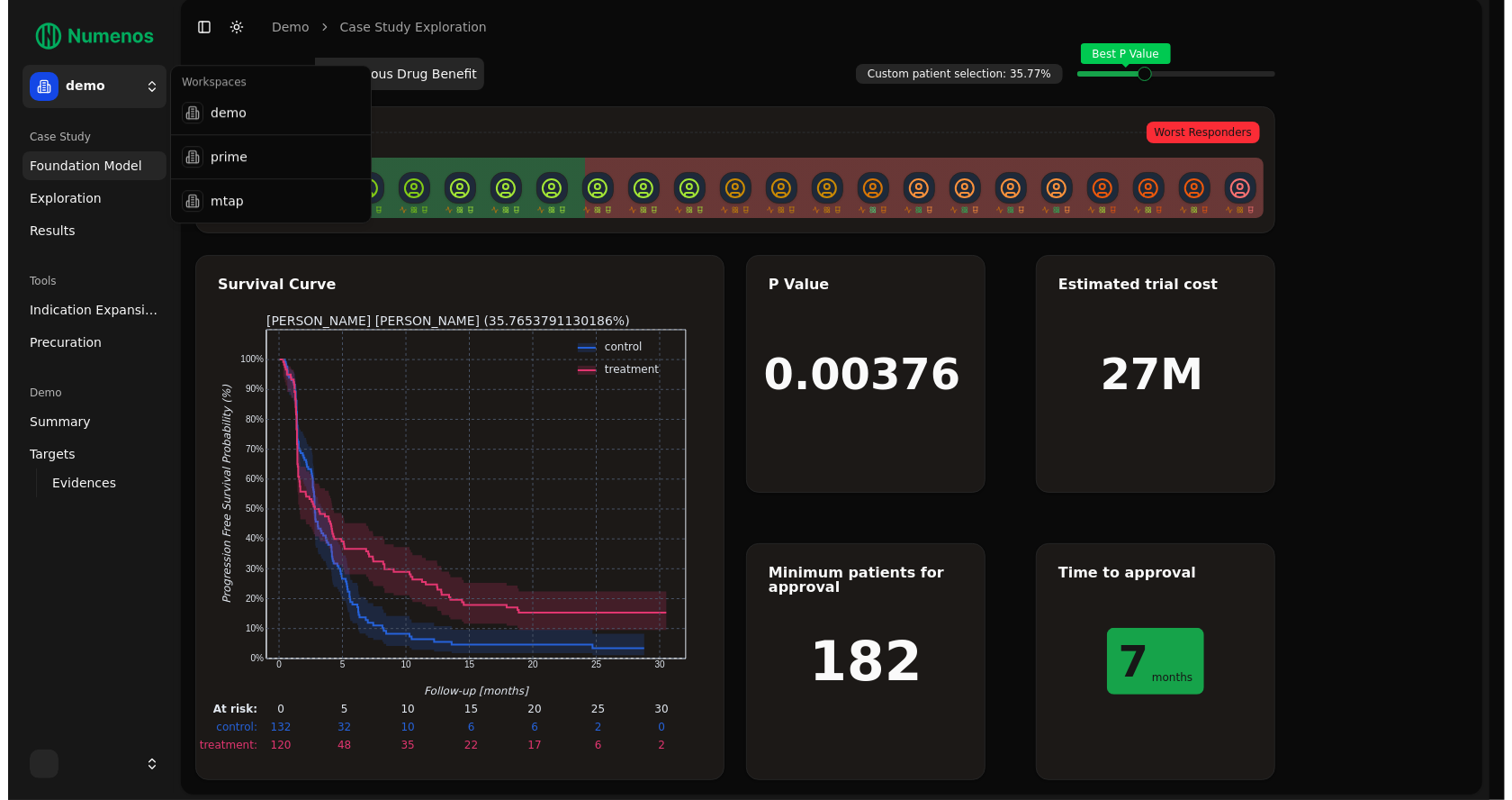
click at [111, 80] on html "control Time: 2 months Survival: 73% 95% CI: [64%, 79%] At Risk: 338 25 demo Ca…" at bounding box center [748, 397] width 1497 height 811
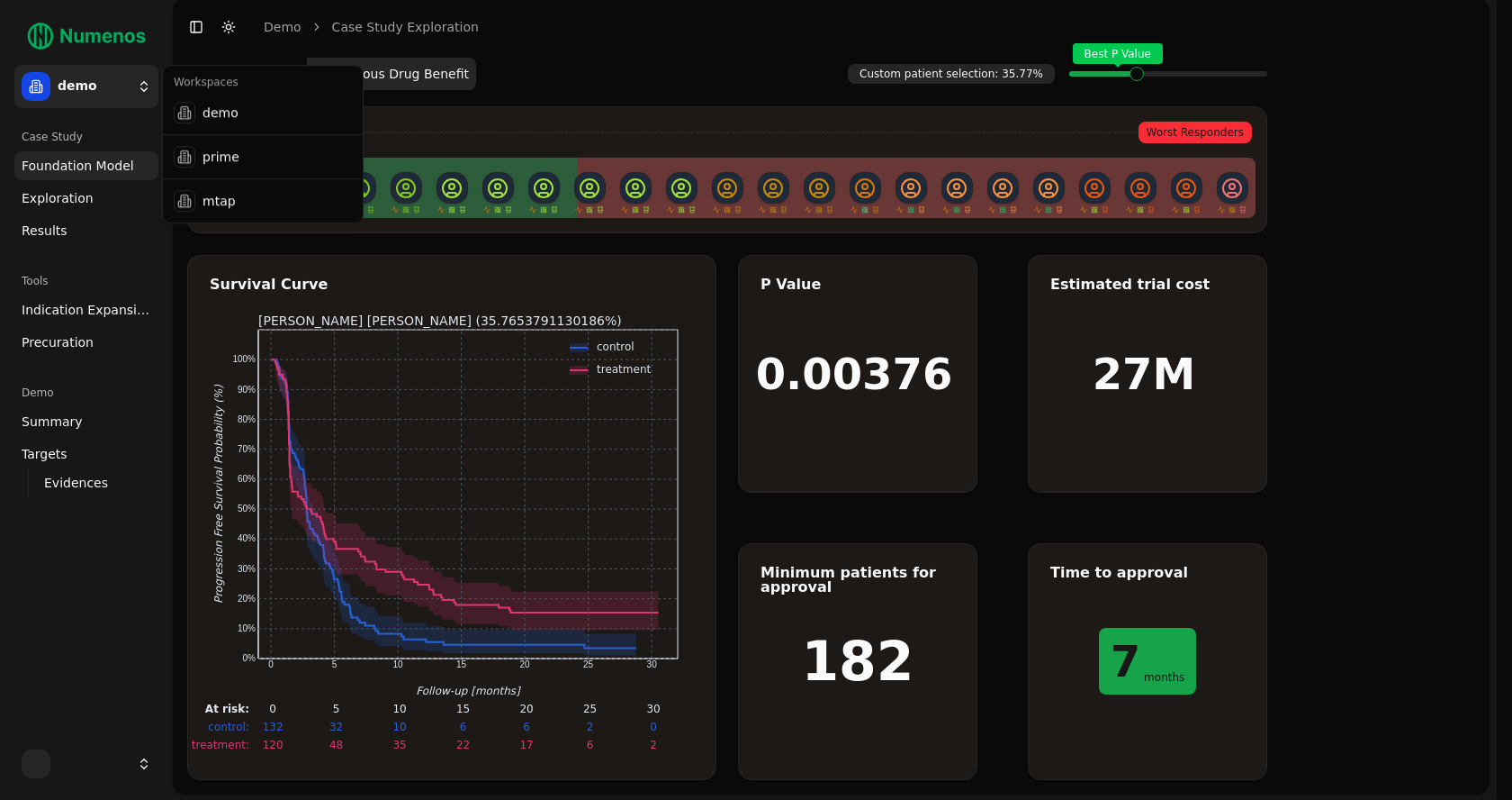
click at [618, 85] on html "control Time: 2 months Survival: 73% 95% CI: [64%, 79%] At Risk: 338 25 demo Ca…" at bounding box center [756, 397] width 1512 height 811
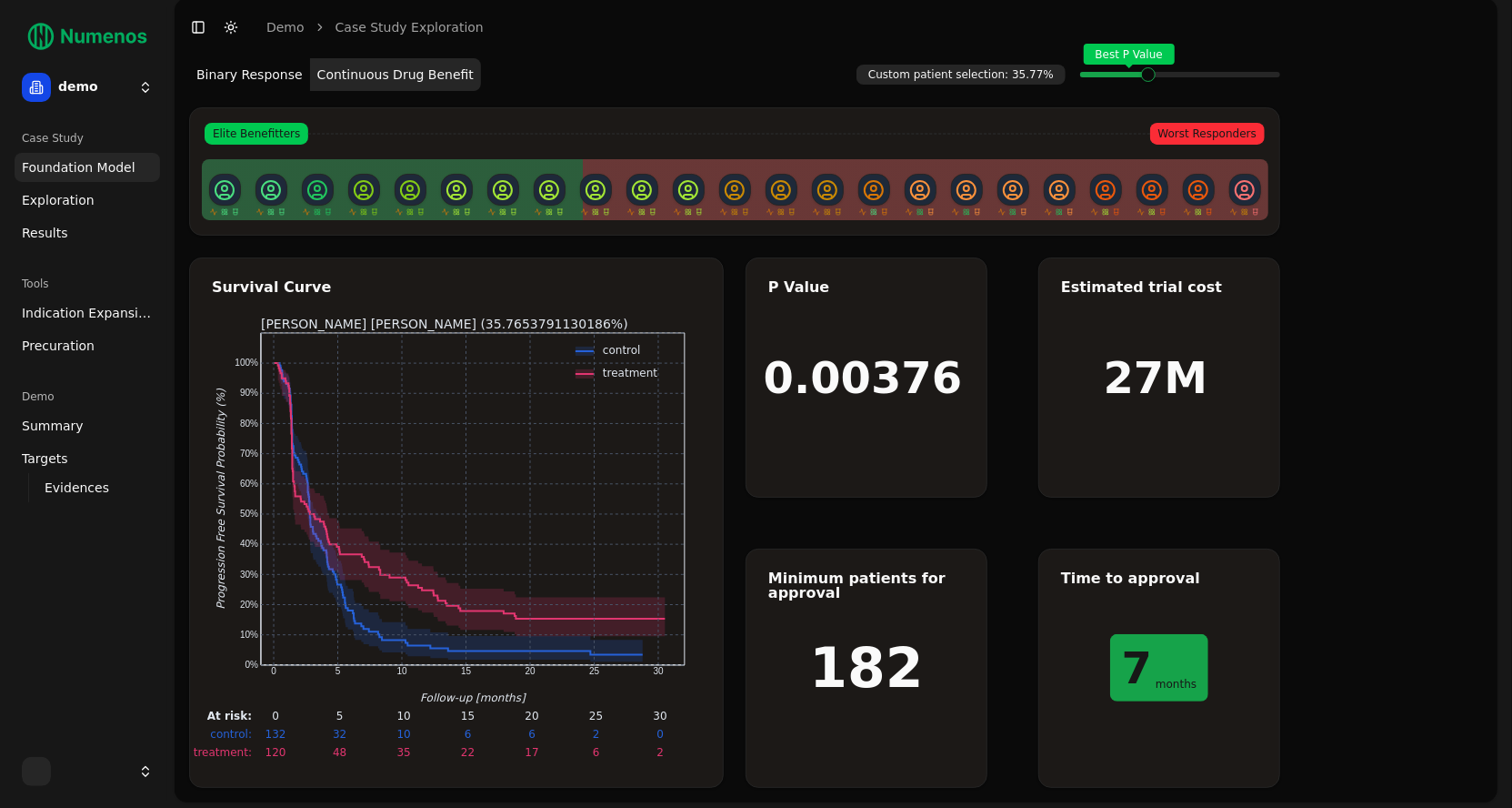
click at [67, 204] on span "Exploration" at bounding box center [58, 199] width 73 height 18
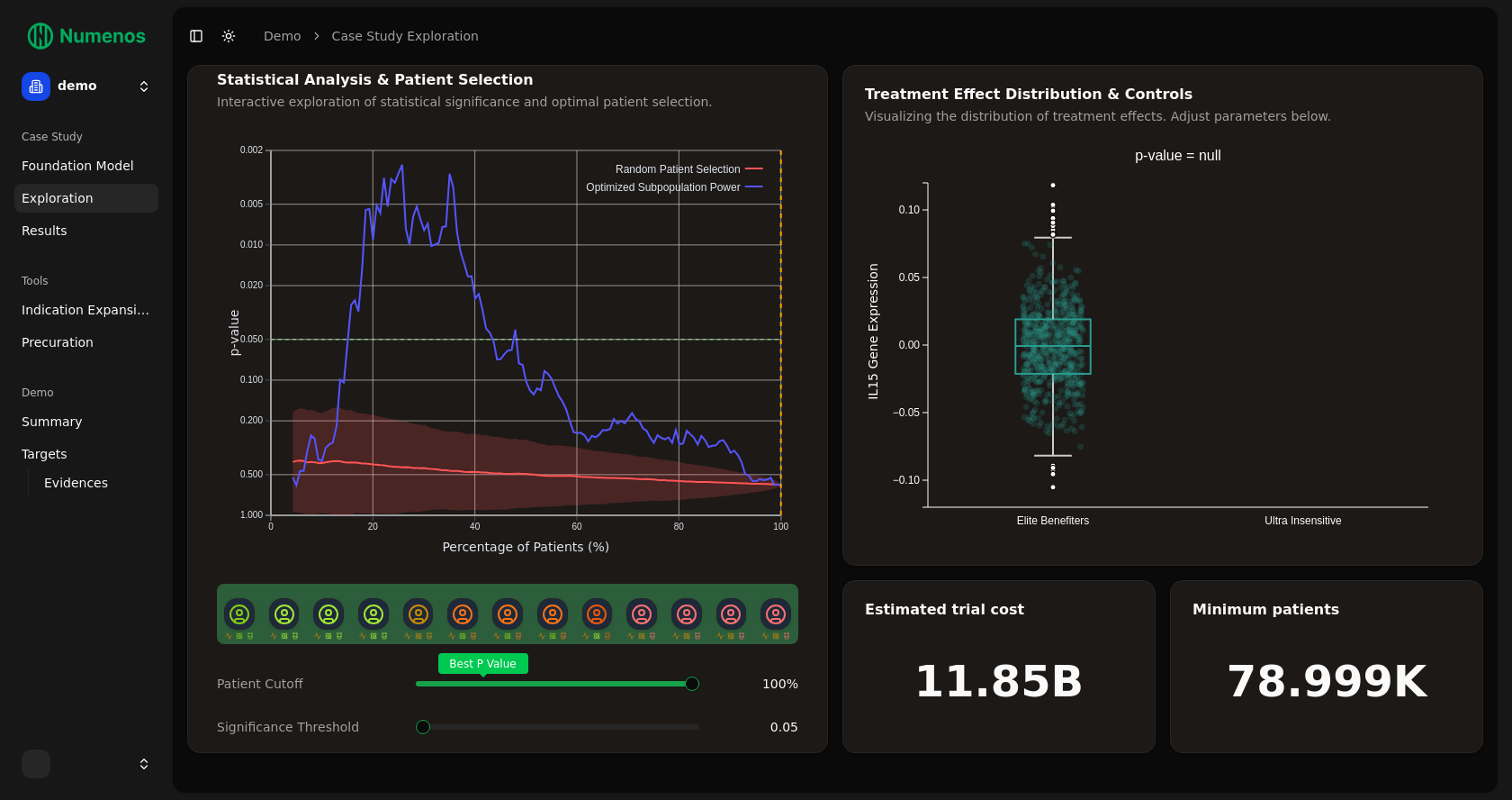
click at [113, 172] on span "Foundation Model" at bounding box center [79, 166] width 113 height 18
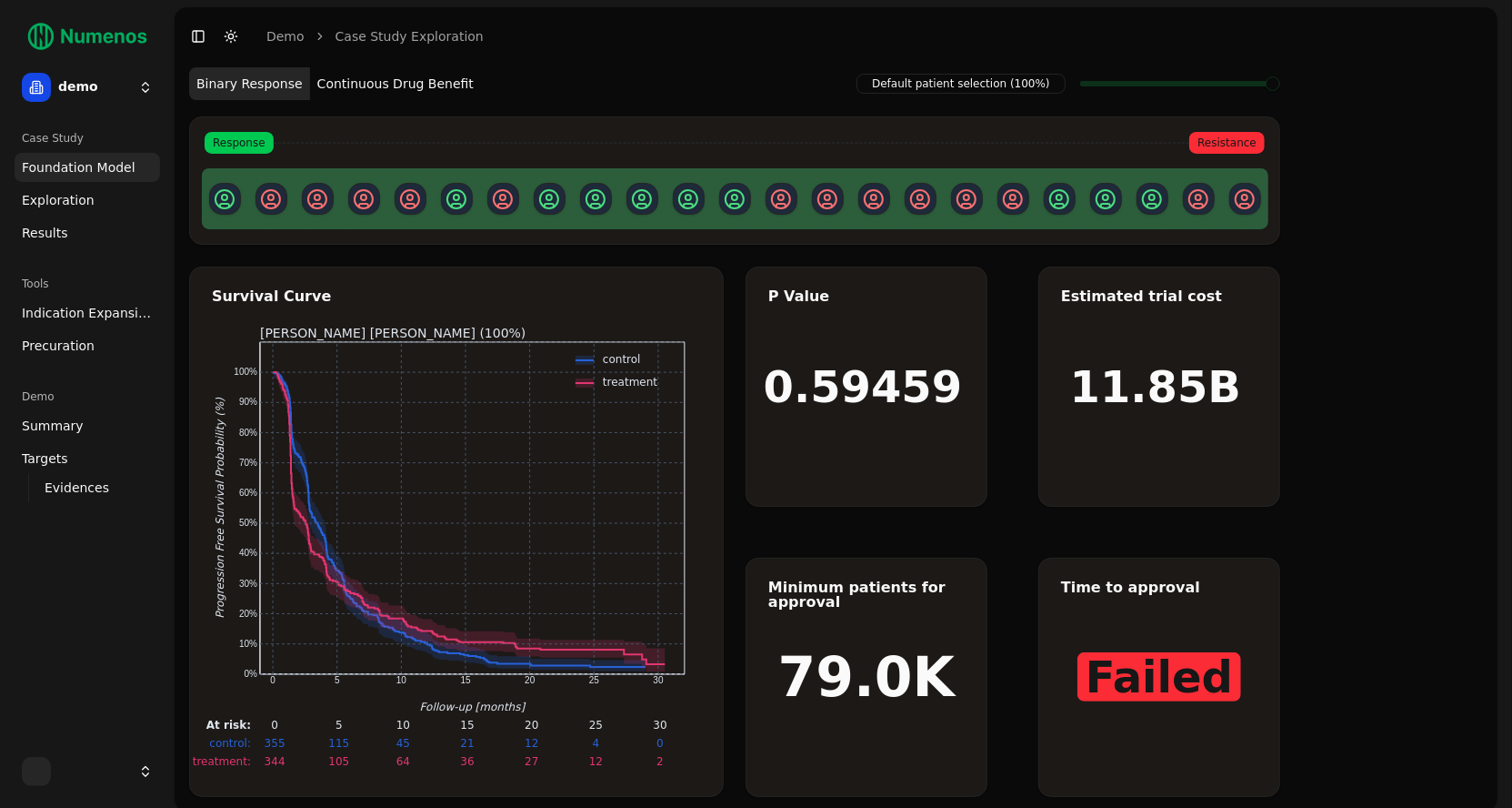
click at [78, 196] on span "Exploration" at bounding box center [58, 199] width 73 height 18
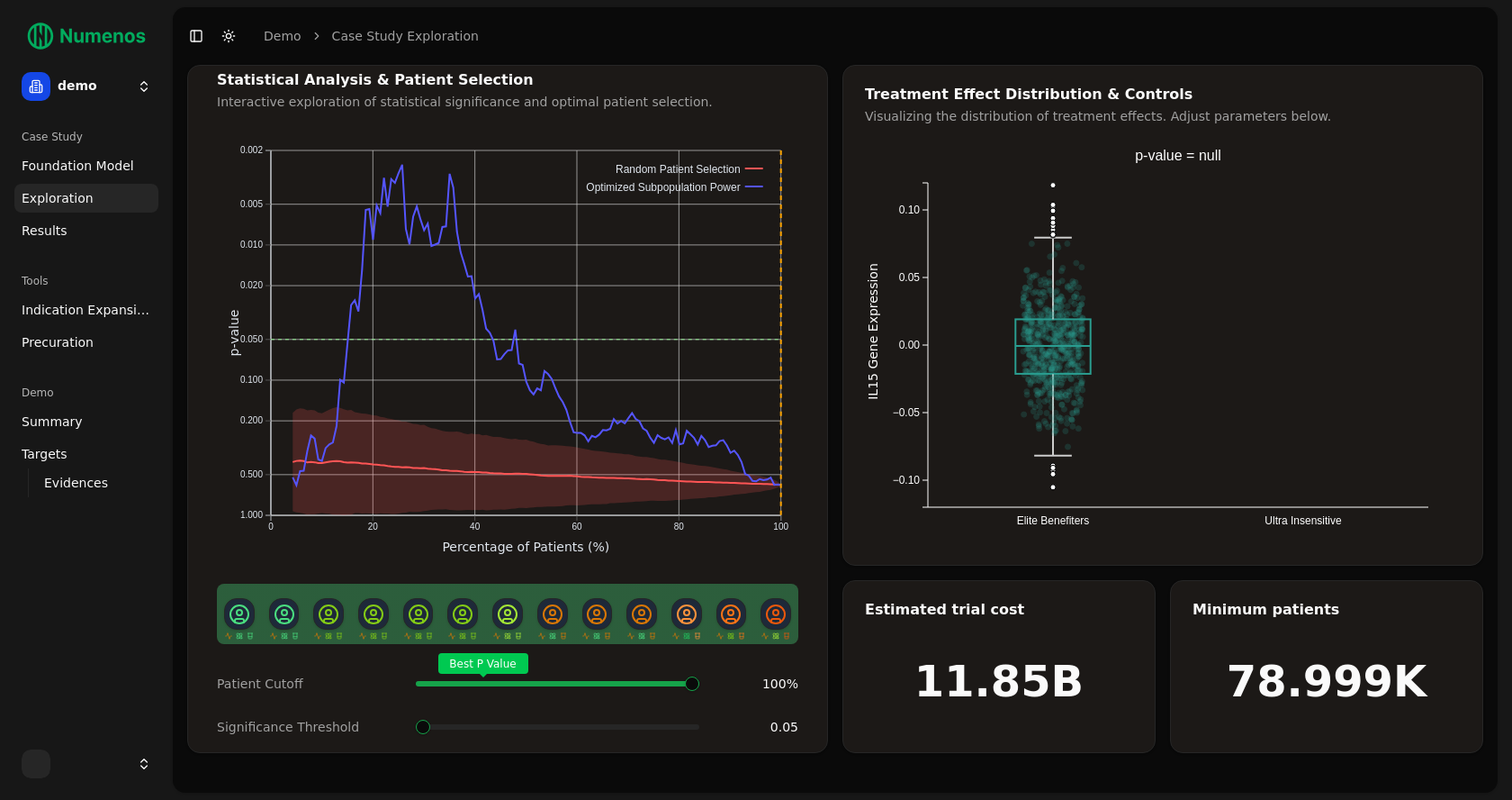
click at [416, 720] on span at bounding box center [422, 726] width 14 height 14
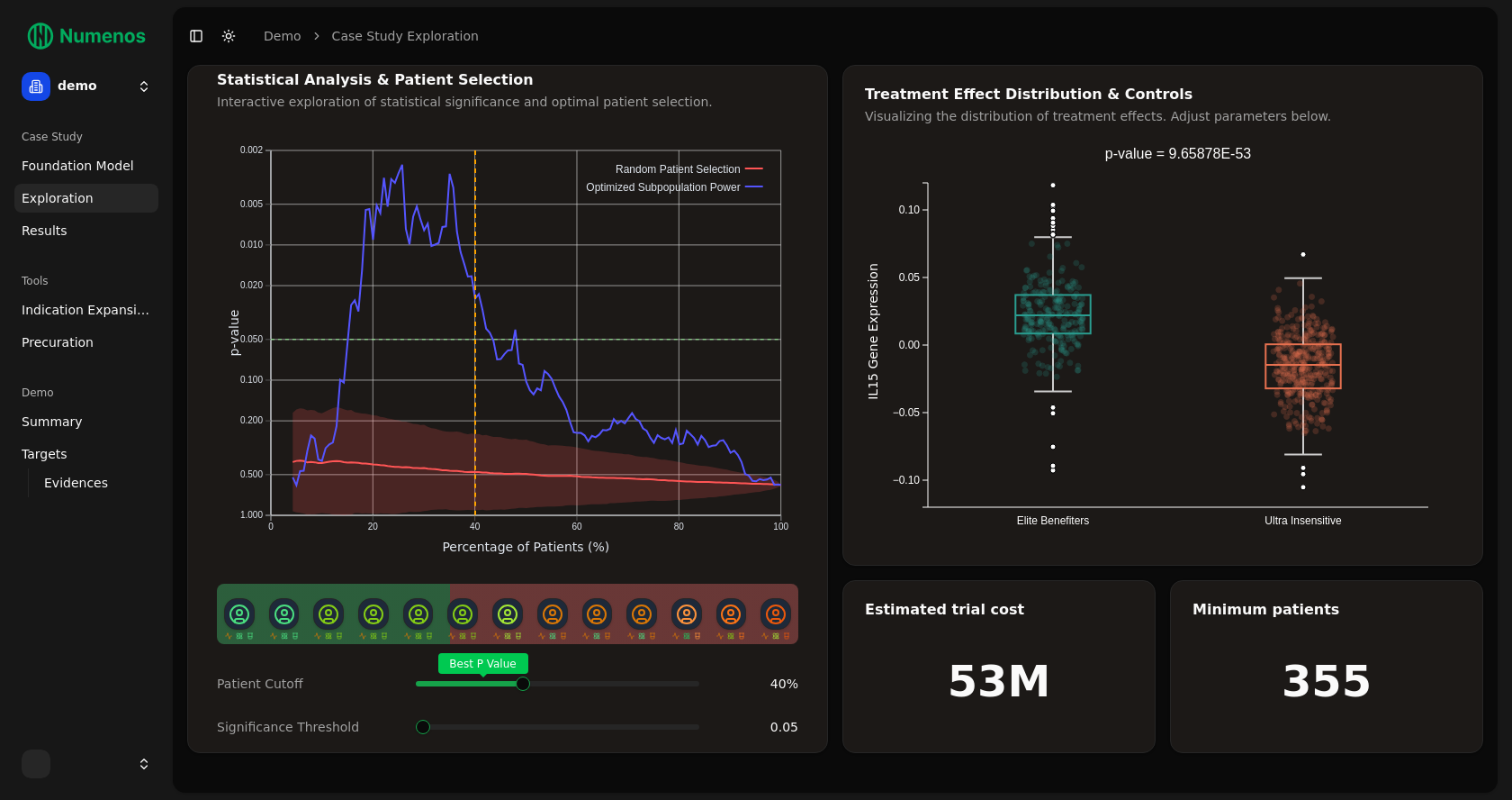
click at [522, 673] on div "Best P Value" at bounding box center [557, 684] width 283 height 36
click at [521, 680] on span at bounding box center [521, 684] width 2 height 8
click at [525, 682] on span at bounding box center [526, 684] width 2 height 8
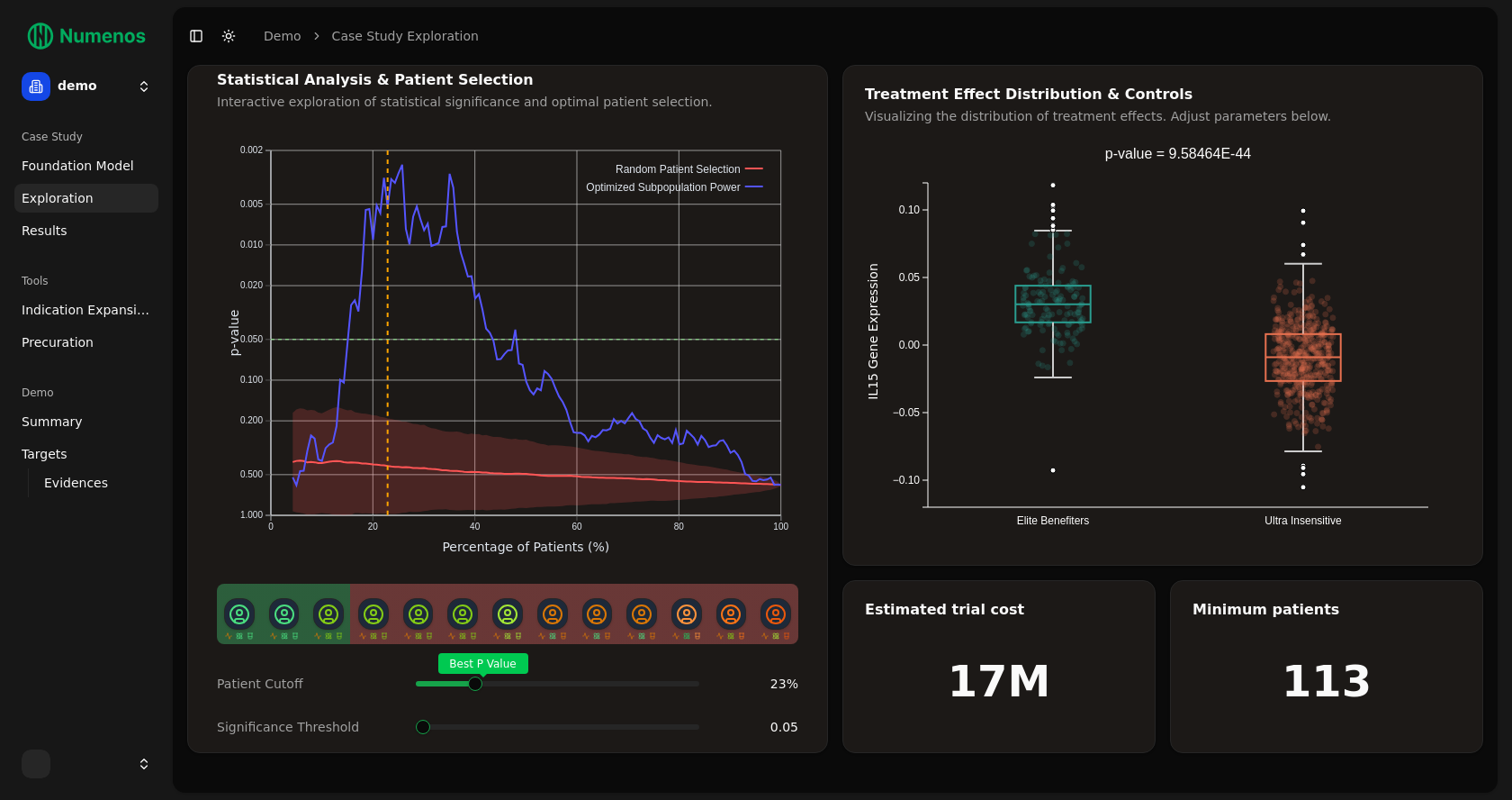
click at [509, 680] on span at bounding box center [510, 684] width 2 height 8
click at [473, 681] on span at bounding box center [474, 684] width 2 height 8
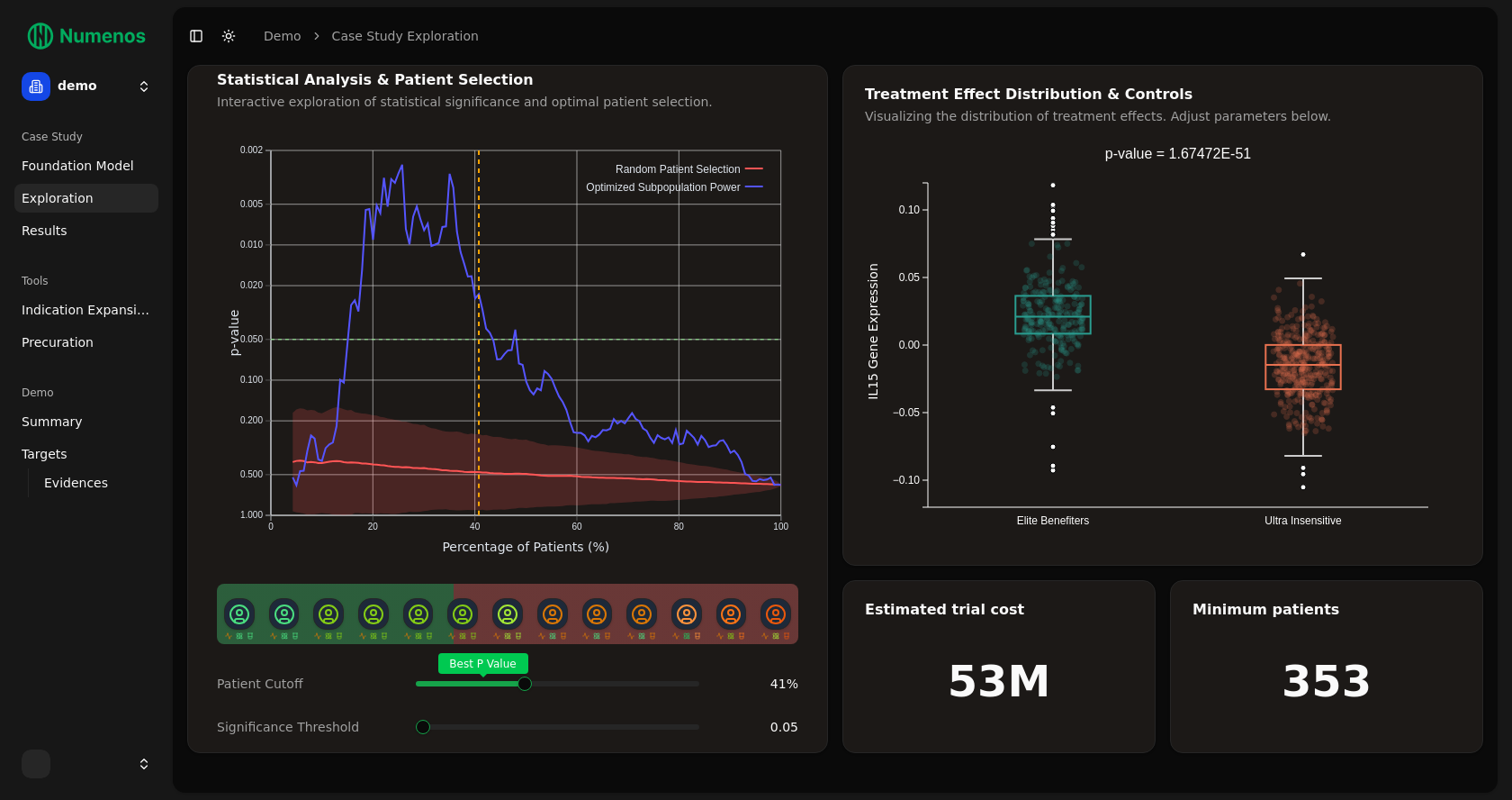
click at [465, 680] on span at bounding box center [464, 684] width 2 height 8
click at [525, 670] on div "Best P Value" at bounding box center [557, 684] width 283 height 36
click at [77, 167] on span "Foundation Model" at bounding box center [79, 166] width 113 height 18
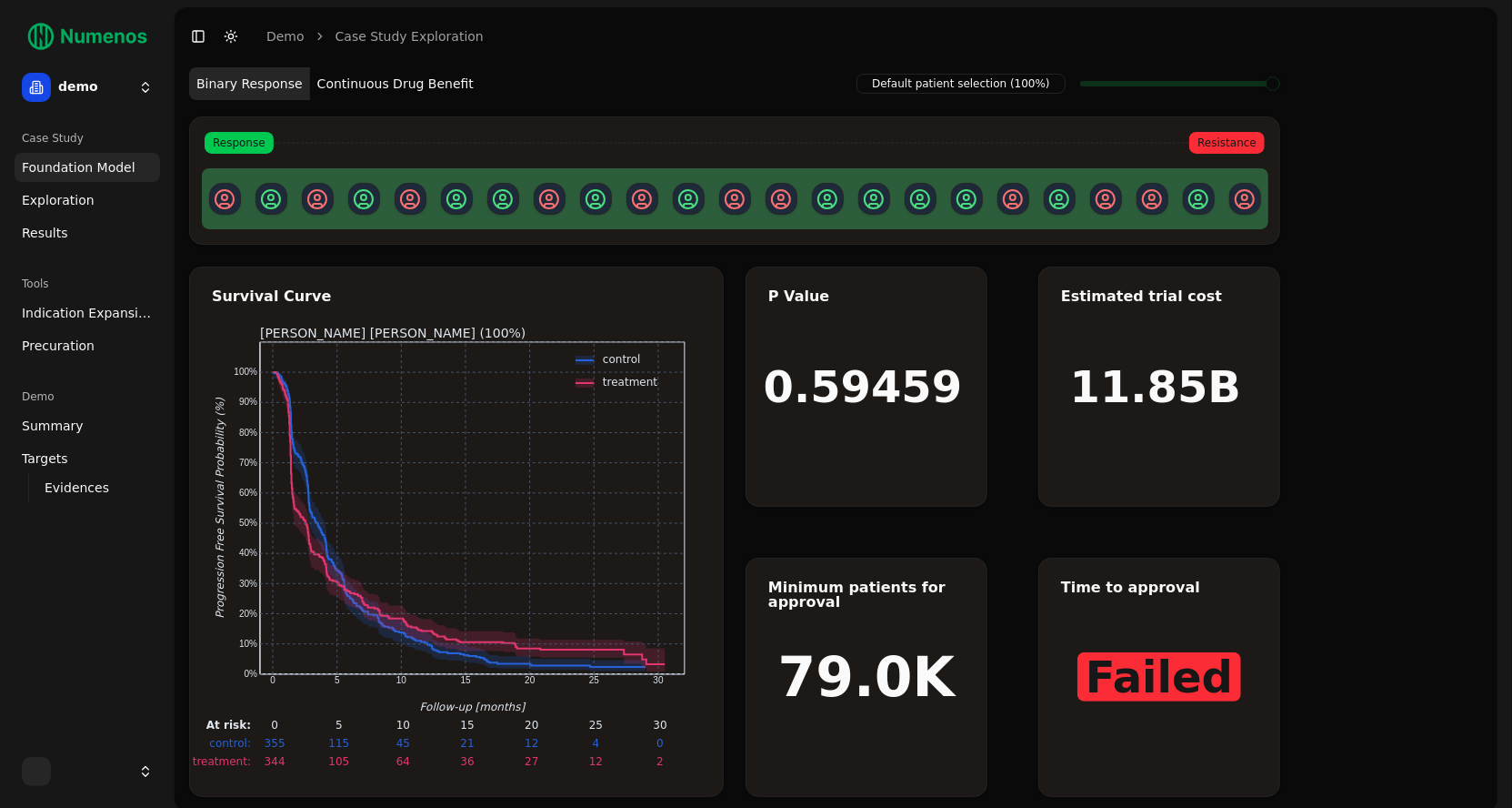
click at [79, 203] on span "Exploration" at bounding box center [58, 199] width 73 height 18
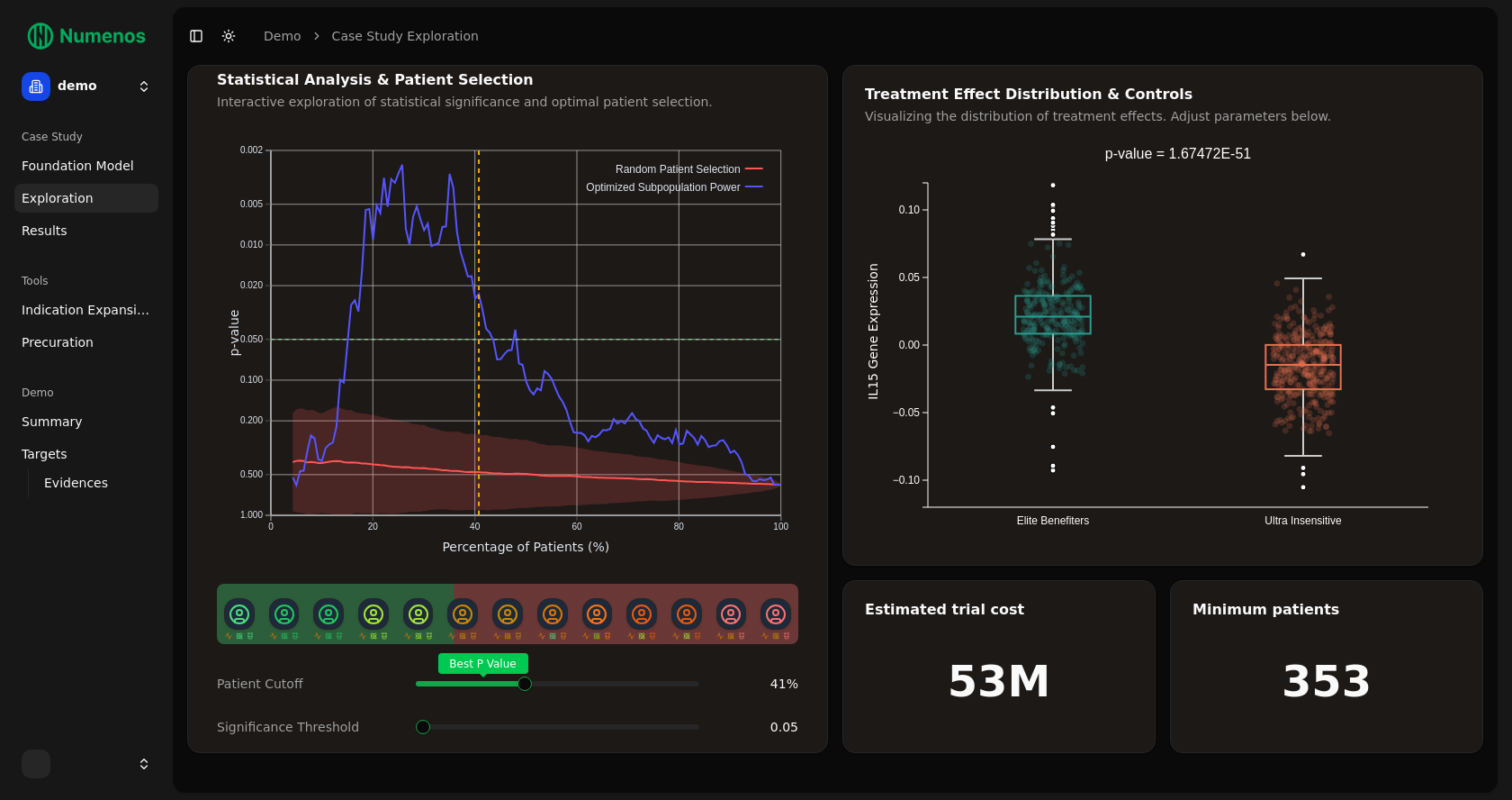
click at [686, 680] on span at bounding box center [687, 684] width 2 height 8
click at [121, 91] on html "control Time: 2 months Survival: 70% 95% CI: [65%, 74%] At Risk: 254 25 demo Ca…" at bounding box center [756, 400] width 1512 height 800
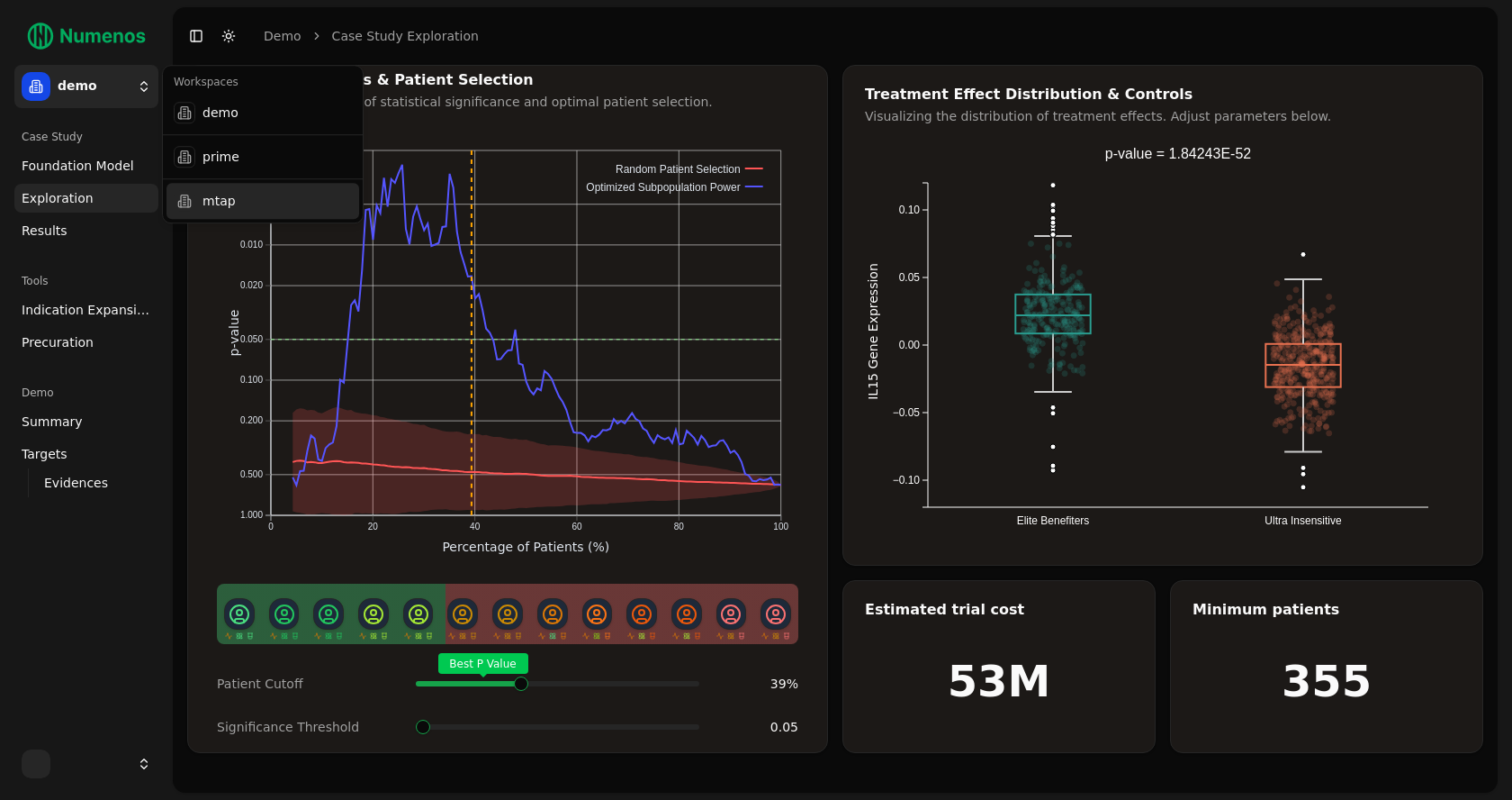
click at [206, 194] on div "mtap" at bounding box center [262, 201] width 192 height 36
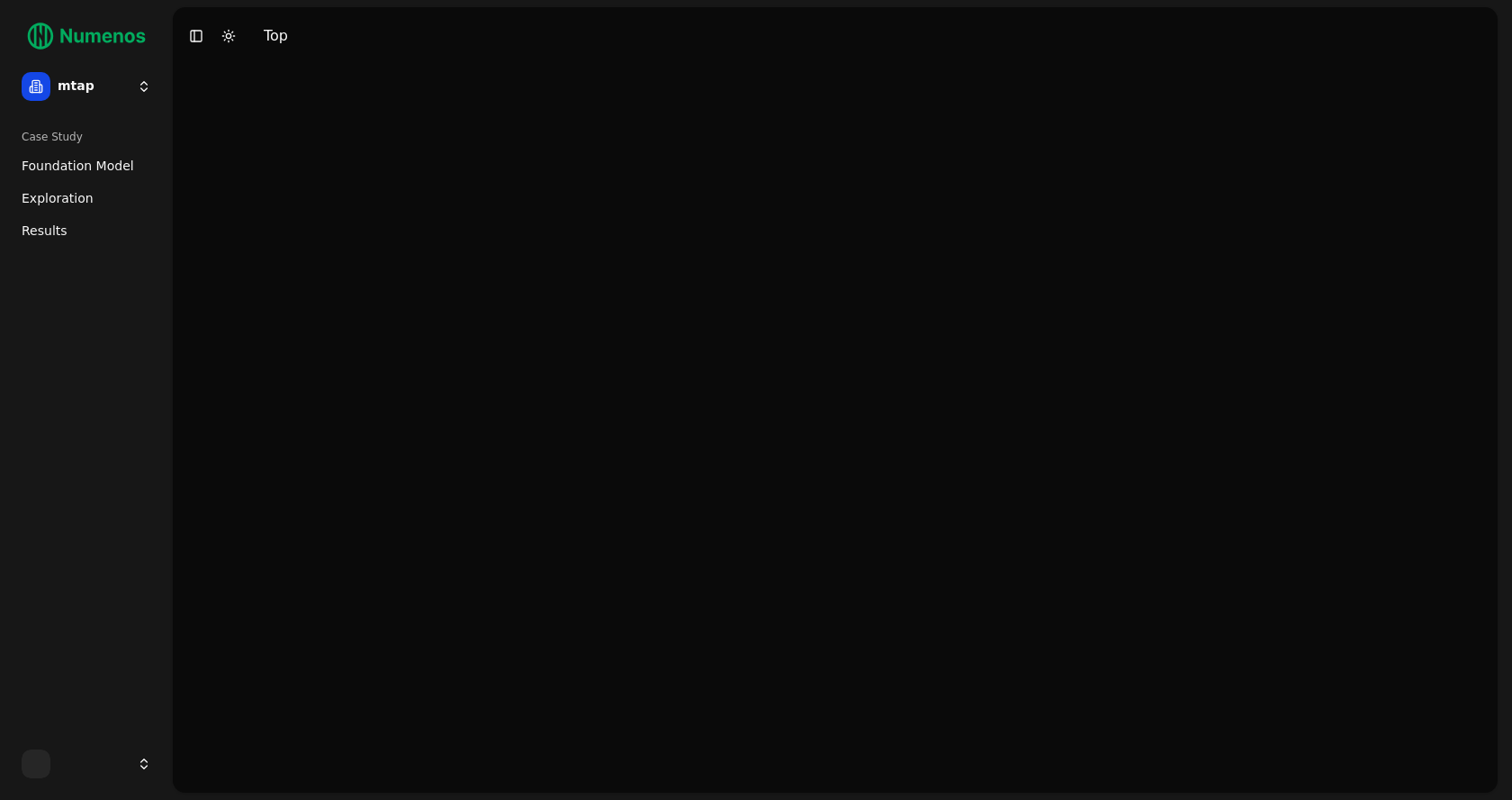
click at [72, 176] on link "Foundation Model" at bounding box center [86, 166] width 144 height 29
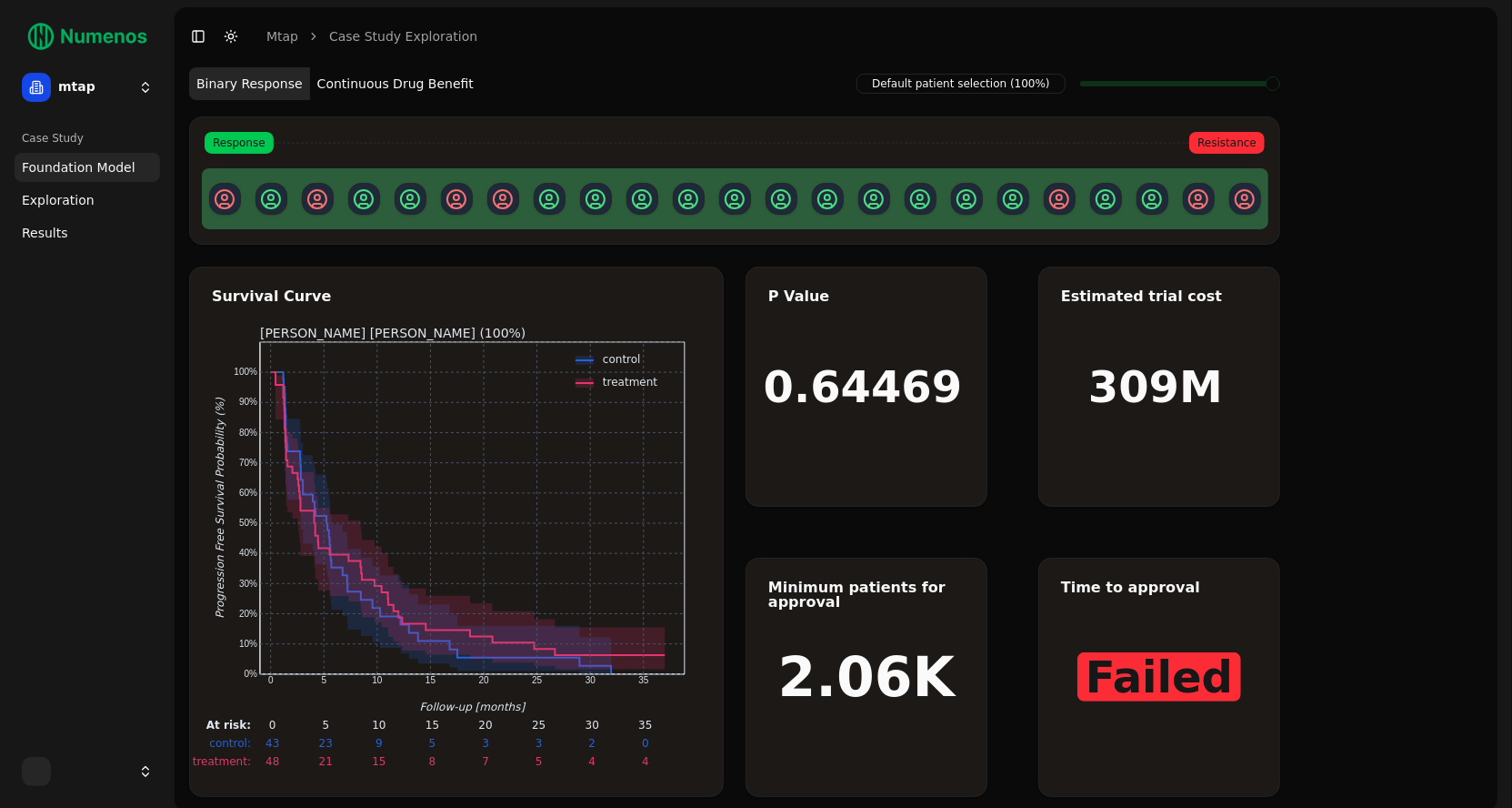
click at [401, 77] on button "Continuous Drug Benefit" at bounding box center [396, 84] width 171 height 33
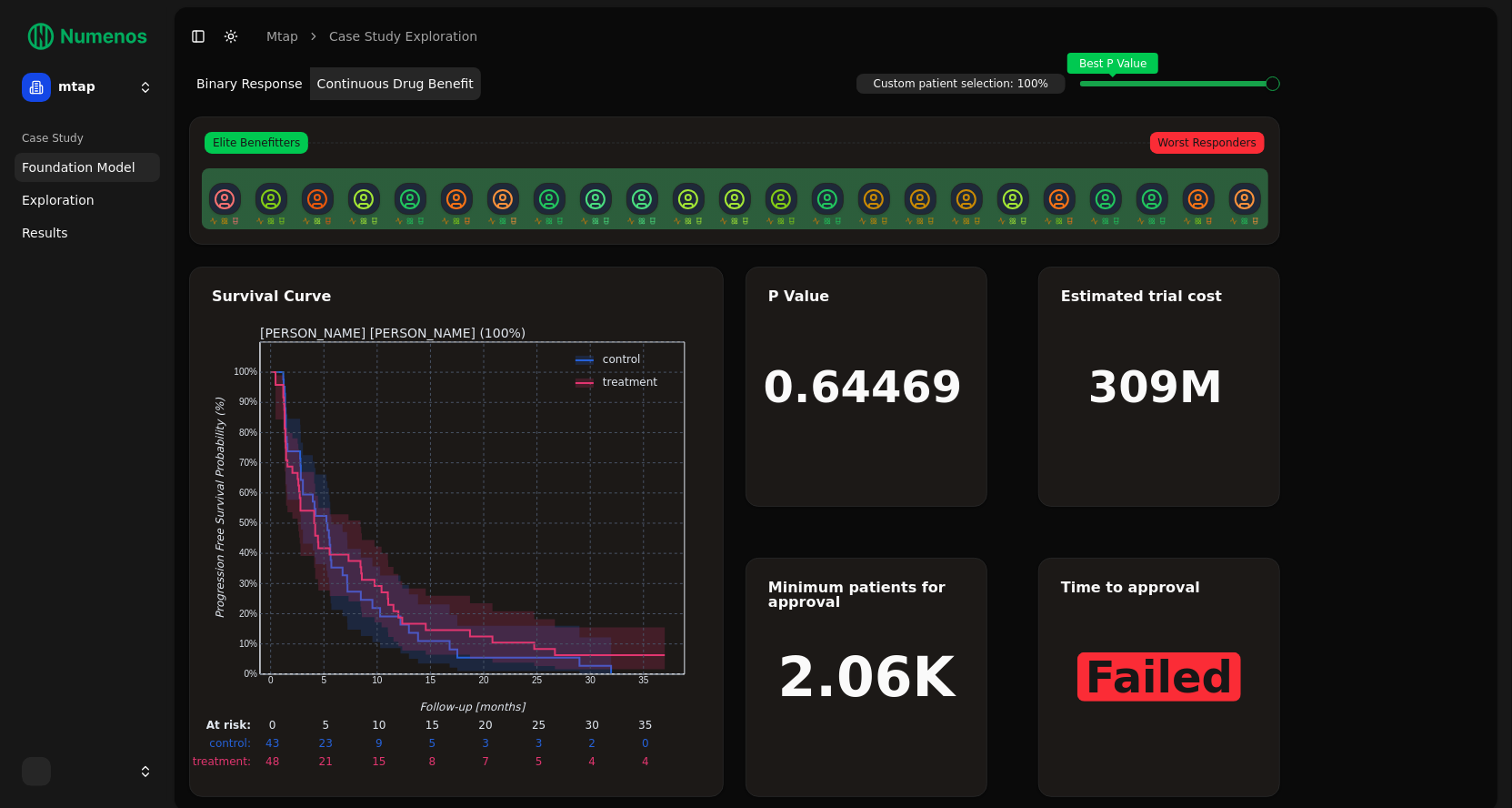
scroll to position [9, 0]
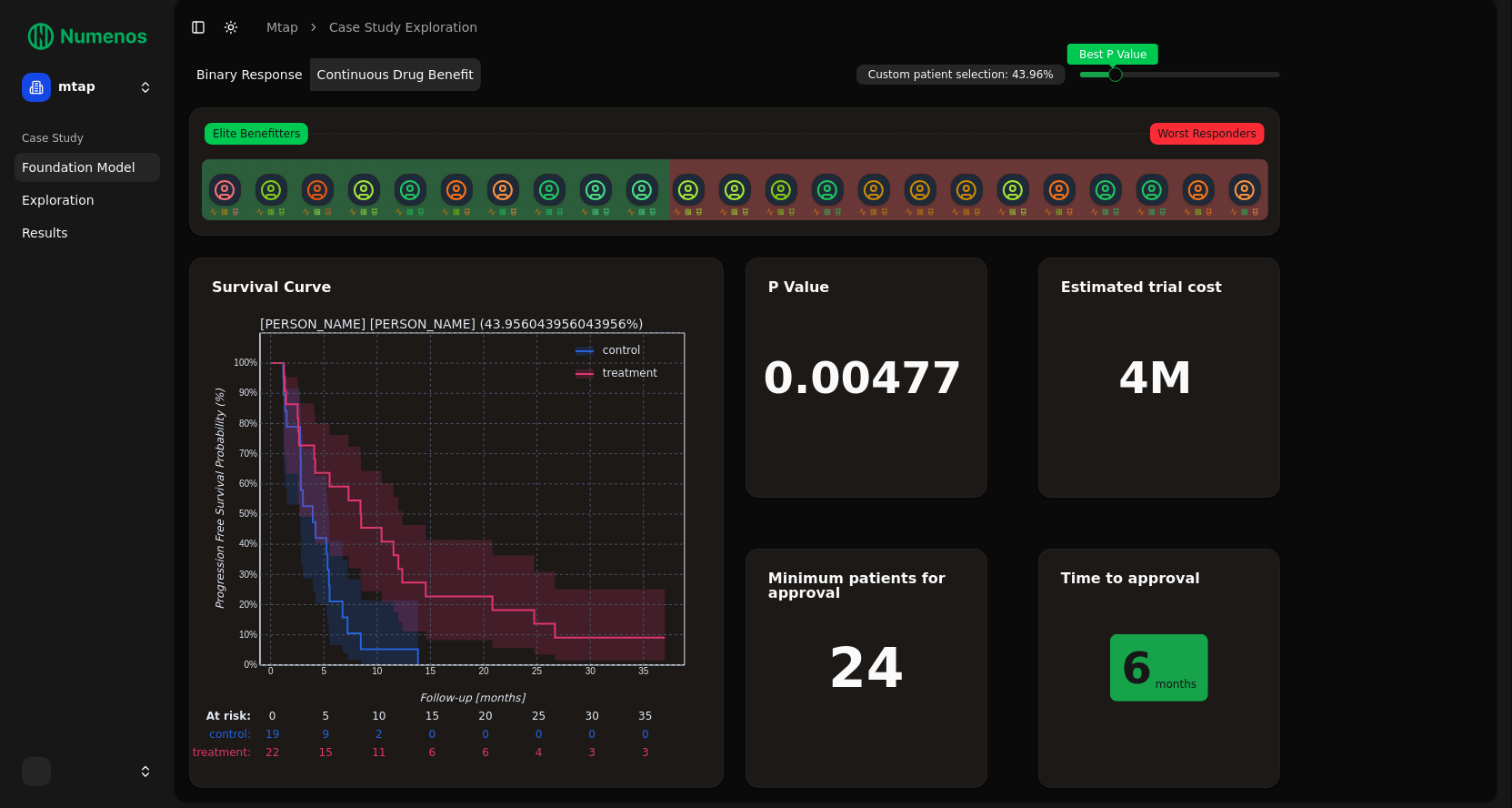
click at [1112, 76] on div "Best P Value" at bounding box center [1180, 75] width 200 height 37
click at [83, 200] on span "Exploration" at bounding box center [58, 199] width 73 height 18
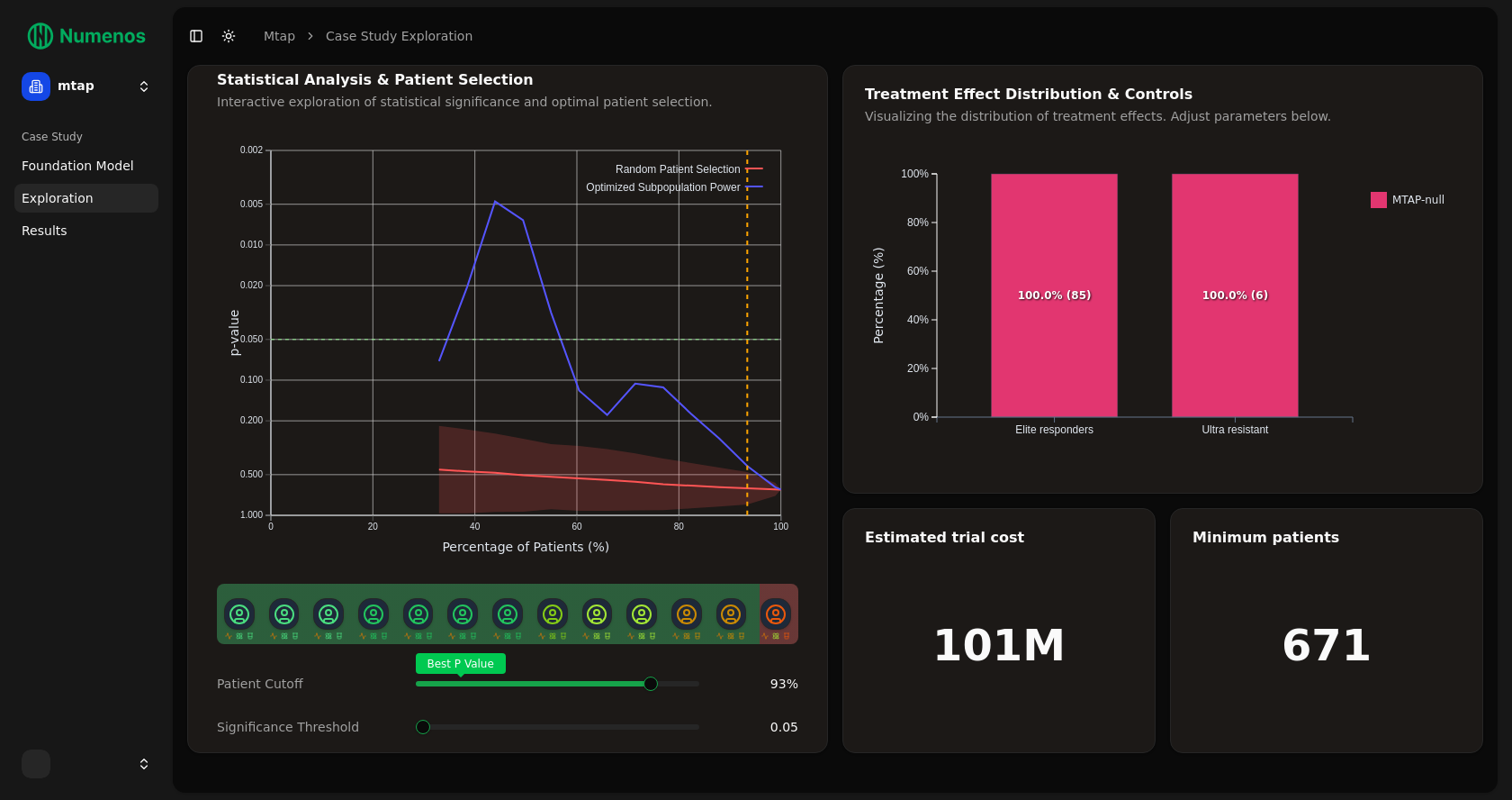
click at [679, 680] on span at bounding box center [689, 684] width 21 height 8
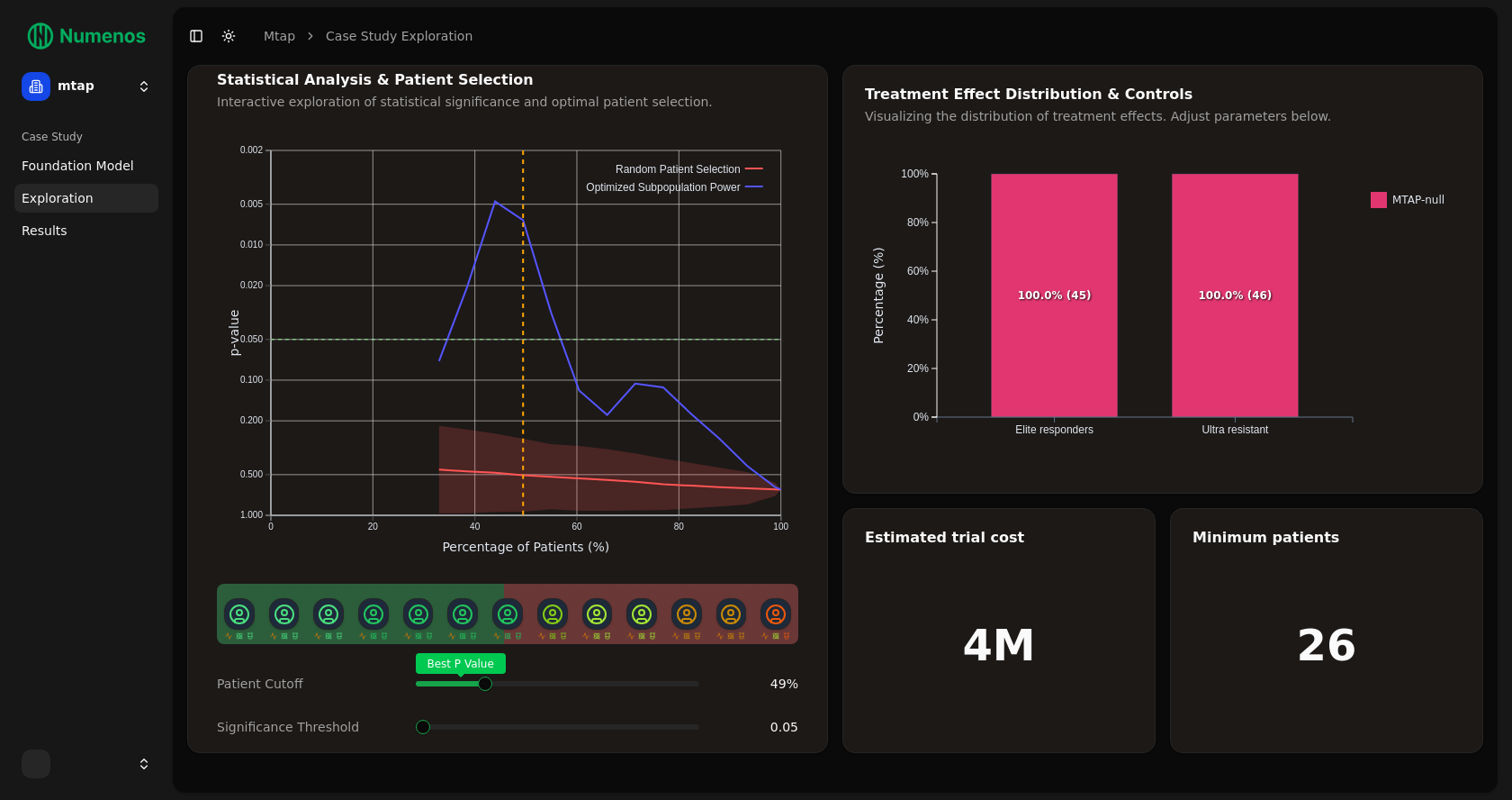
click at [638, 680] on span at bounding box center [648, 684] width 21 height 8
click at [86, 165] on span "Foundation Model" at bounding box center [79, 166] width 113 height 18
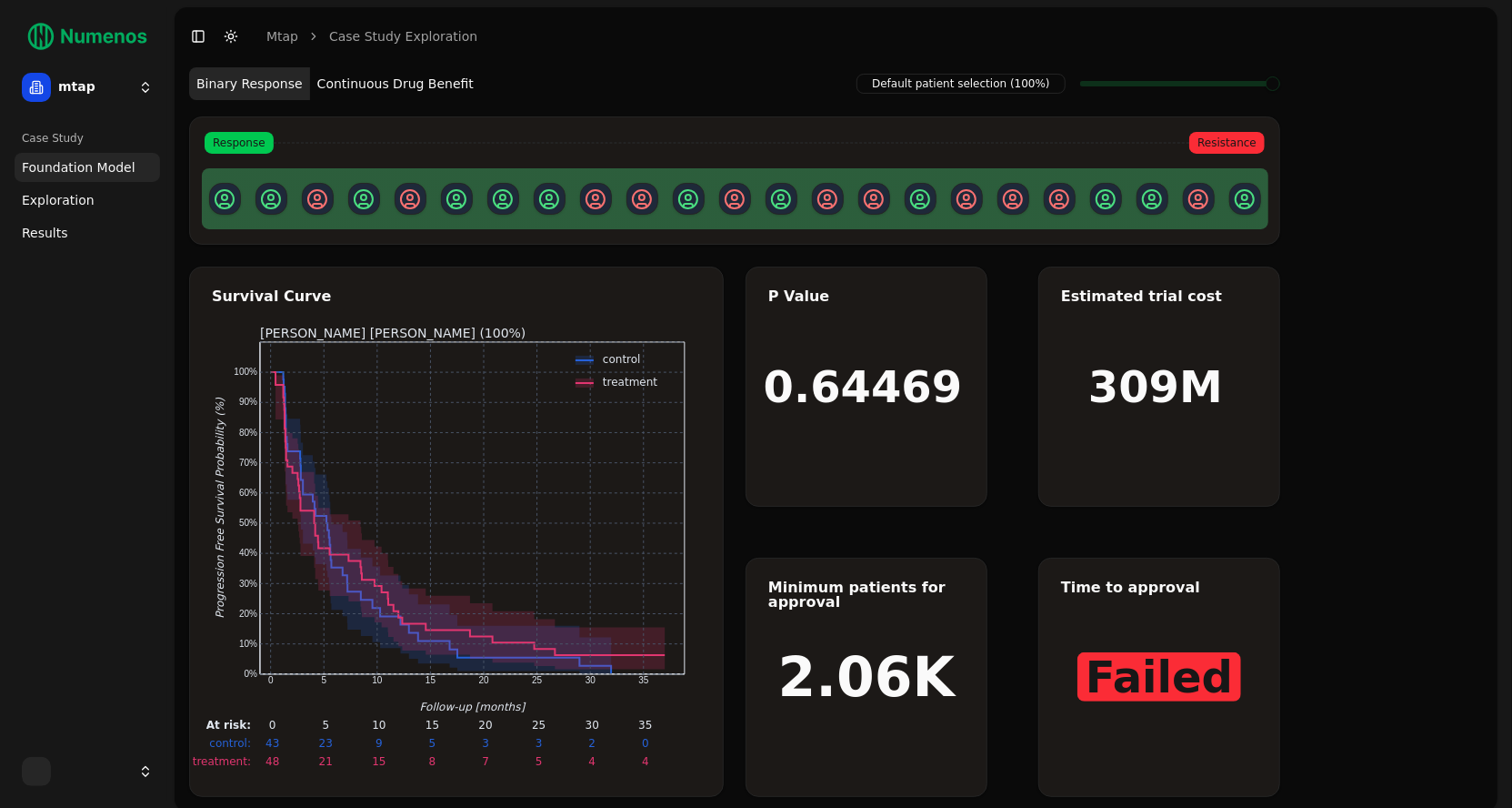
scroll to position [9, 0]
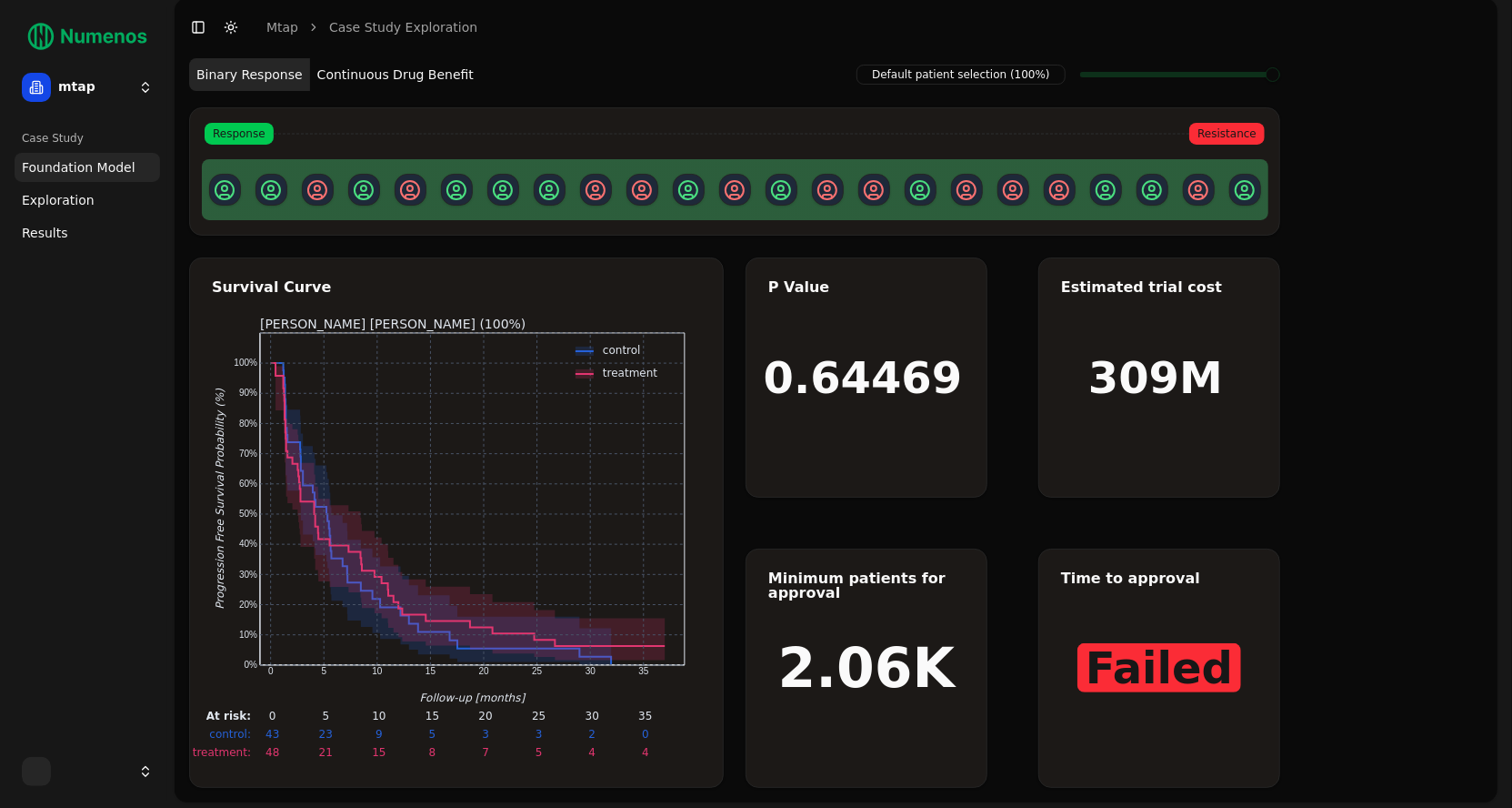
click at [424, 75] on button "Continuous Drug Benefit" at bounding box center [396, 75] width 171 height 33
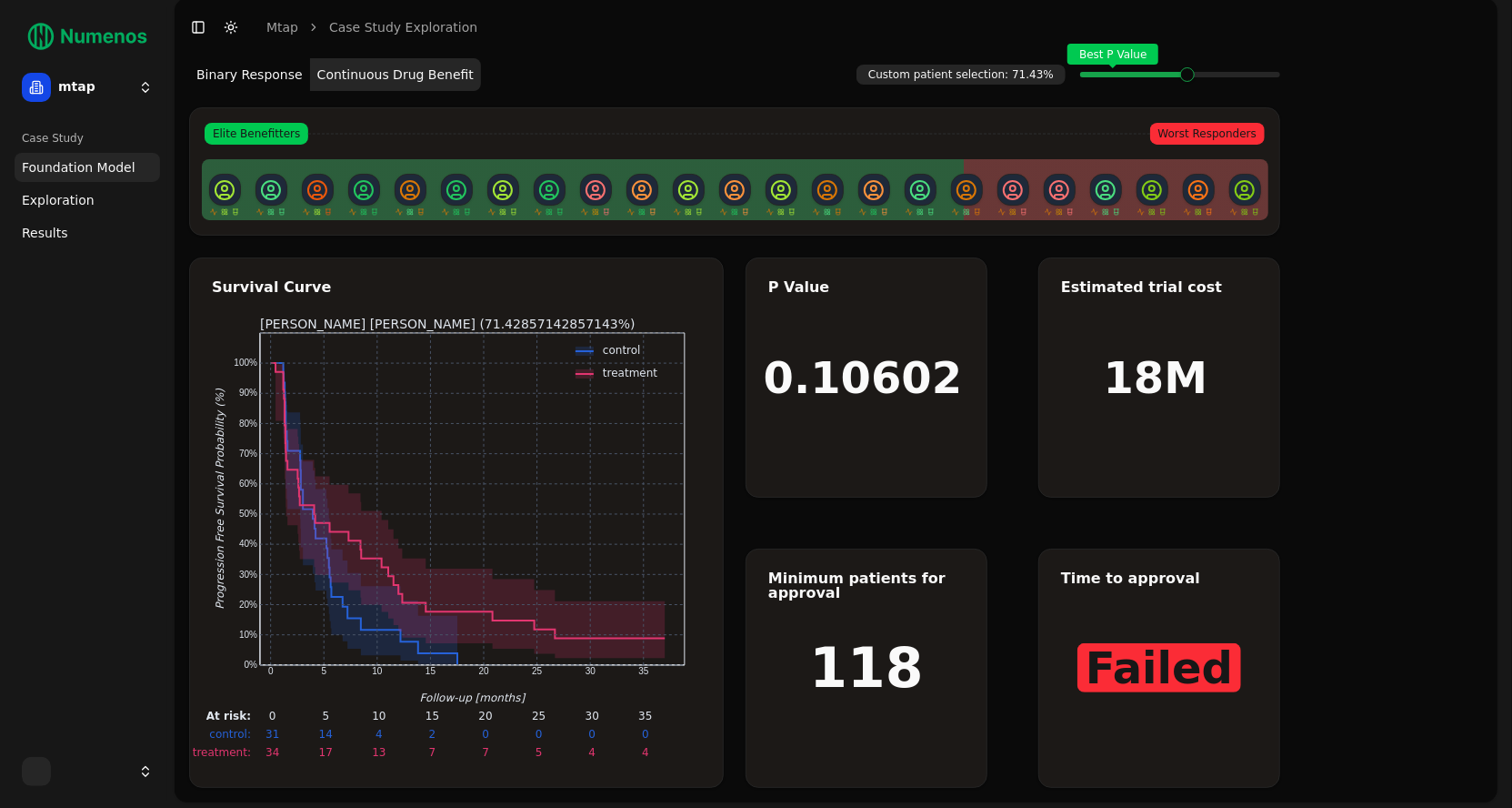
click at [1266, 78] on span at bounding box center [1273, 75] width 15 height 8
click at [68, 196] on span "Exploration" at bounding box center [58, 199] width 73 height 18
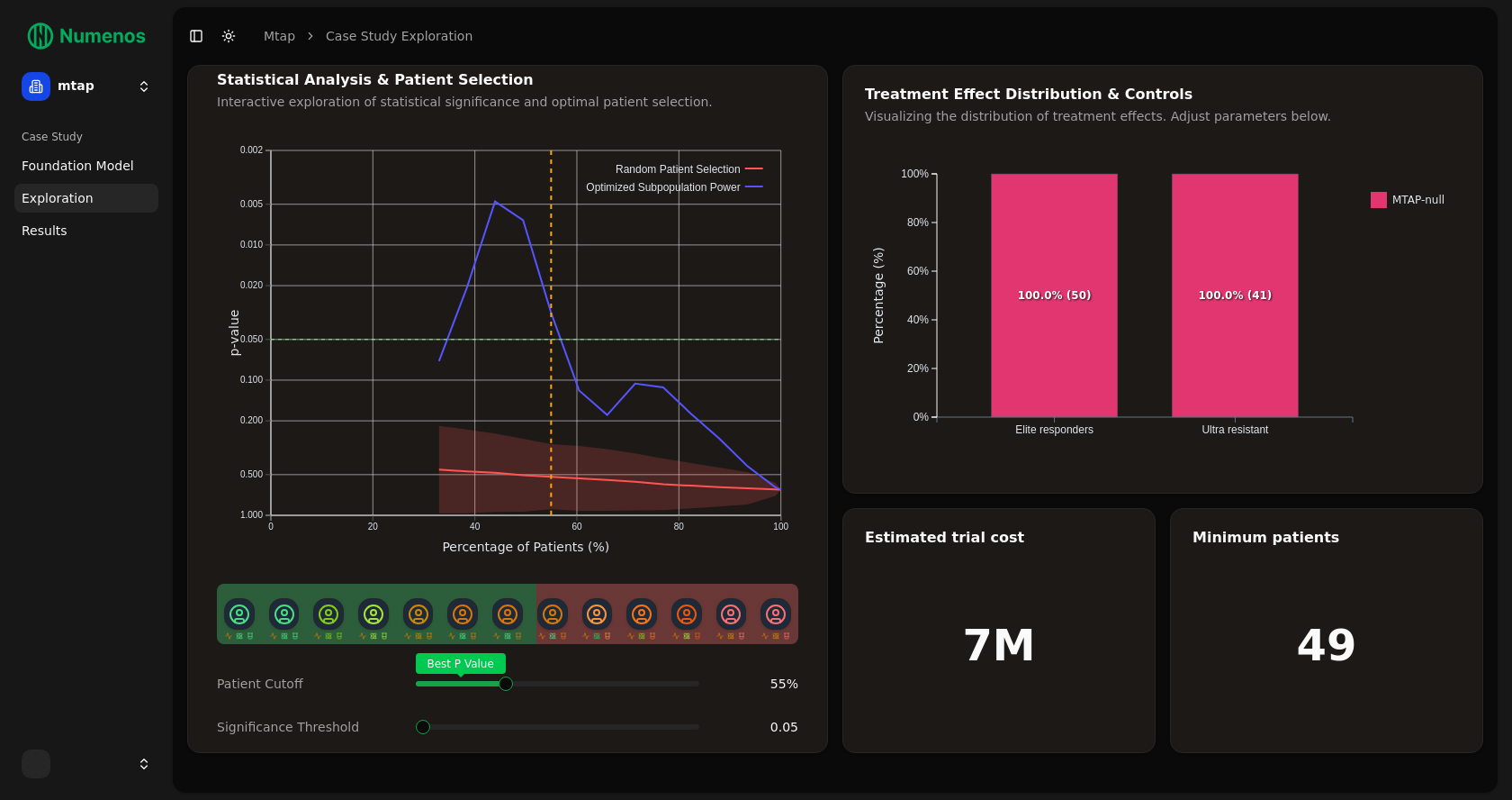
click at [679, 680] on span at bounding box center [689, 684] width 21 height 8
click at [126, 81] on html "treatment Time: 15 months Survival: 15% 95% CI: [6%, 26%] At Risk: 9 25 mtap Ca…" at bounding box center [756, 400] width 1512 height 800
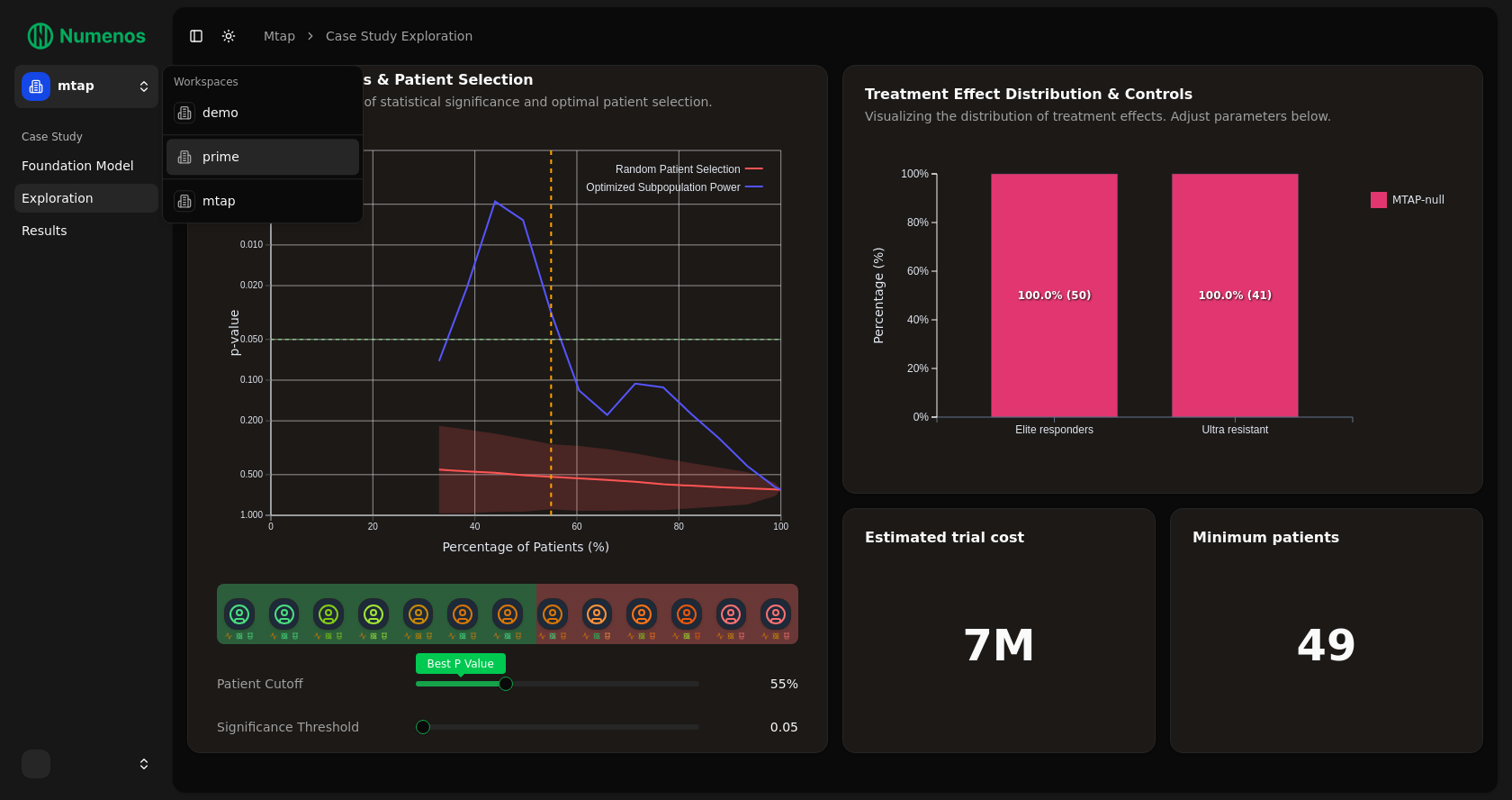
click at [225, 160] on div "prime" at bounding box center [262, 157] width 192 height 36
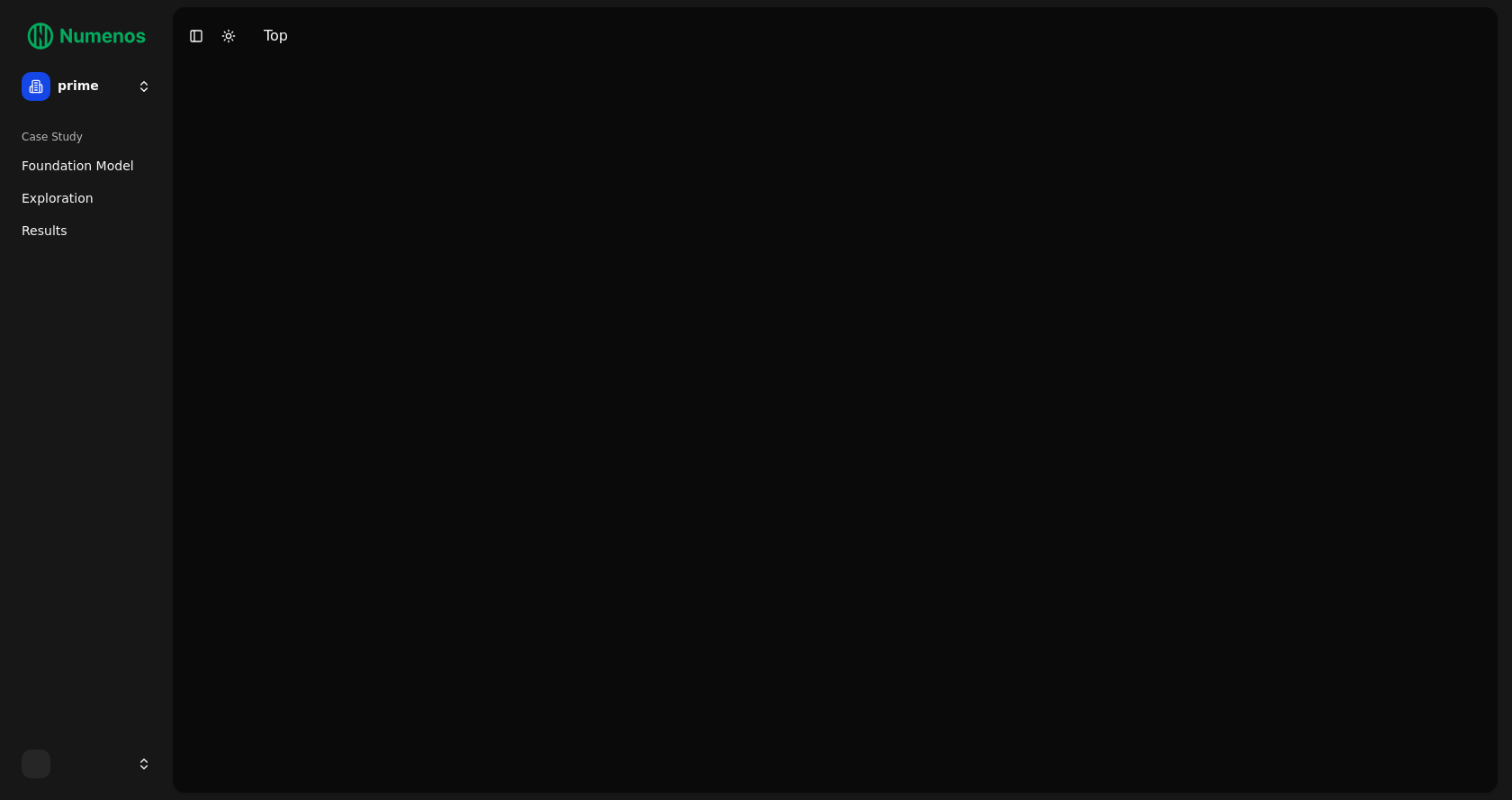
click at [108, 163] on span "Foundation Model" at bounding box center [79, 166] width 113 height 18
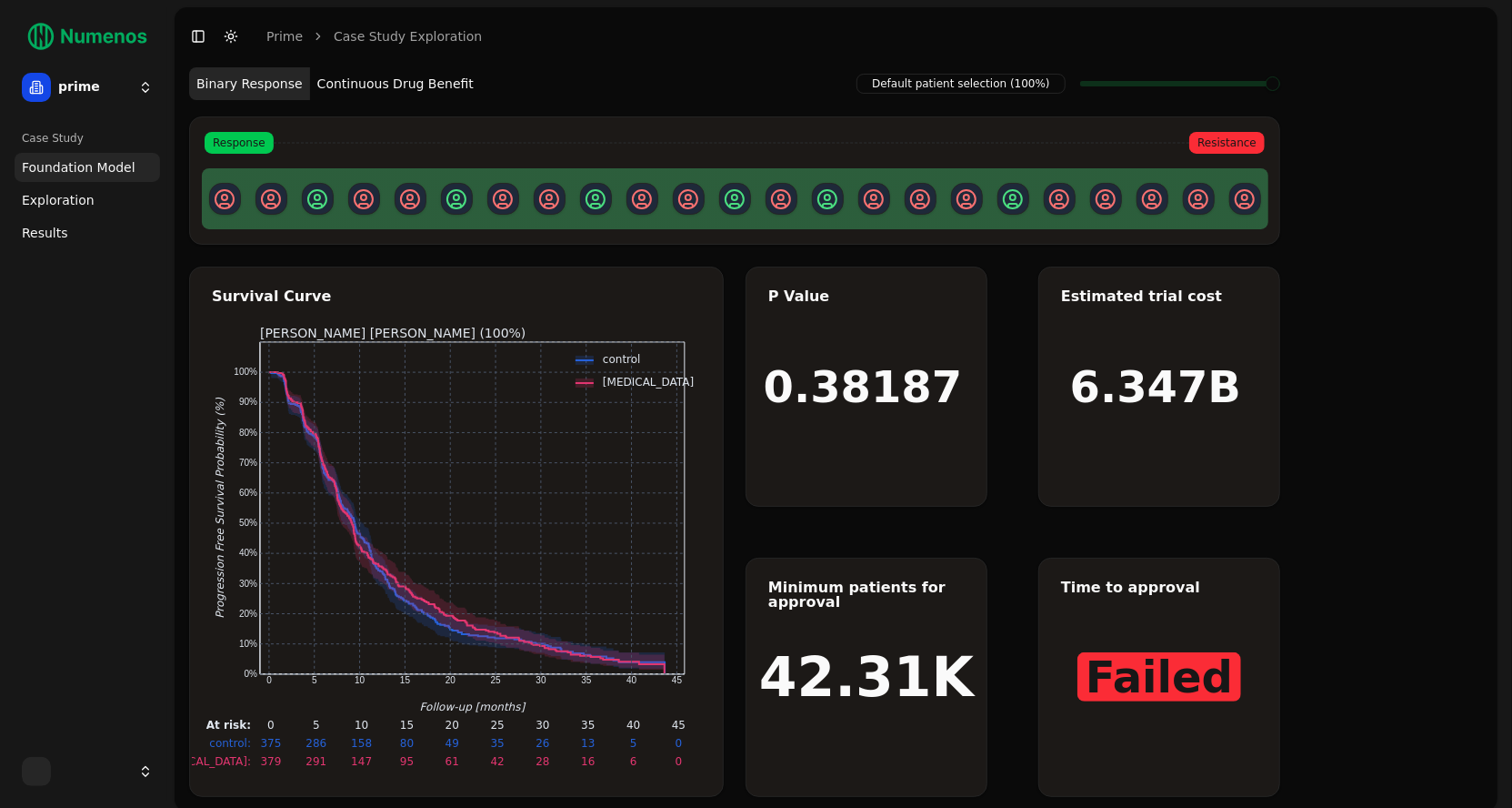
scroll to position [9, 0]
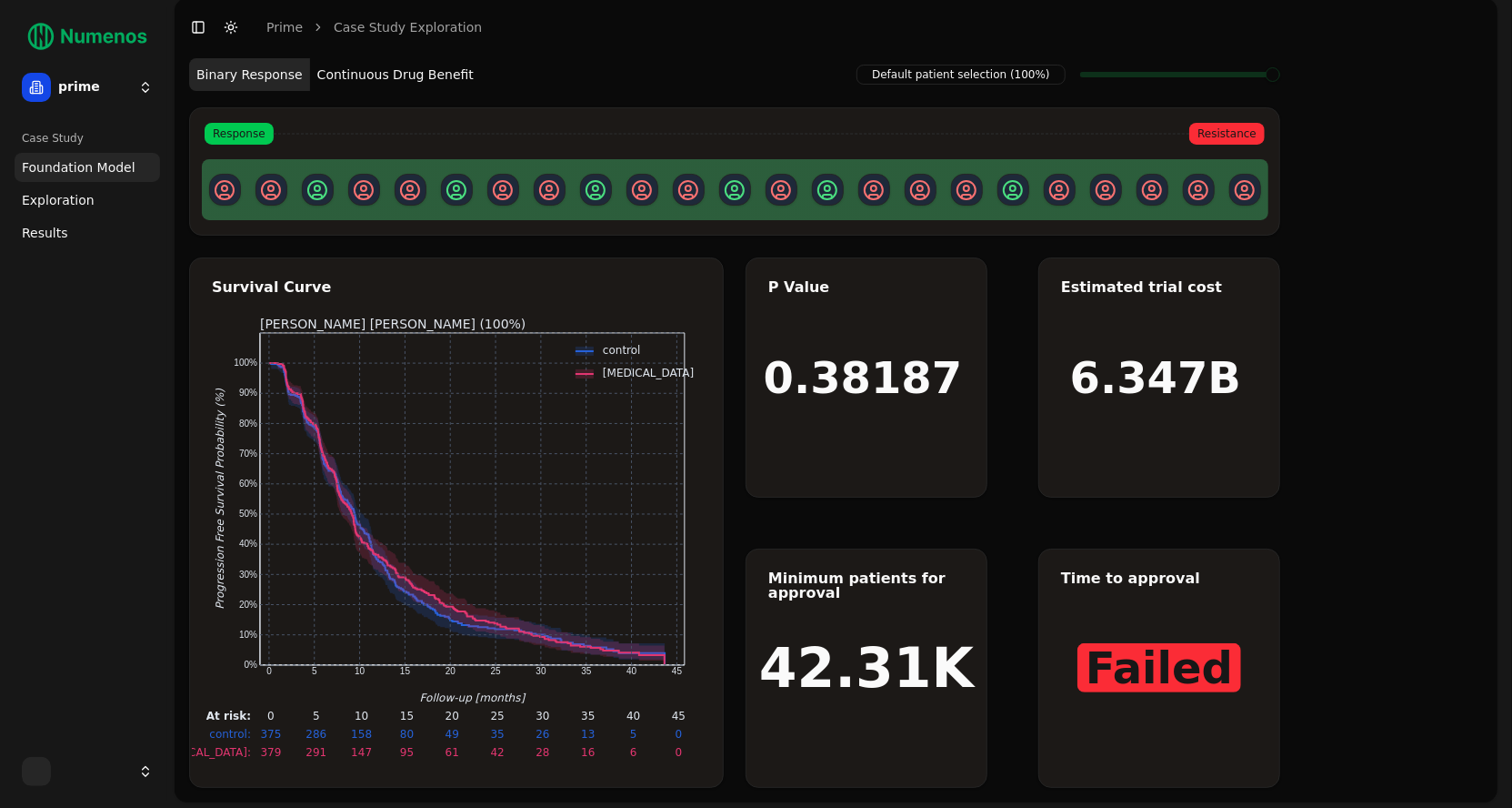
click at [389, 83] on button "Continuous Drug Benefit" at bounding box center [396, 75] width 171 height 33
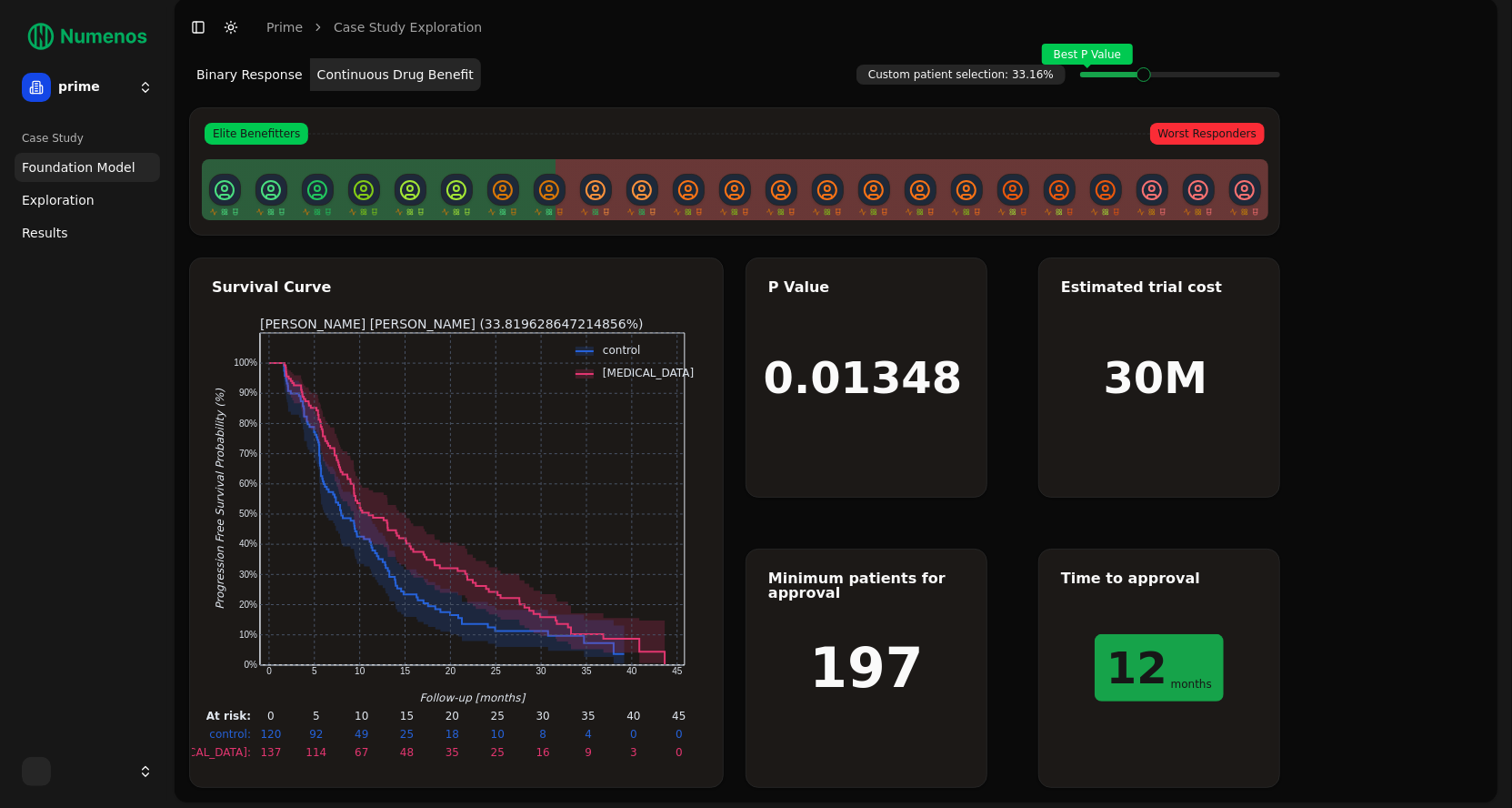
click at [87, 199] on link "Exploration" at bounding box center [87, 200] width 145 height 29
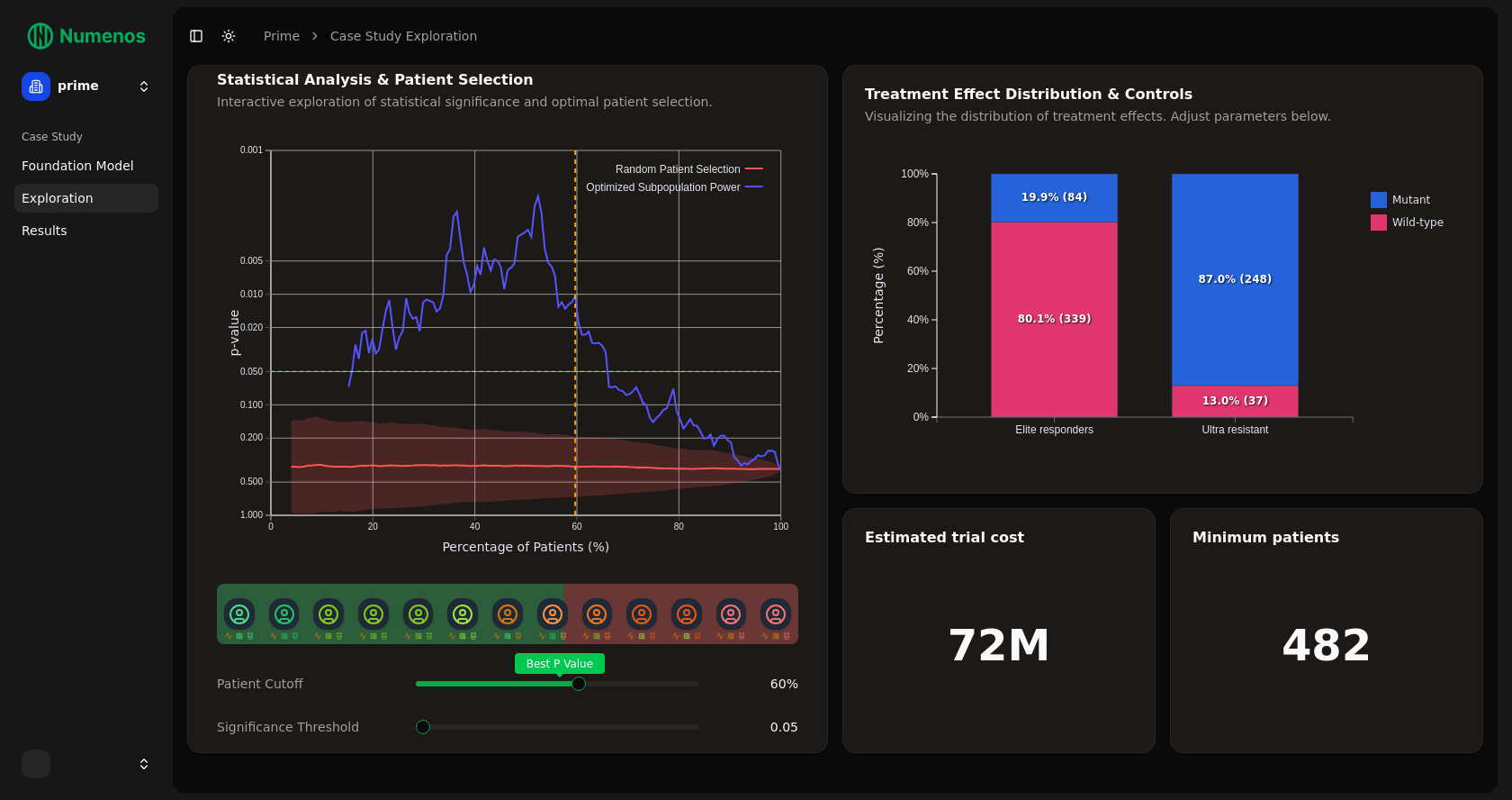
click at [580, 678] on div "Best P Value" at bounding box center [557, 684] width 283 height 36
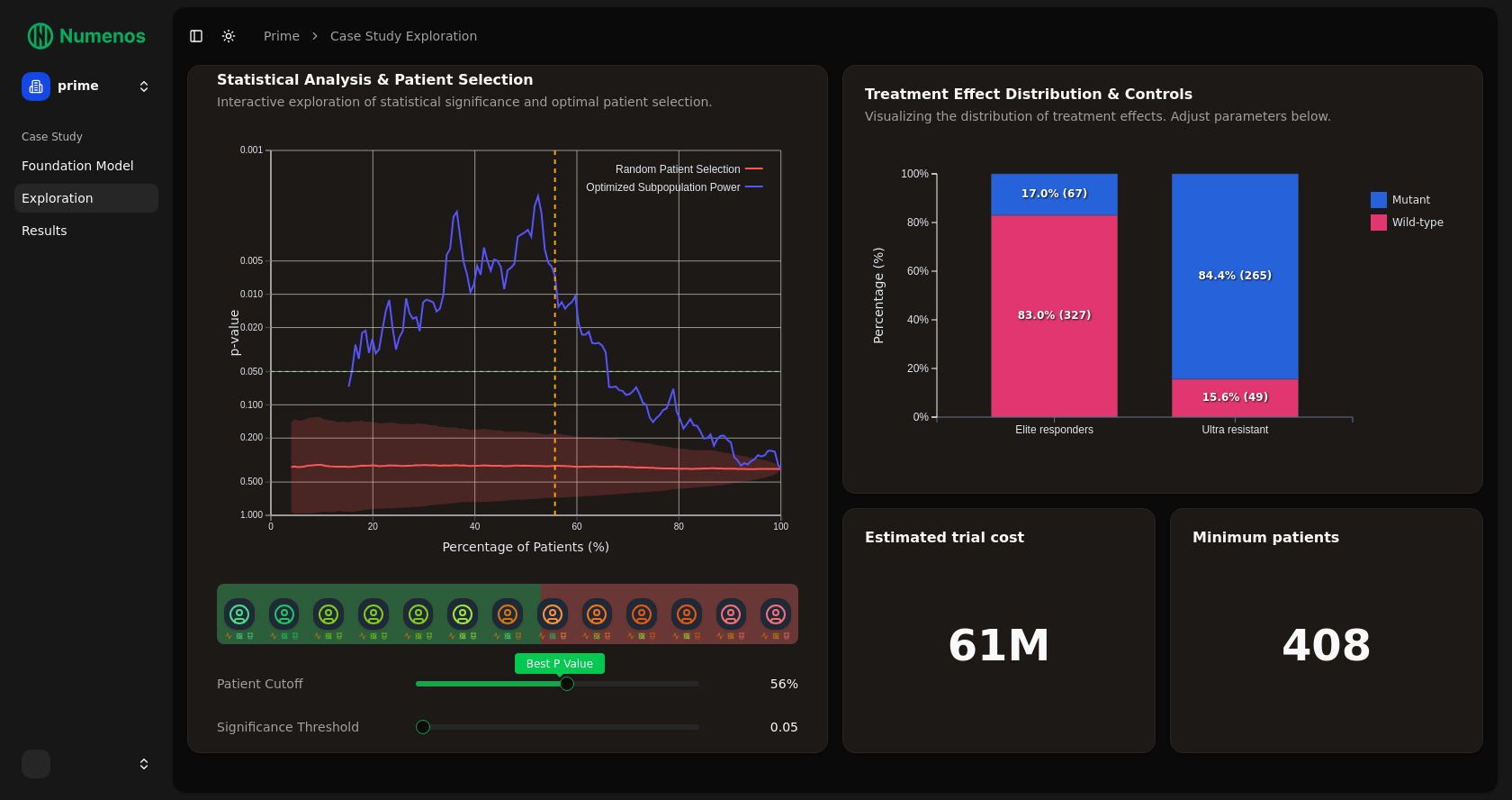
click at [580, 680] on span at bounding box center [581, 684] width 2 height 8
click at [84, 165] on span "Foundation Model" at bounding box center [79, 166] width 113 height 18
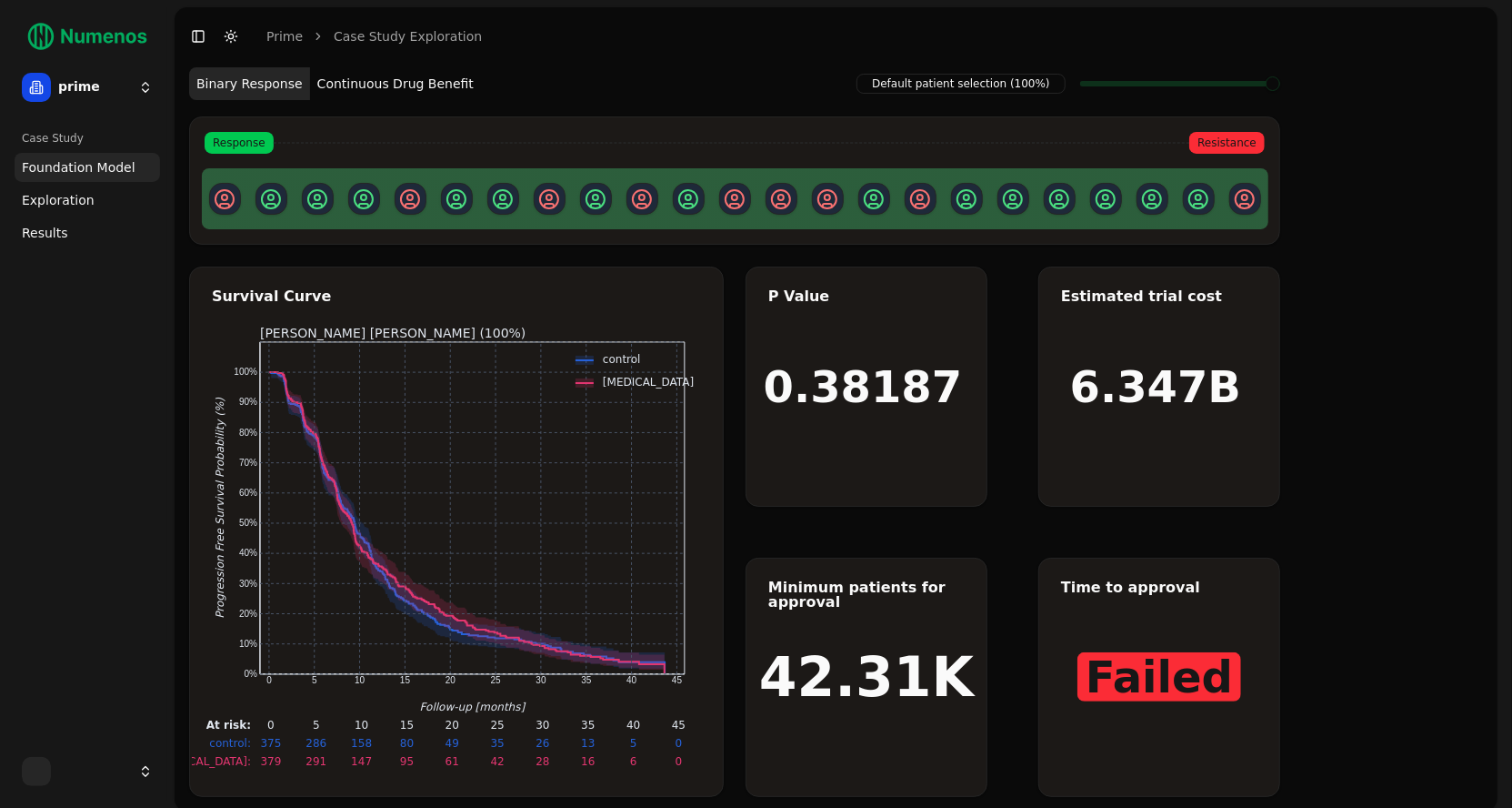
scroll to position [9, 0]
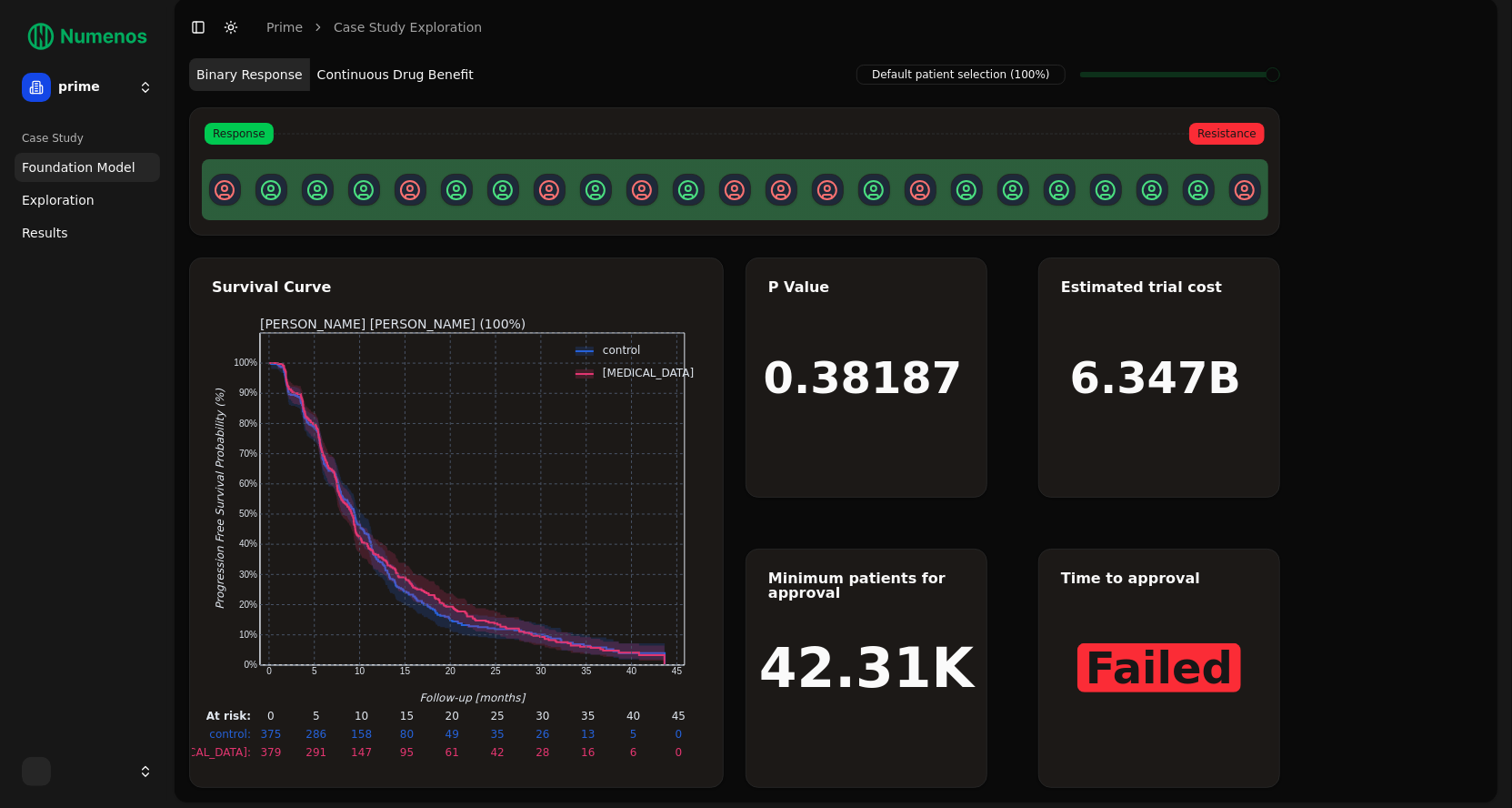
click at [396, 82] on button "Continuous Drug Benefit" at bounding box center [396, 75] width 171 height 33
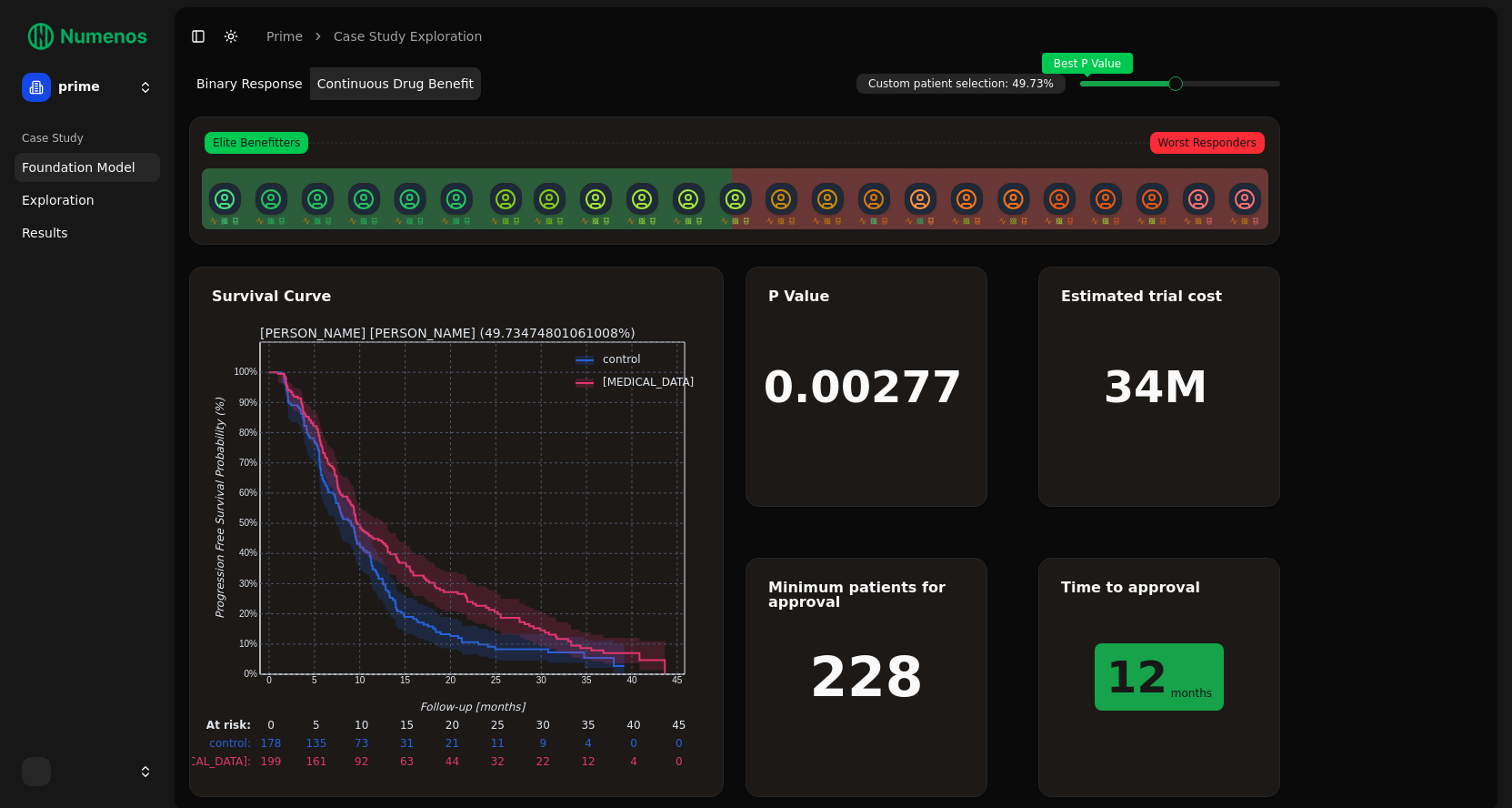
scroll to position [9, 0]
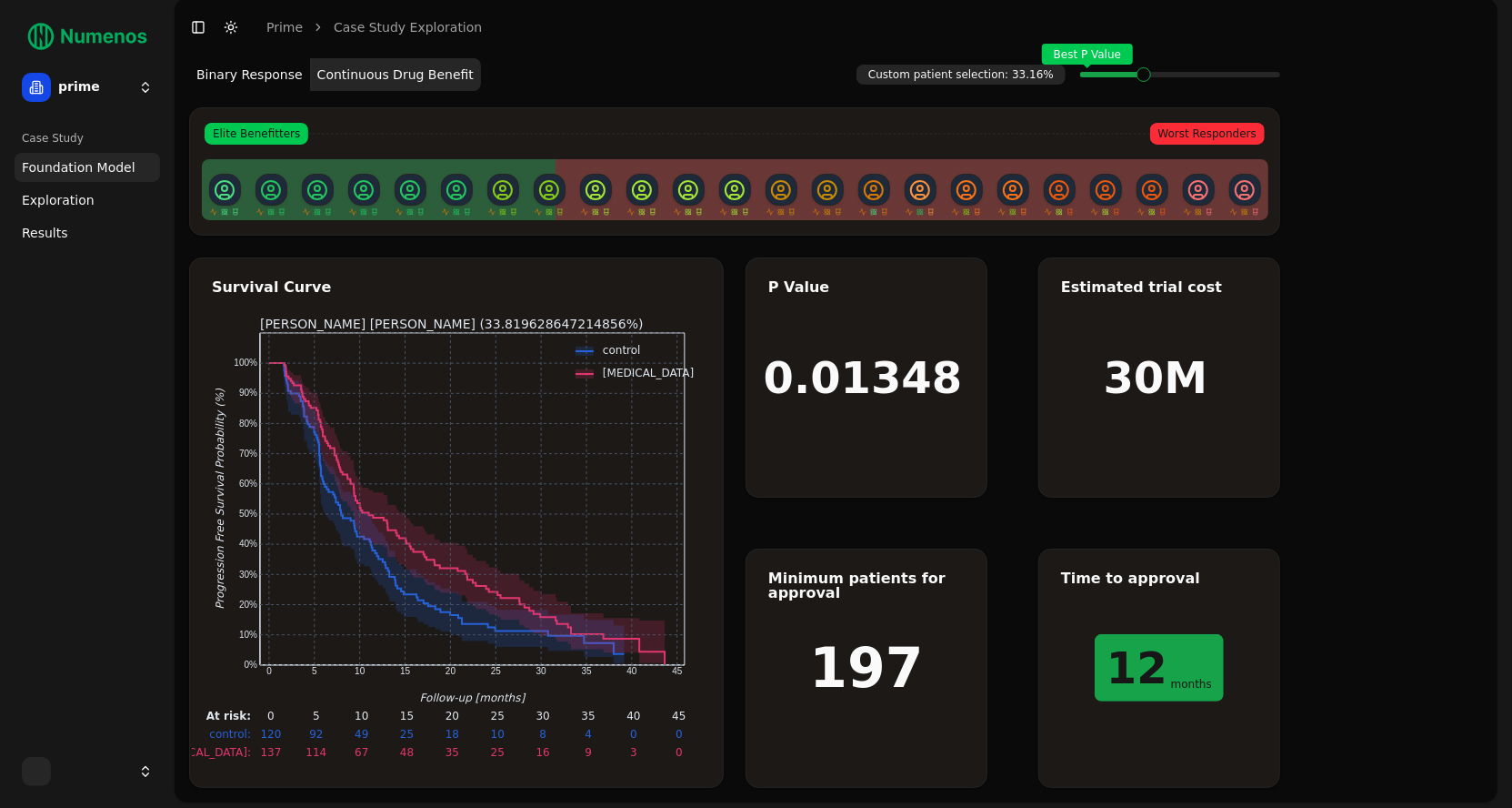
click at [116, 91] on html "[MEDICAL_DATA] Time: 44 months Survival: 3% 95% CI: [1%, 6%] At Risk: 2 25 prim…" at bounding box center [756, 401] width 1512 height 819
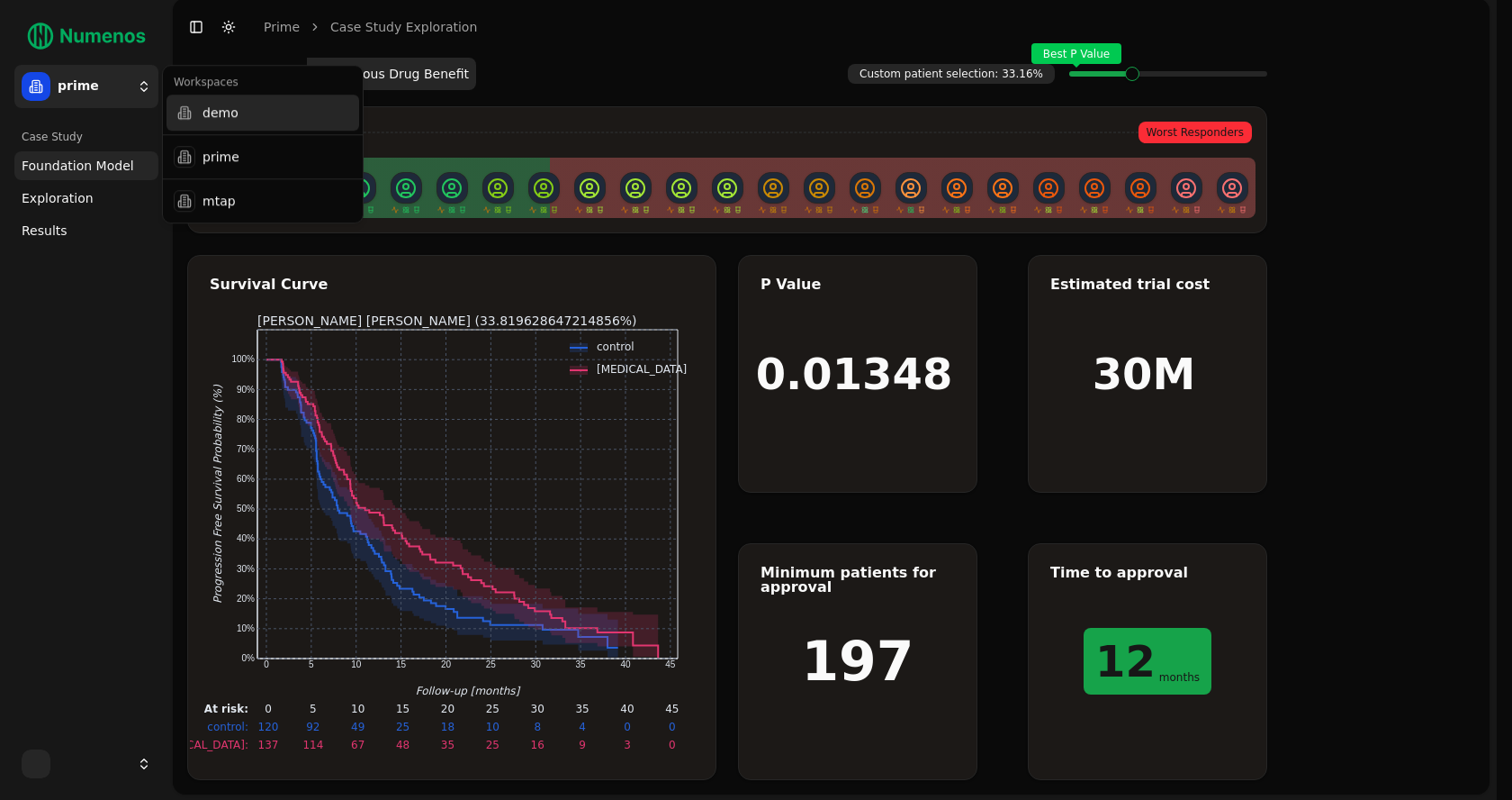
click at [219, 119] on div "demo" at bounding box center [262, 113] width 192 height 36
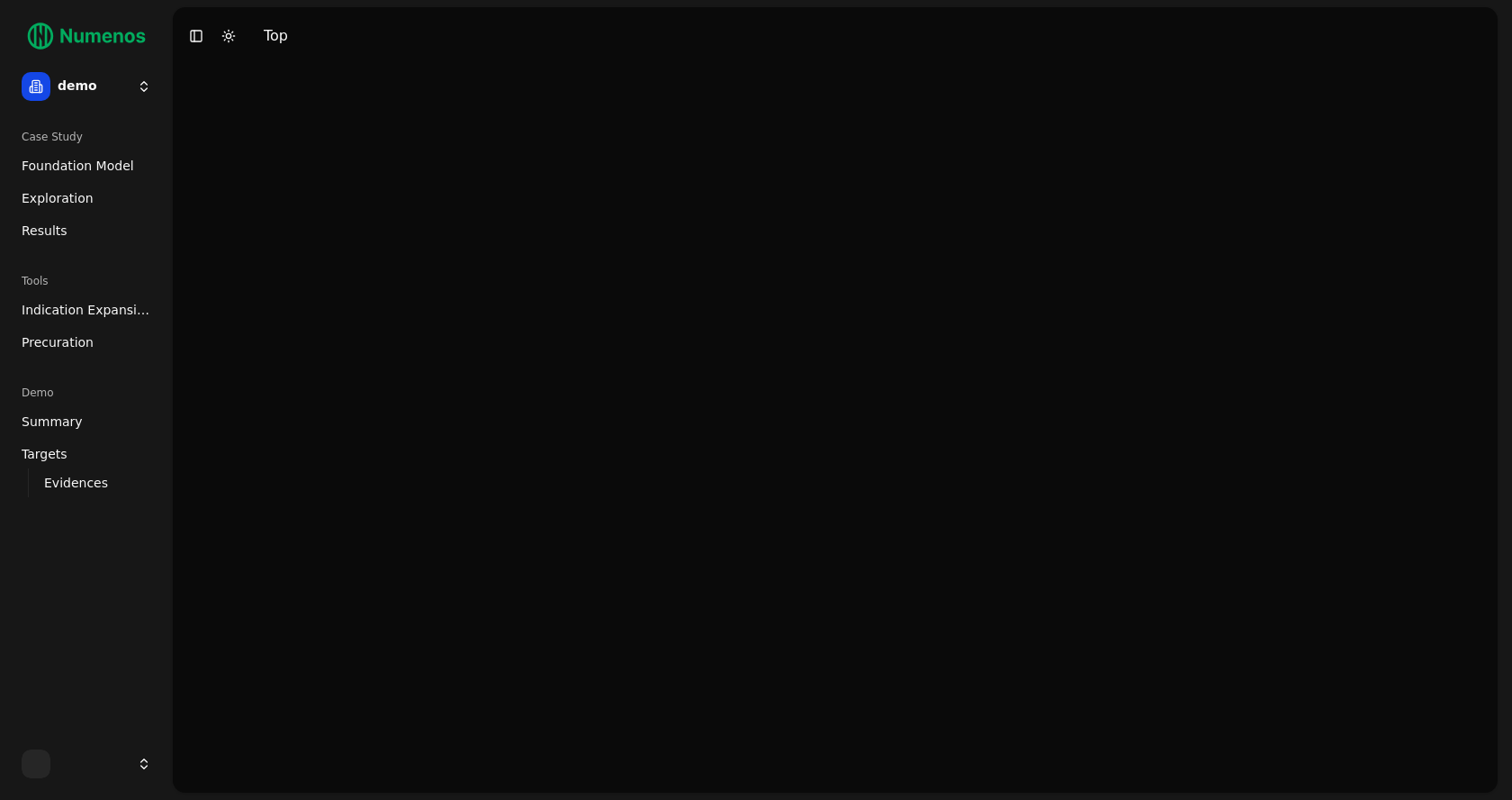
click at [118, 315] on span "Indication Expansion" at bounding box center [86, 309] width 129 height 18
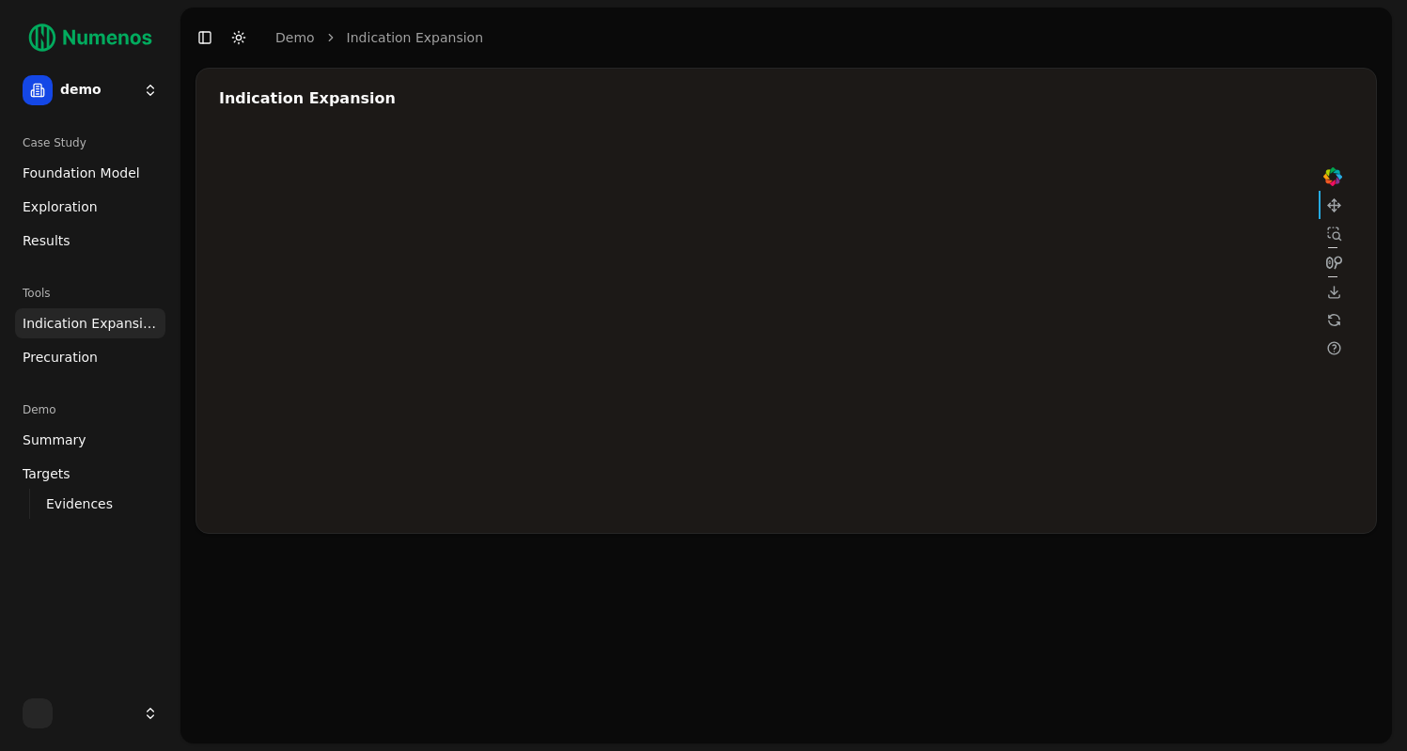
click at [68, 204] on span "Exploration" at bounding box center [60, 206] width 75 height 19
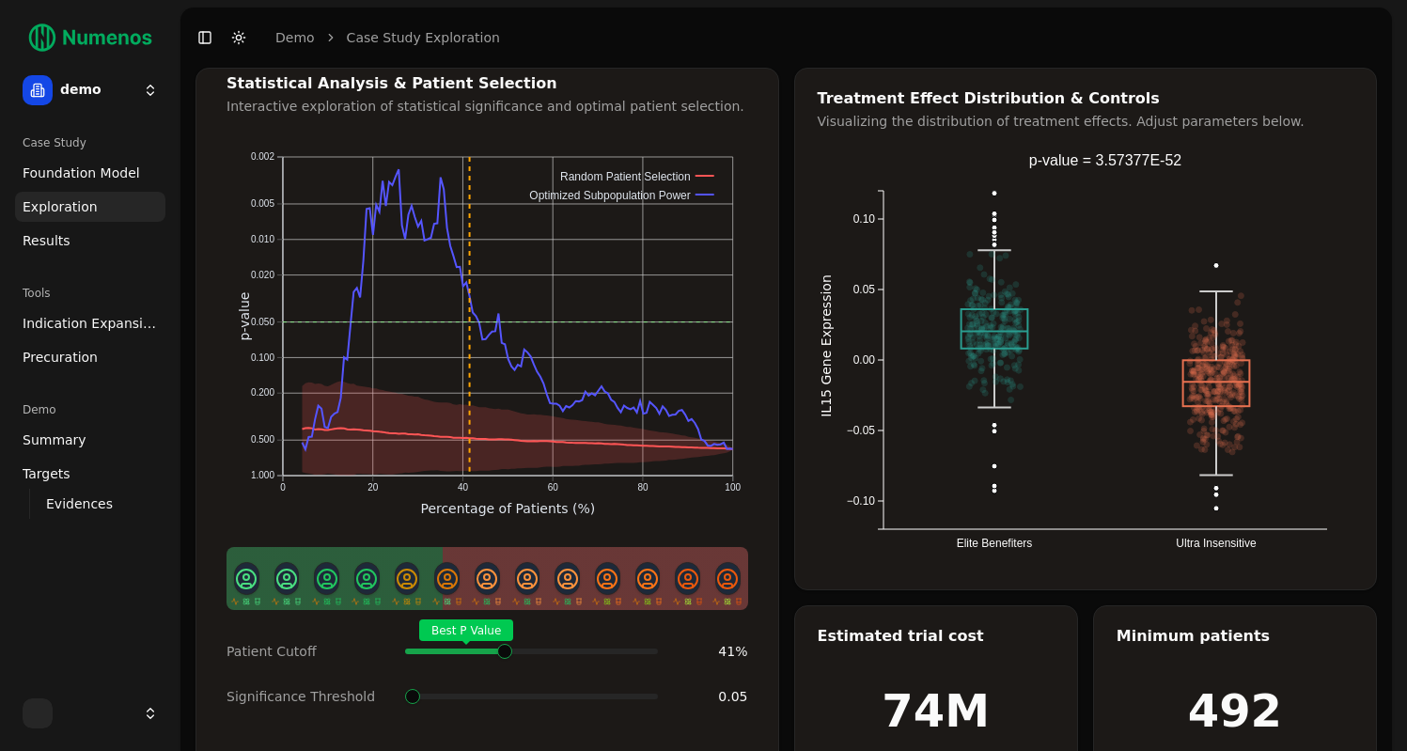
click at [653, 648] on span at bounding box center [654, 652] width 2 height 8
click at [114, 327] on span "Indication Expansion" at bounding box center [90, 323] width 135 height 19
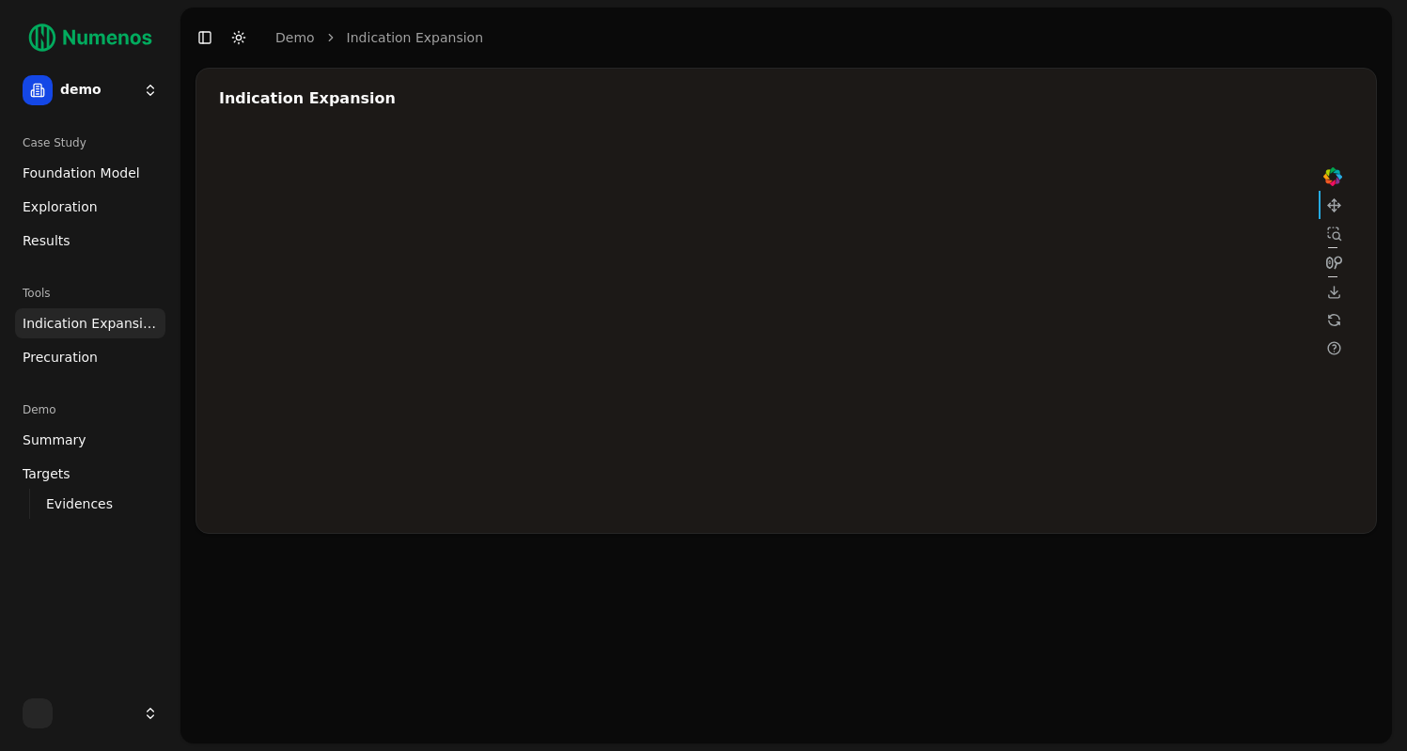
click at [1148, 242] on div at bounding box center [783, 322] width 1128 height 376
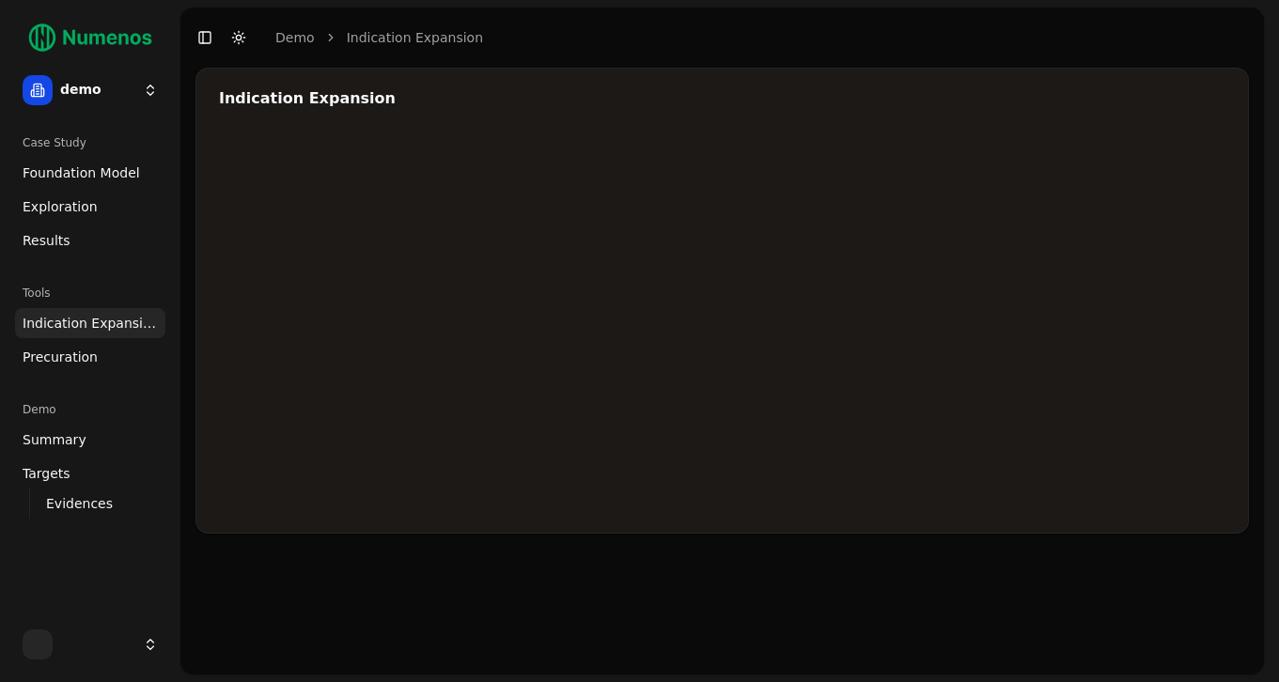
click at [1001, 301] on div at bounding box center [783, 322] width 1128 height 376
click at [1027, 302] on div at bounding box center [783, 322] width 1128 height 376
click at [1135, 239] on div at bounding box center [783, 322] width 1128 height 376
click at [901, 323] on div at bounding box center [783, 322] width 1128 height 376
click at [996, 277] on div at bounding box center [783, 322] width 1128 height 376
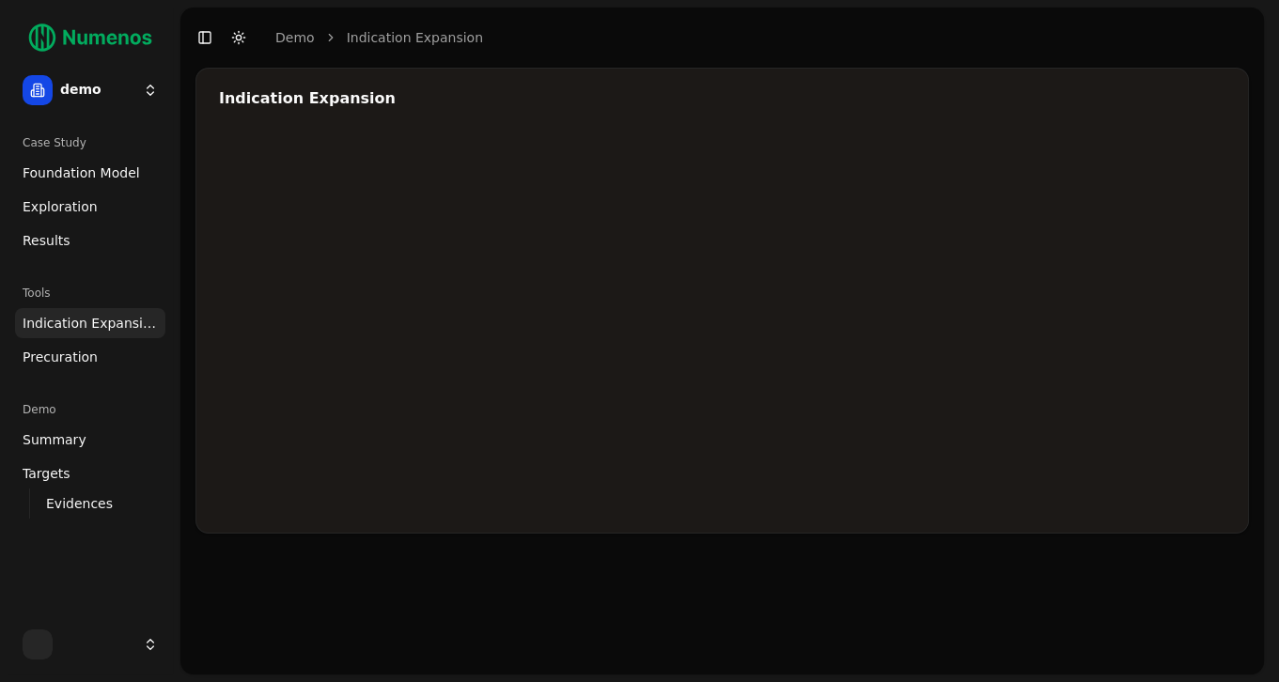
click at [891, 321] on div at bounding box center [783, 322] width 1128 height 376
click at [996, 278] on div at bounding box center [783, 322] width 1128 height 376
